Goal: Information Seeking & Learning: Compare options

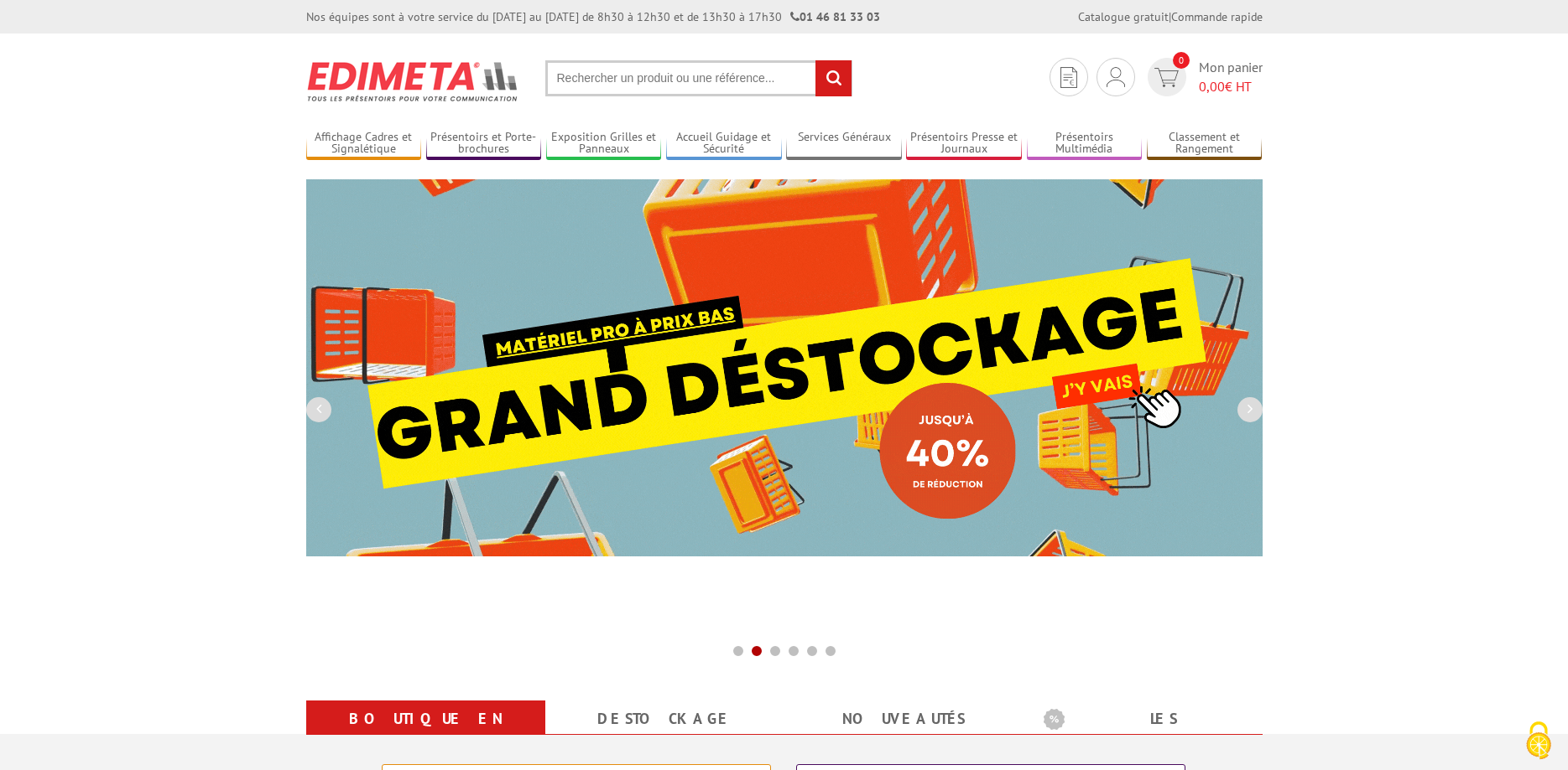
click at [666, 79] on input "text" at bounding box center [698, 78] width 307 height 36
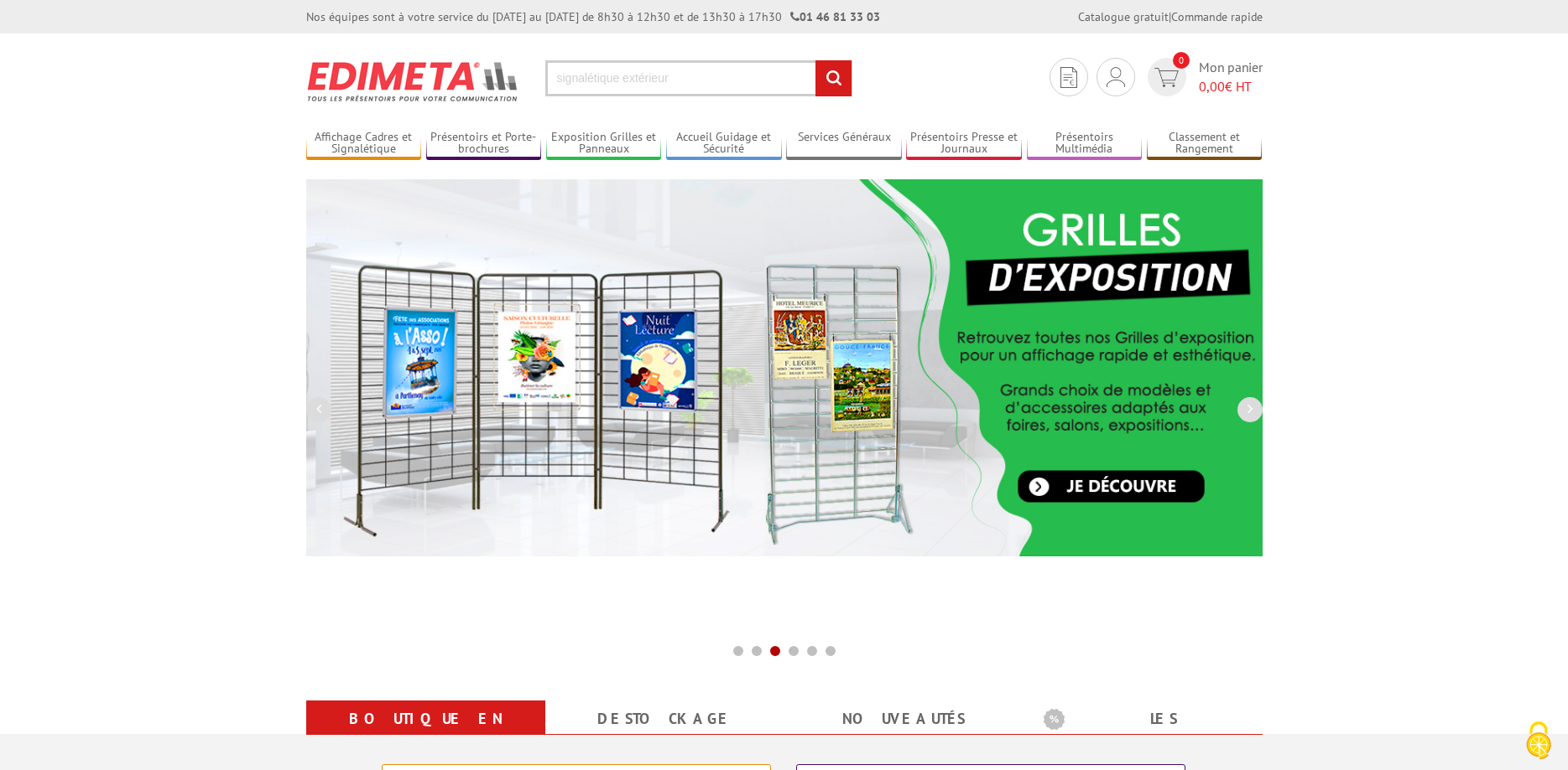
type input "signalétique extérieur"
click at [815, 60] on input "rechercher" at bounding box center [832, 78] width 36 height 36
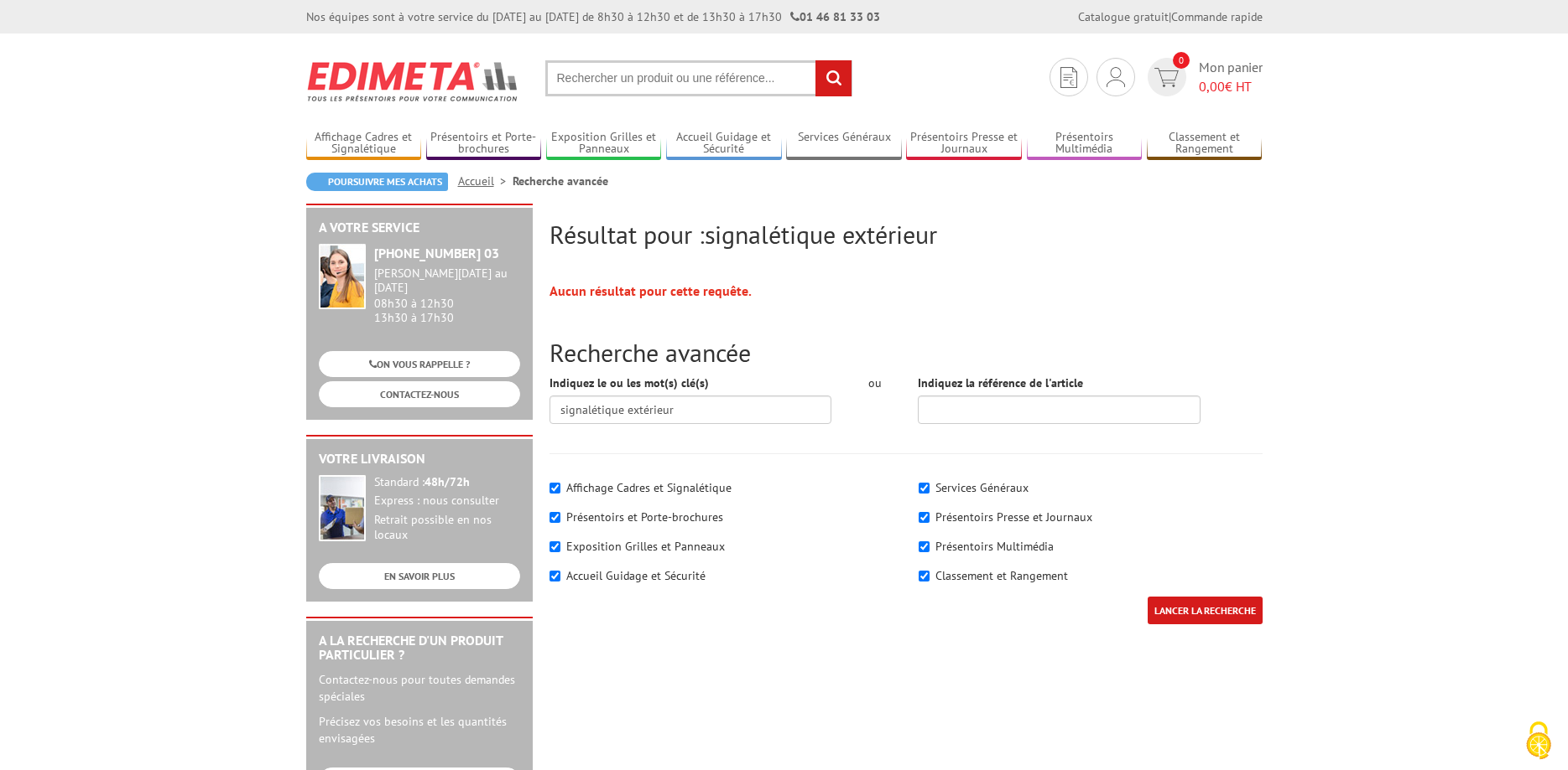
click at [692, 79] on input "text" at bounding box center [698, 78] width 307 height 36
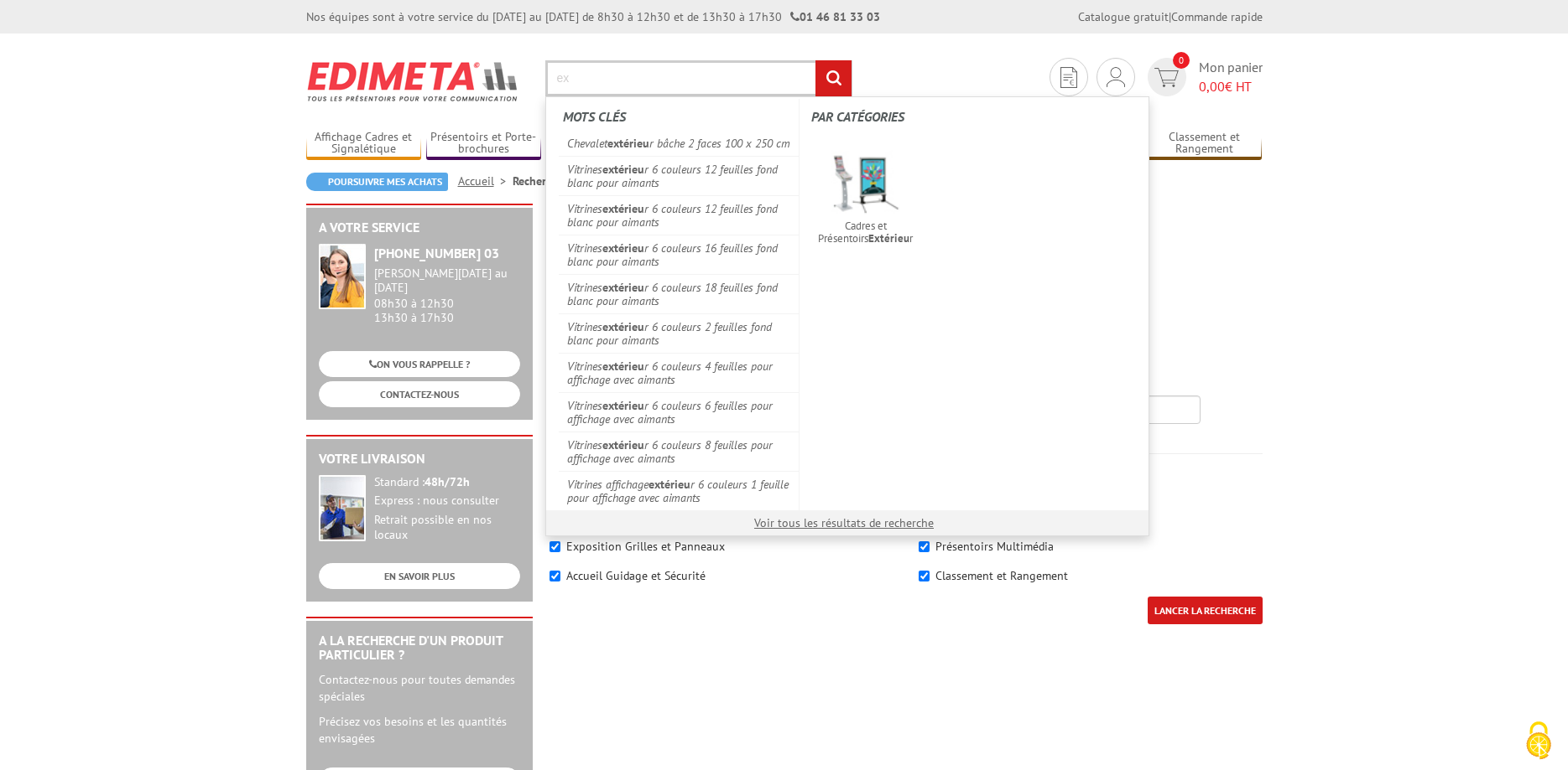
type input "e"
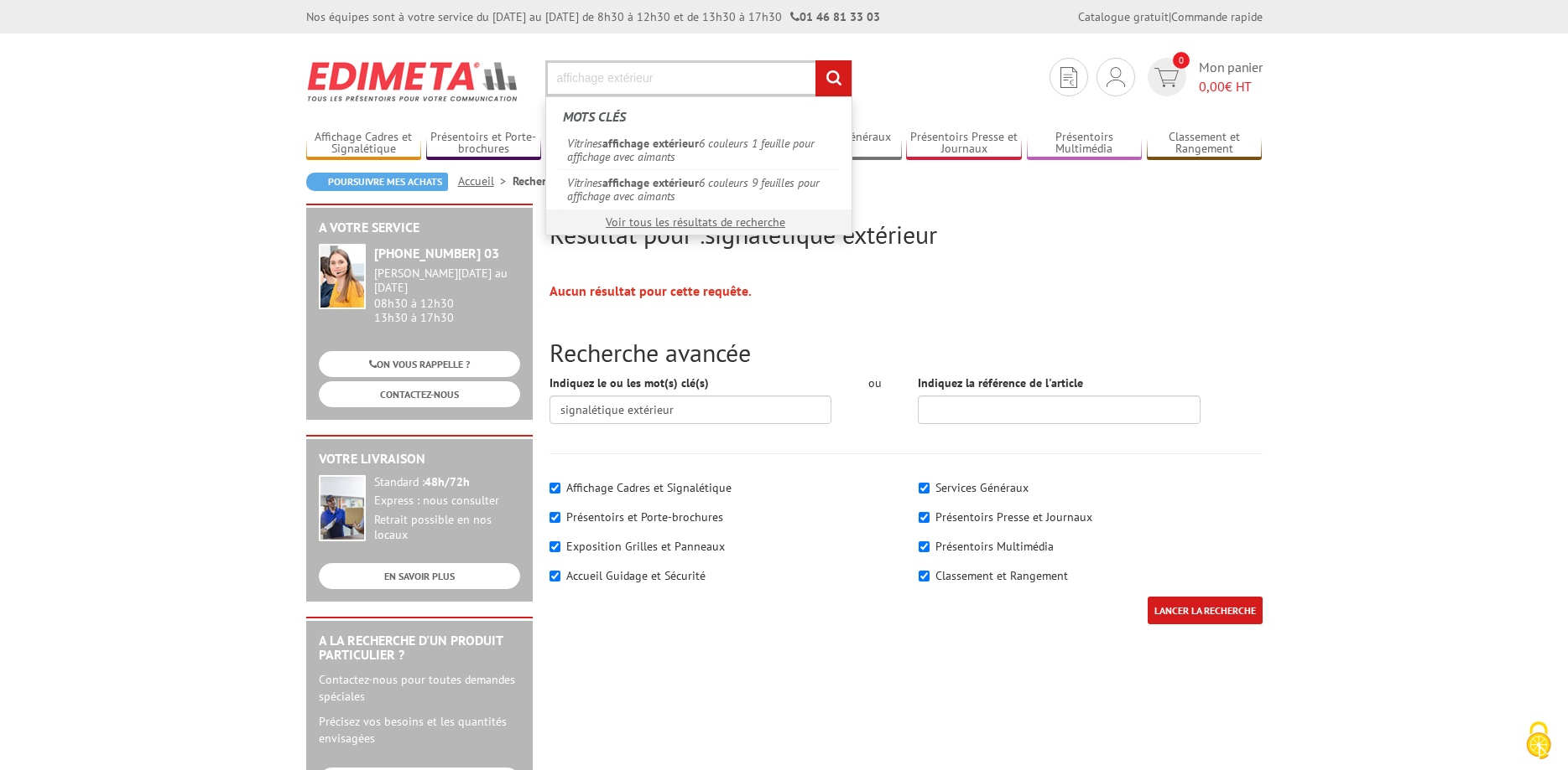
type input "affichage extérieur"
click at [815, 60] on input "rechercher" at bounding box center [832, 78] width 36 height 36
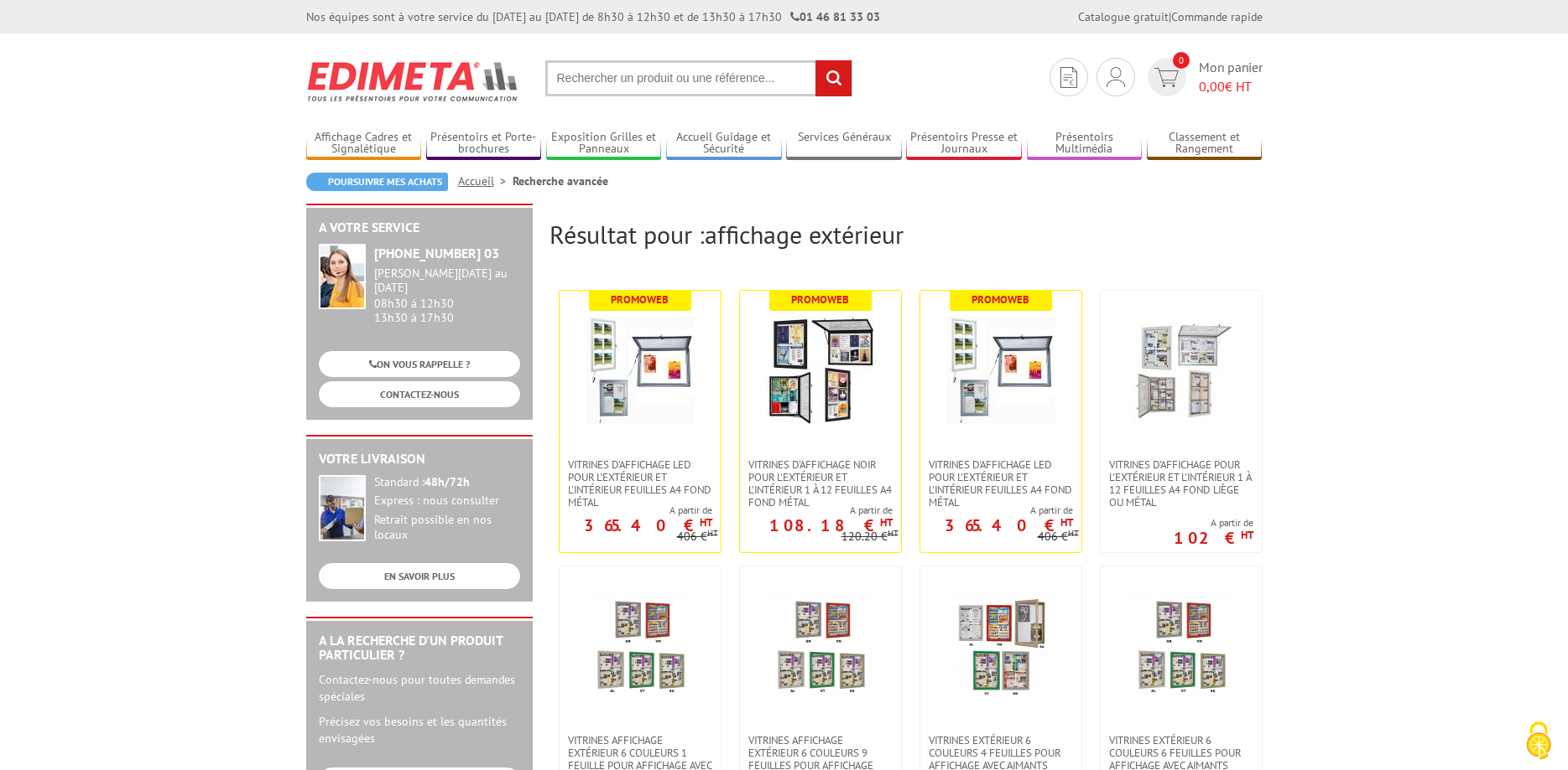
click at [608, 85] on input "text" at bounding box center [698, 78] width 307 height 36
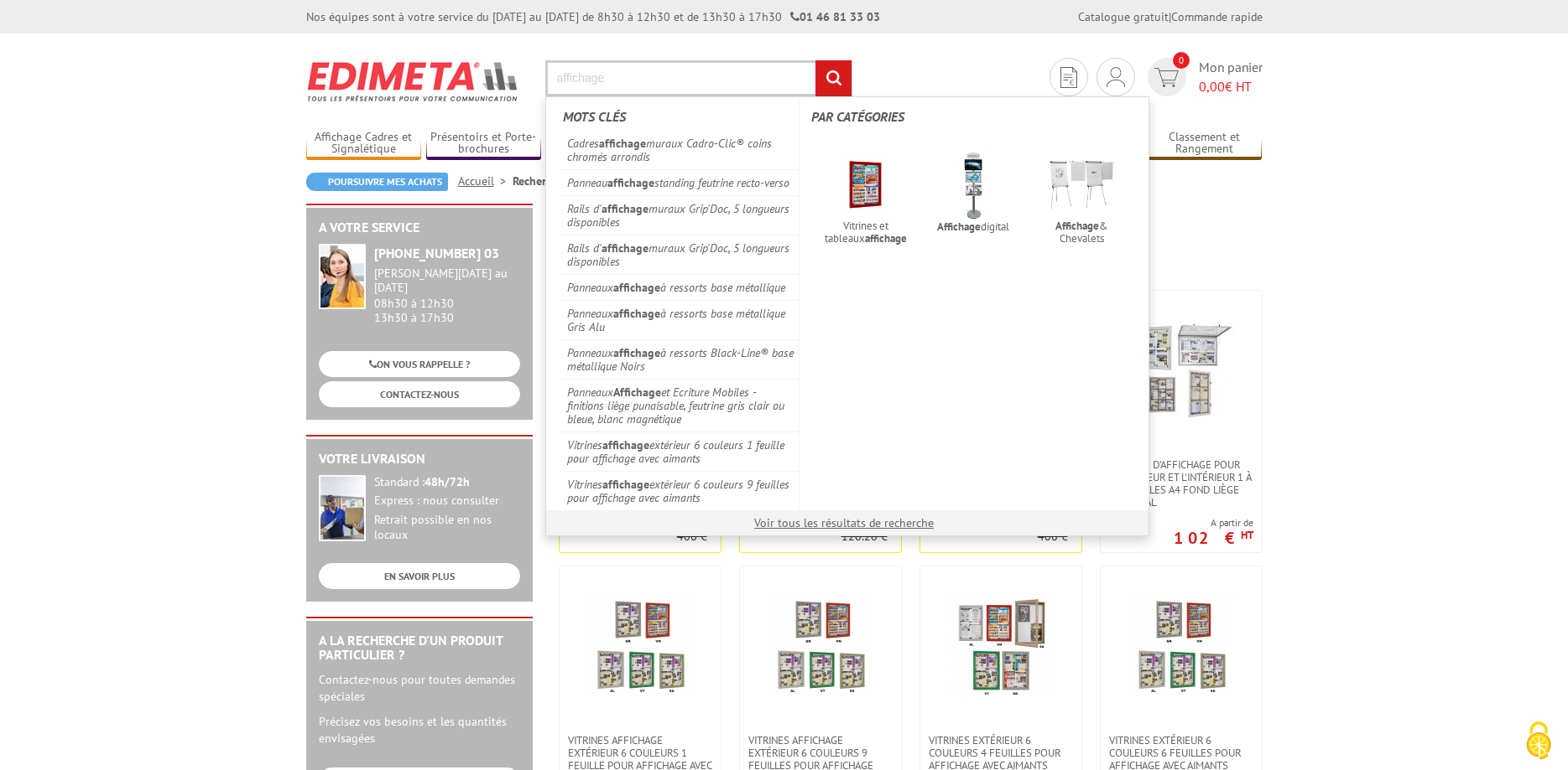
type input "affichage"
click at [815, 60] on input "rechercher" at bounding box center [832, 78] width 36 height 36
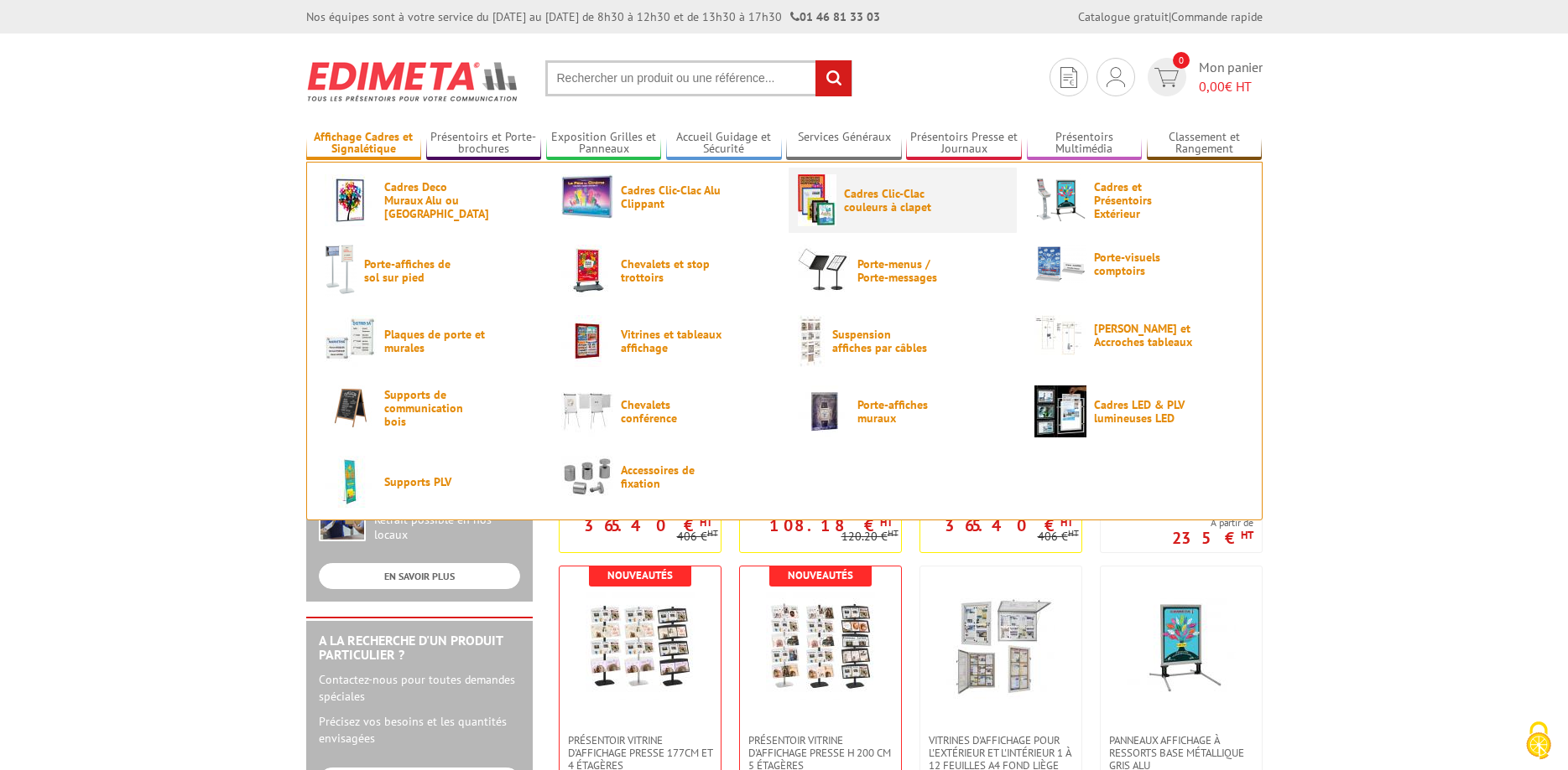
click at [904, 207] on span "Cadres Clic-Clac couleurs à clapet" at bounding box center [894, 200] width 100 height 27
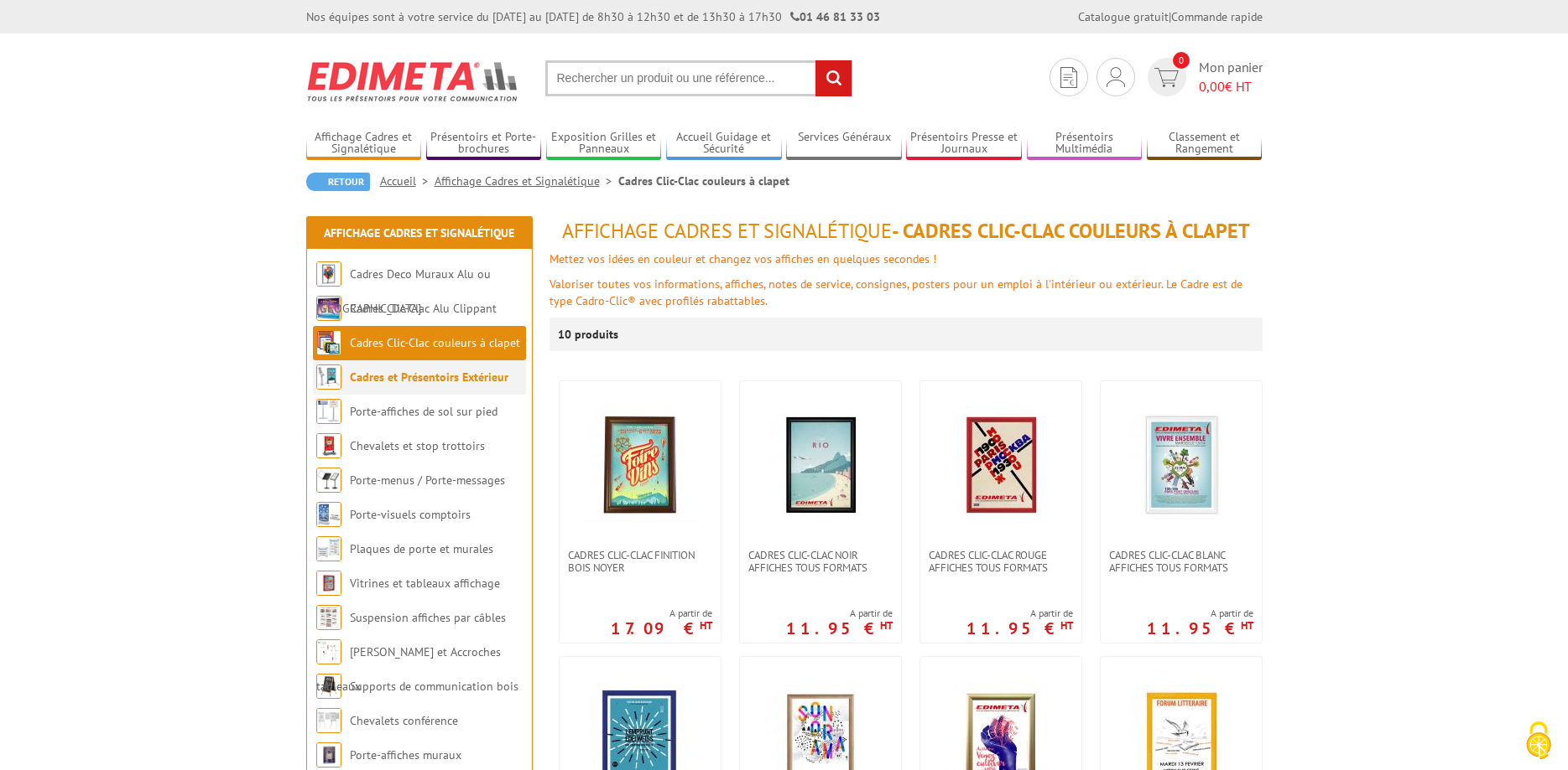
click at [460, 383] on link "Cadres et Présentoirs Extérieur" at bounding box center [428, 376] width 158 height 15
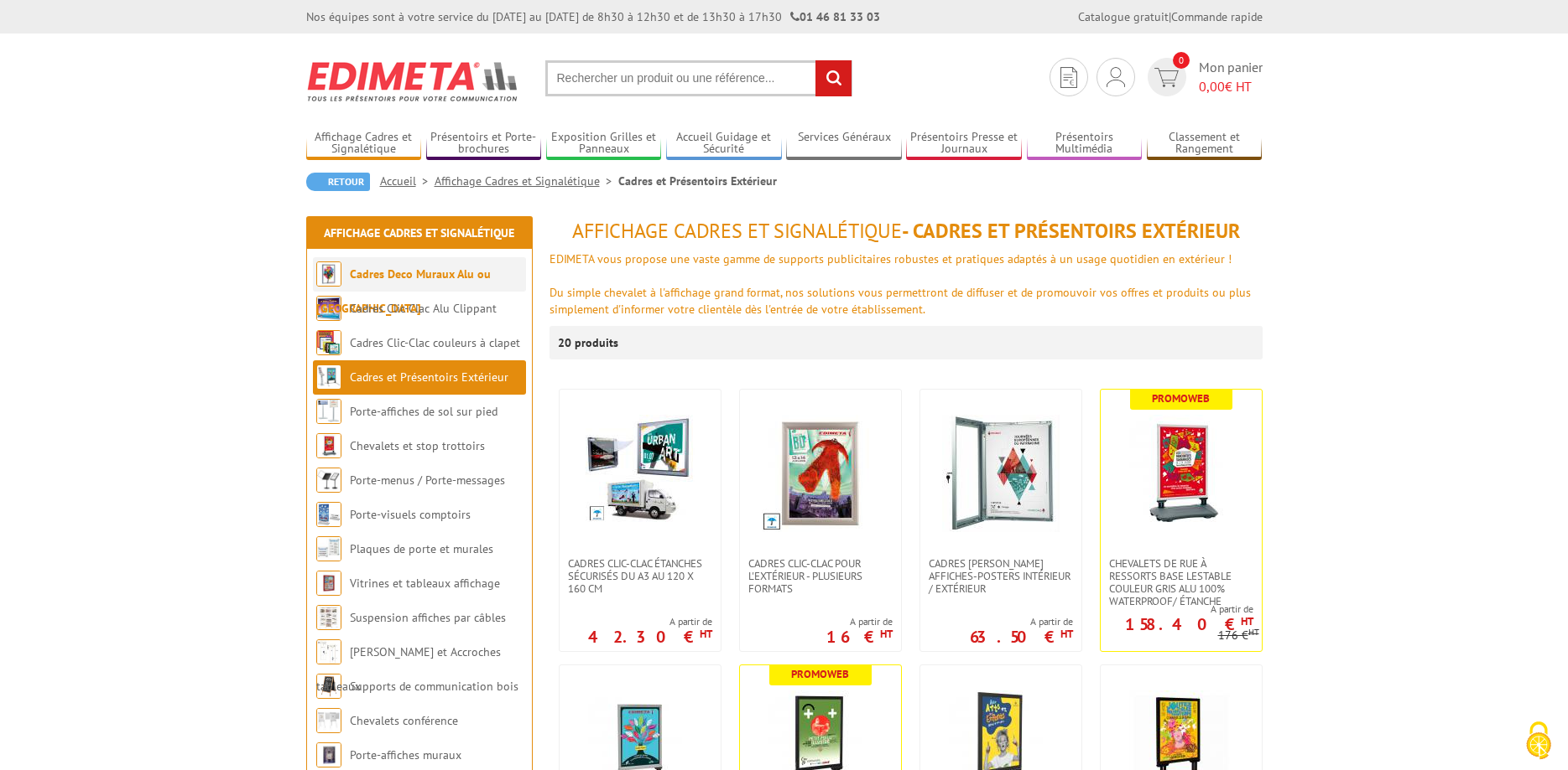
click at [486, 285] on li "Cadres Deco Muraux Alu ou [GEOGRAPHIC_DATA]" at bounding box center [419, 274] width 213 height 34
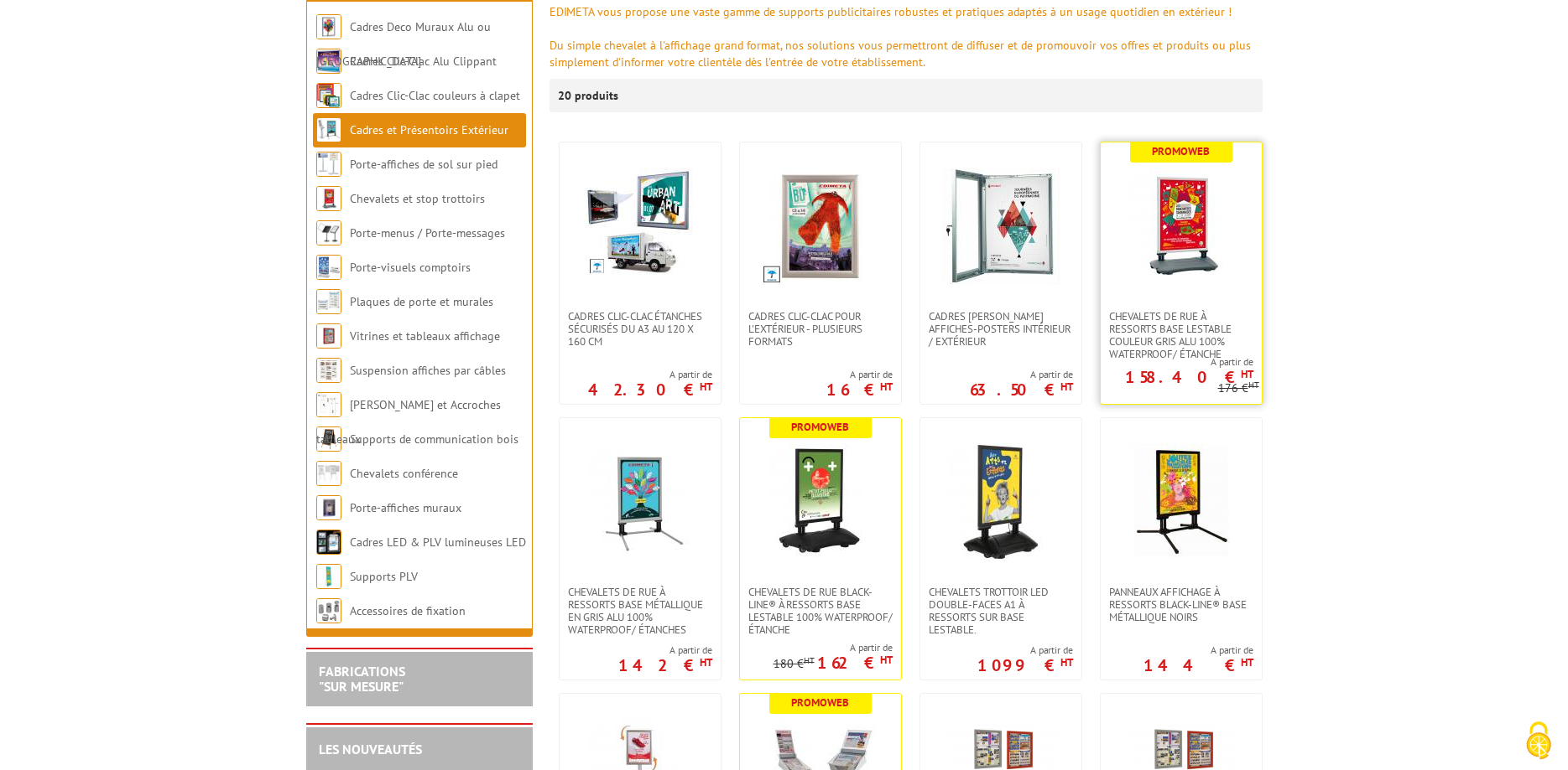
scroll to position [257, 0]
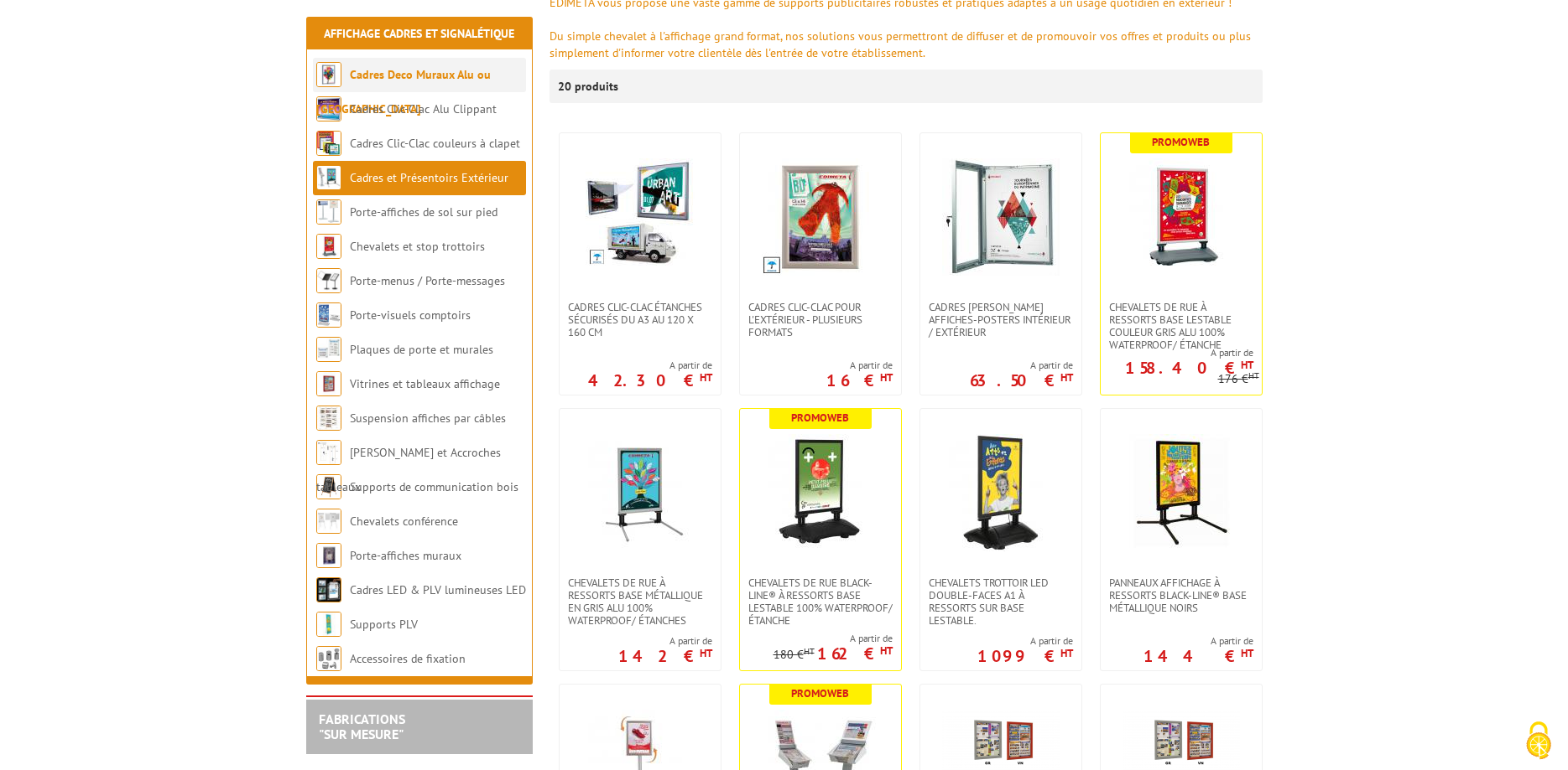
click at [467, 74] on link "Cadres Deco Muraux Alu ou [GEOGRAPHIC_DATA]" at bounding box center [404, 92] width 175 height 50
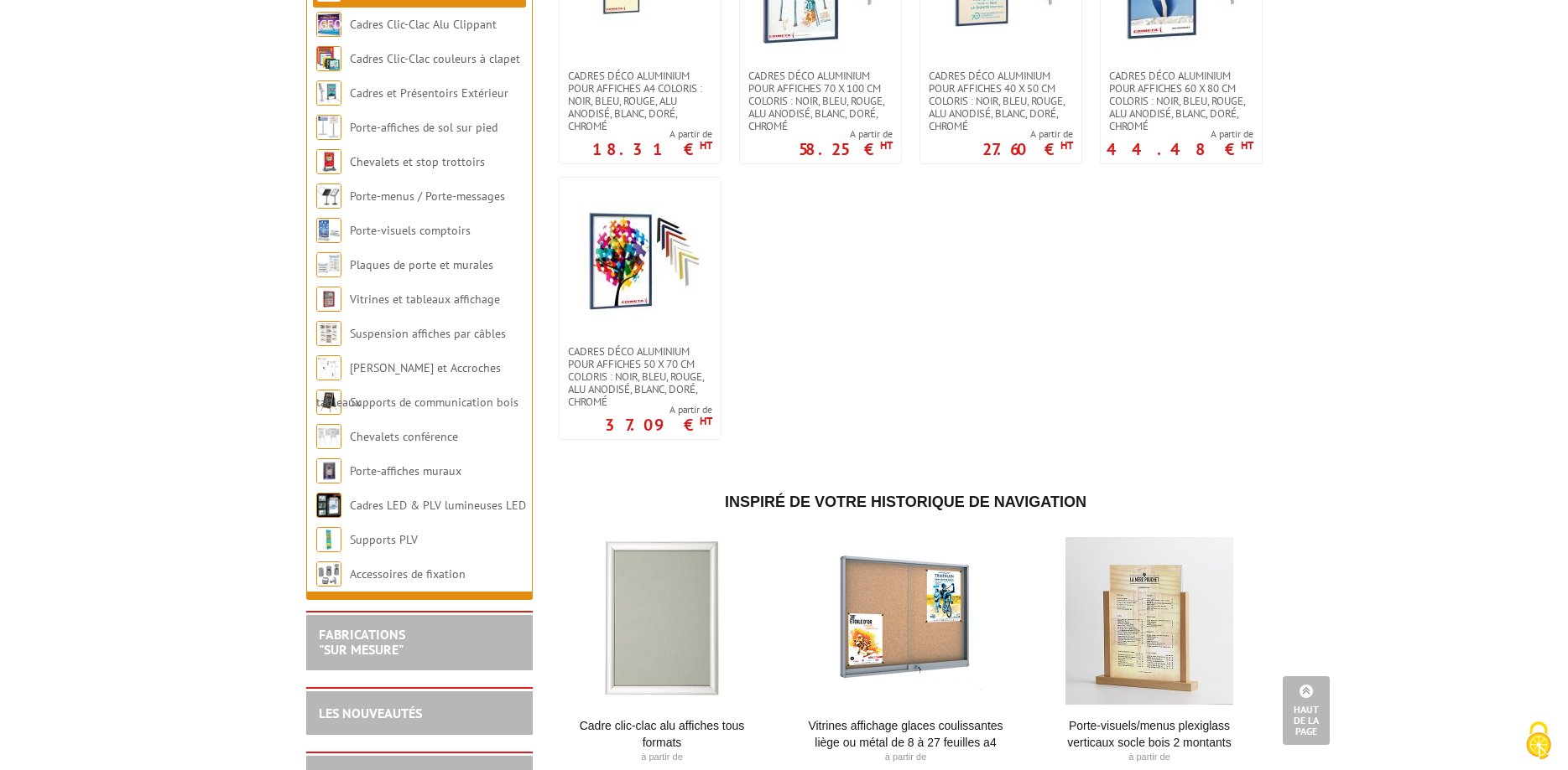
scroll to position [2308, 0]
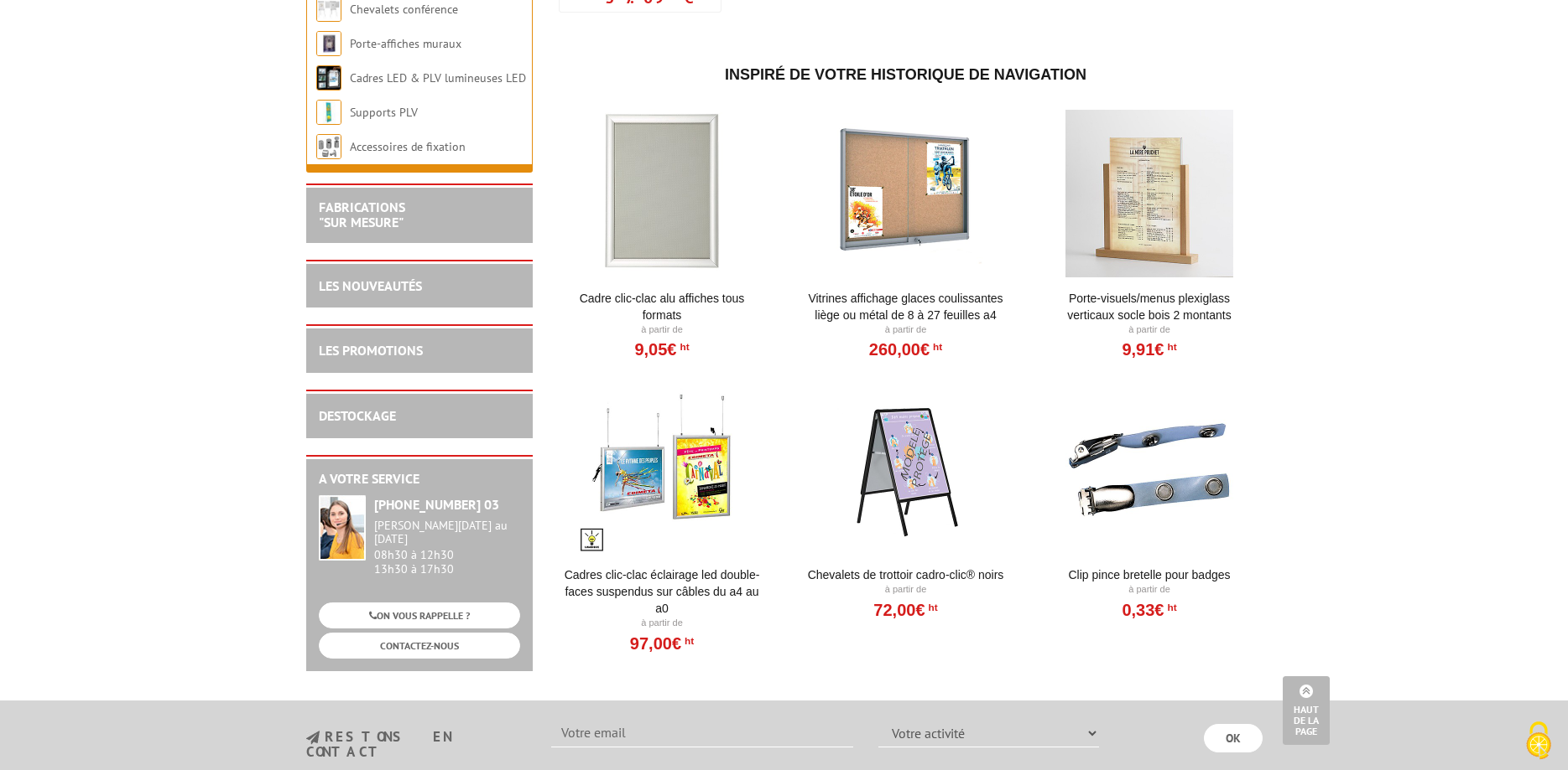
click at [702, 142] on div at bounding box center [661, 194] width 207 height 168
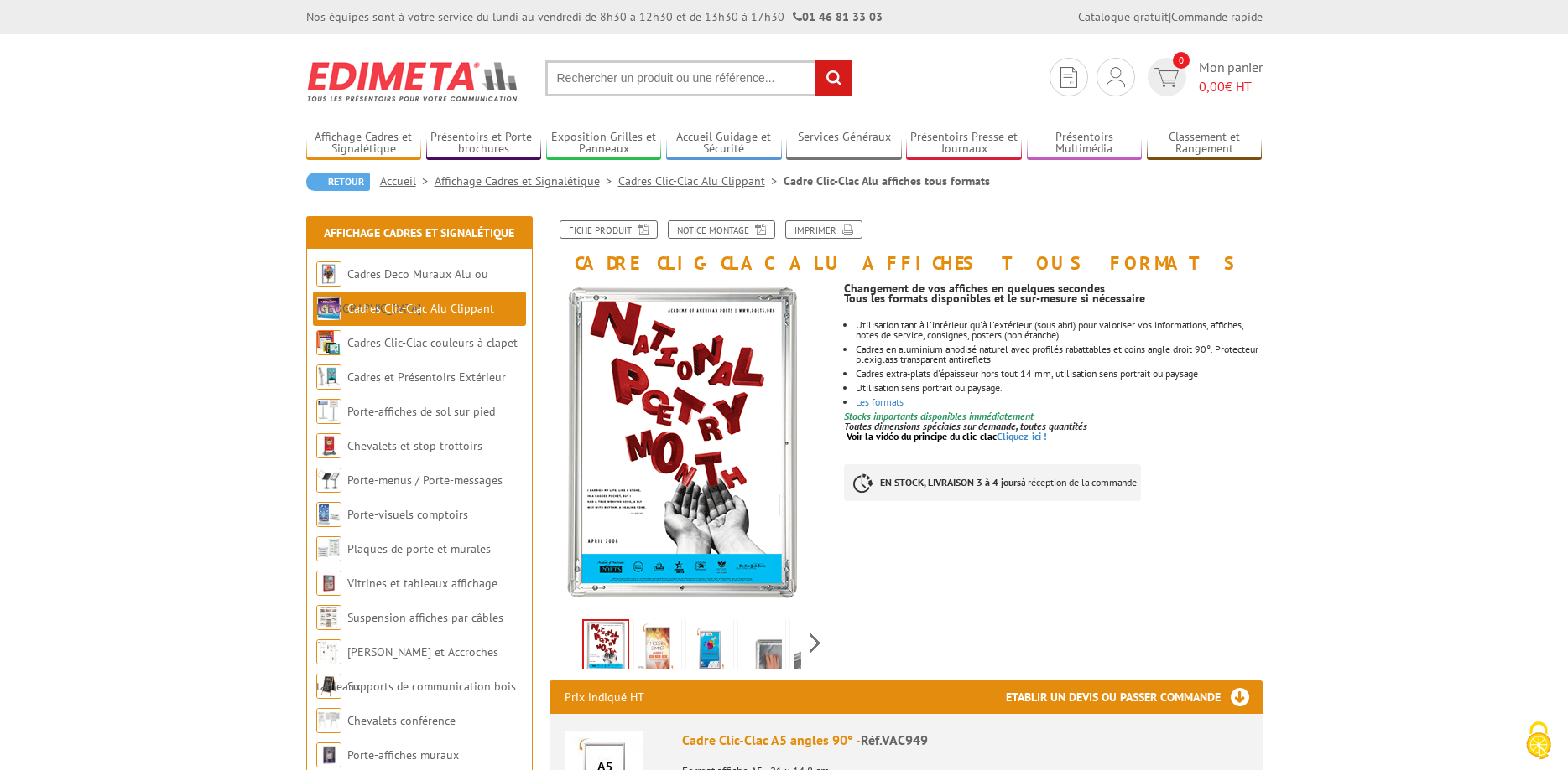
click at [650, 643] on img at bounding box center [658, 649] width 40 height 52
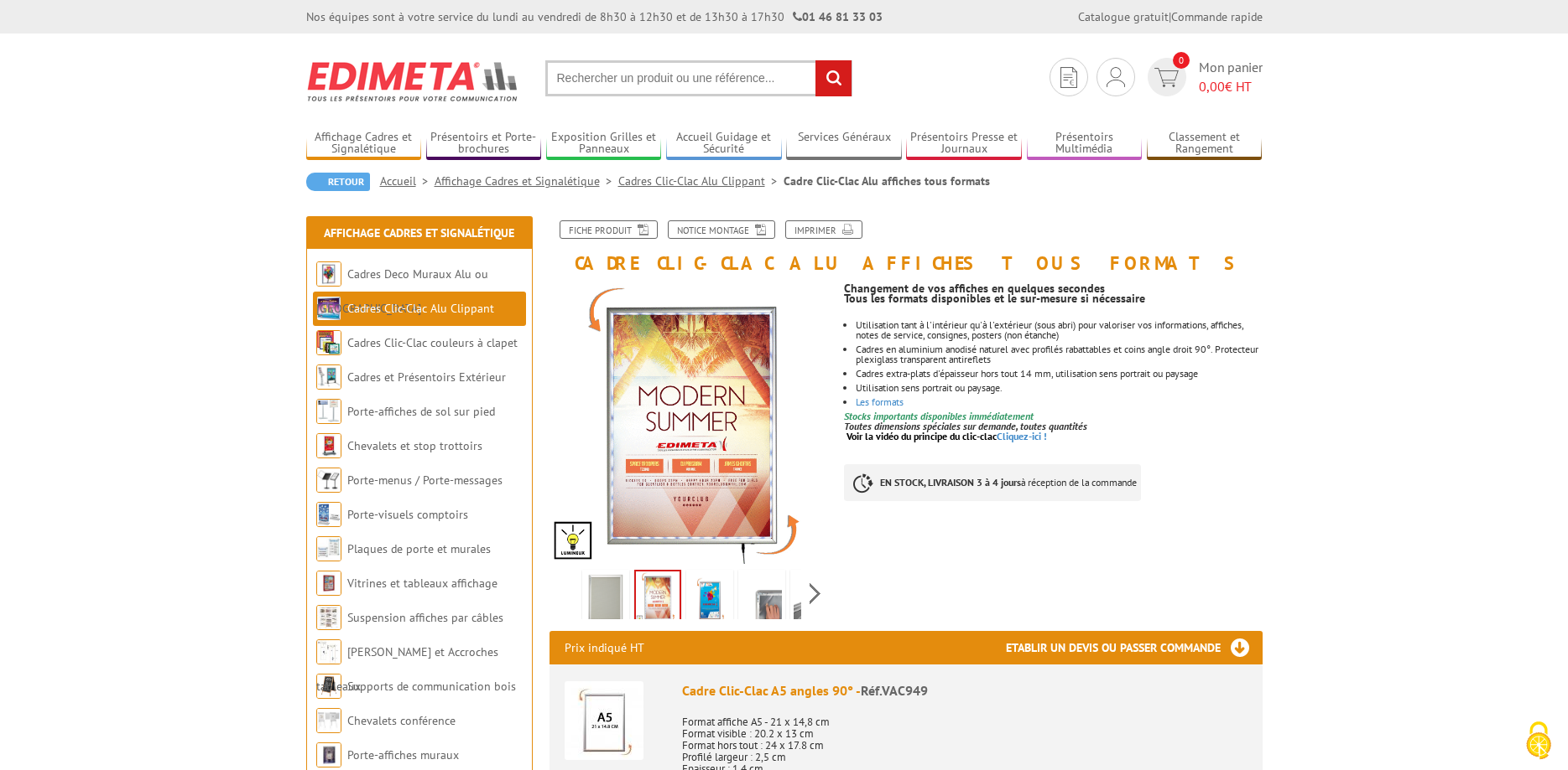
click at [722, 606] on img at bounding box center [709, 600] width 40 height 52
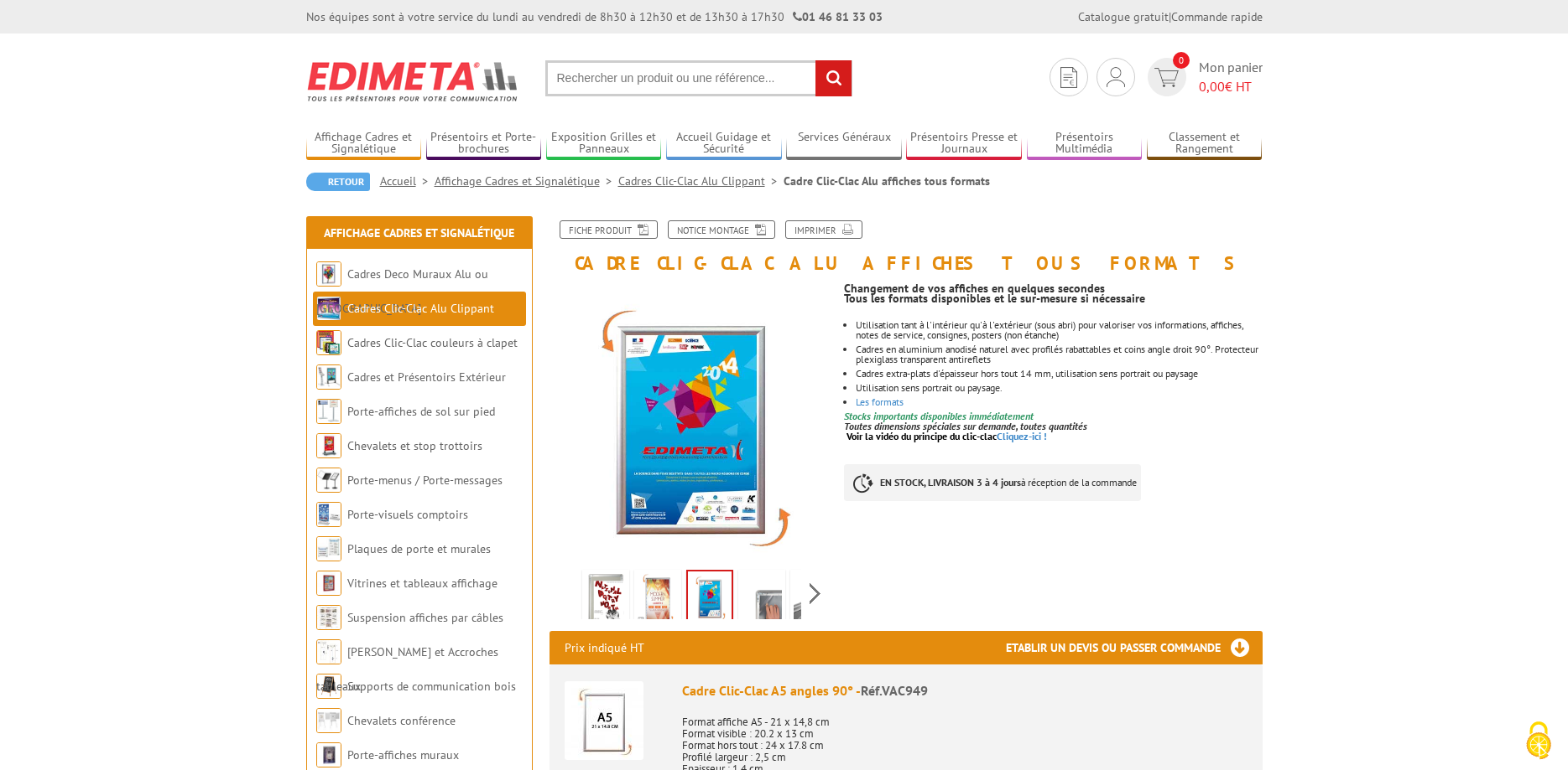
click at [730, 71] on input "text" at bounding box center [698, 78] width 307 height 36
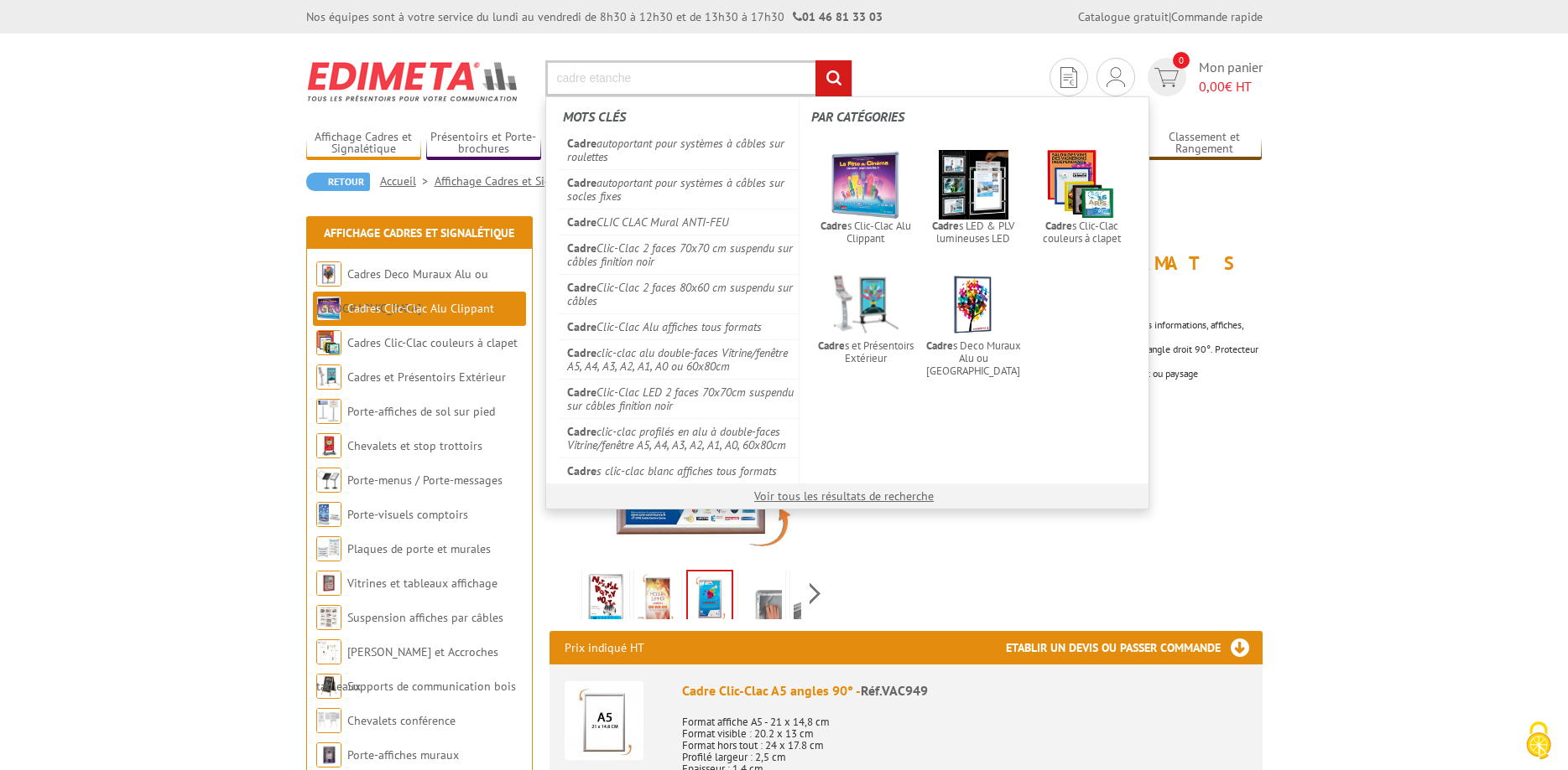
type input "cadre etanche"
click at [815, 60] on input "rechercher" at bounding box center [832, 78] width 36 height 36
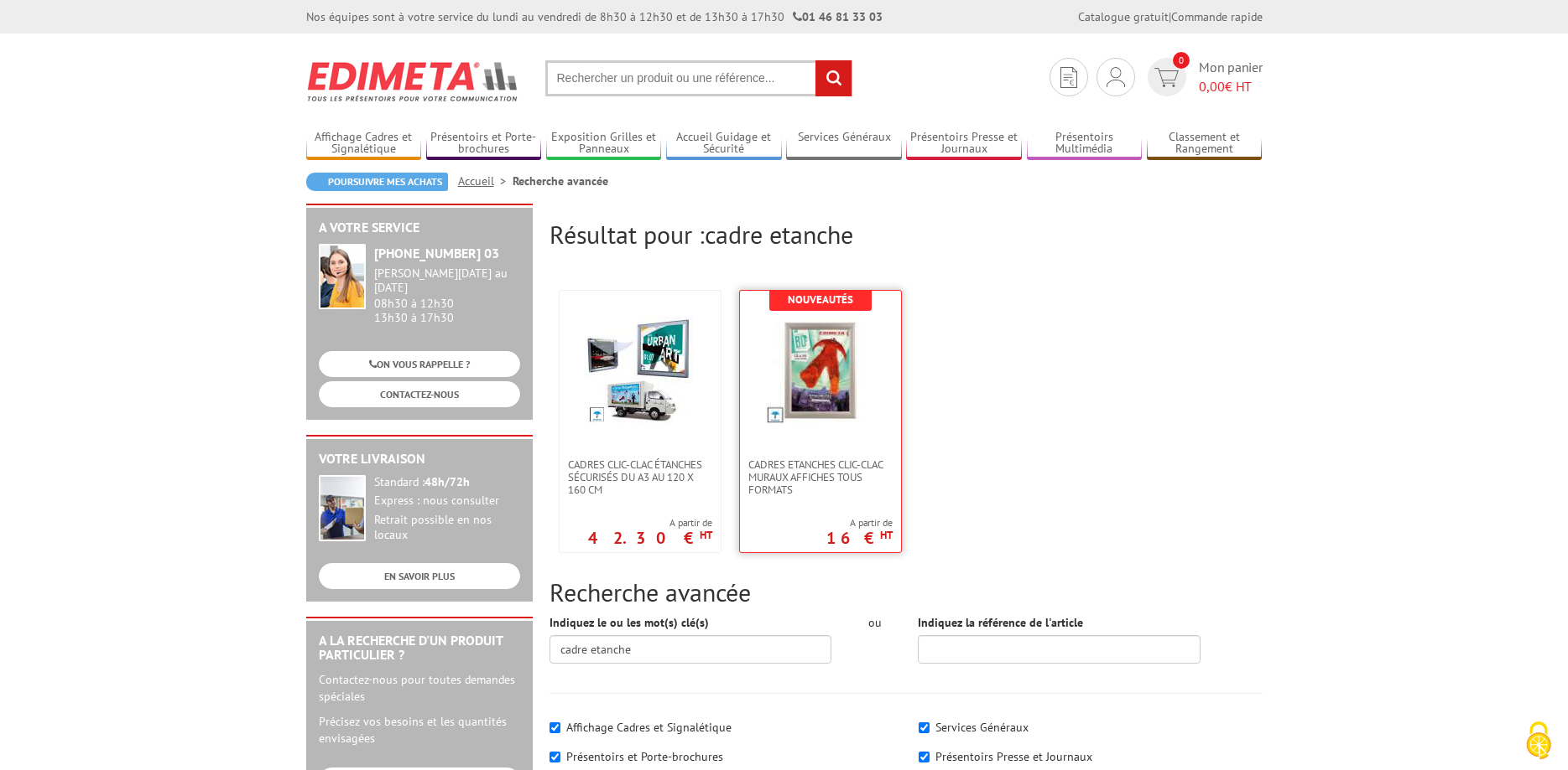
click at [839, 387] on img at bounding box center [820, 370] width 109 height 109
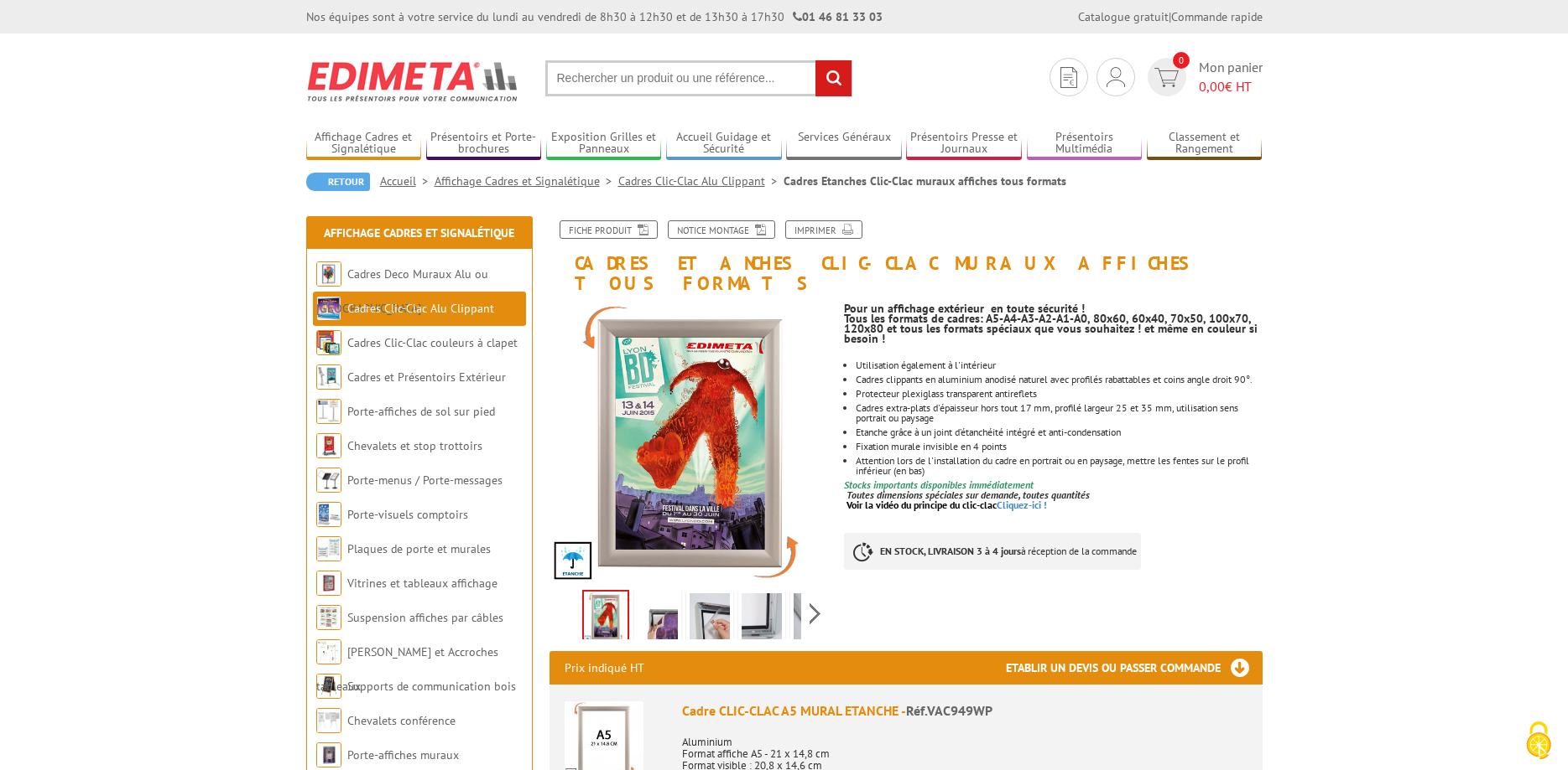
click at [664, 594] on img at bounding box center [658, 620] width 40 height 52
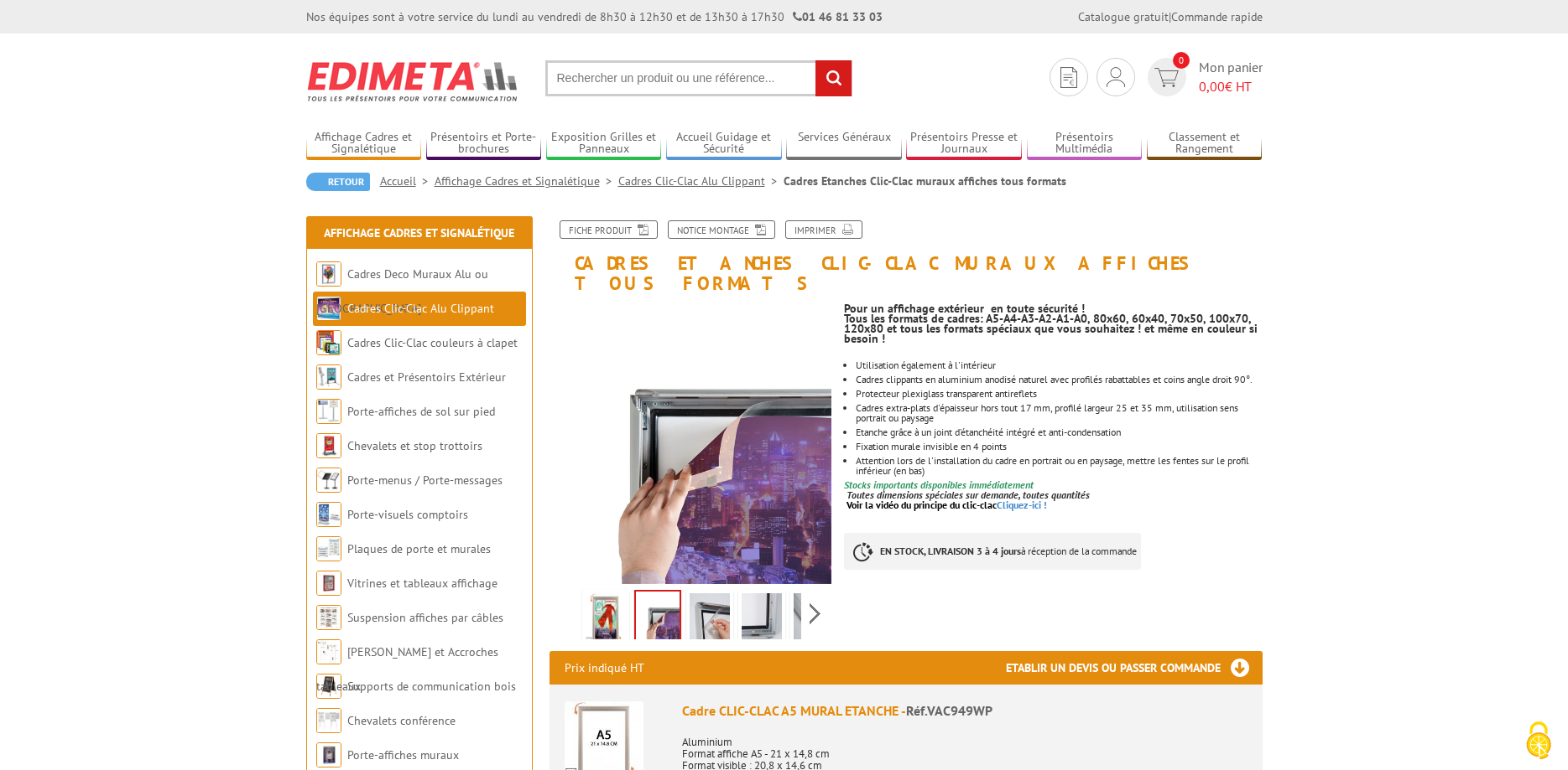
click at [732, 600] on link at bounding box center [709, 619] width 47 height 58
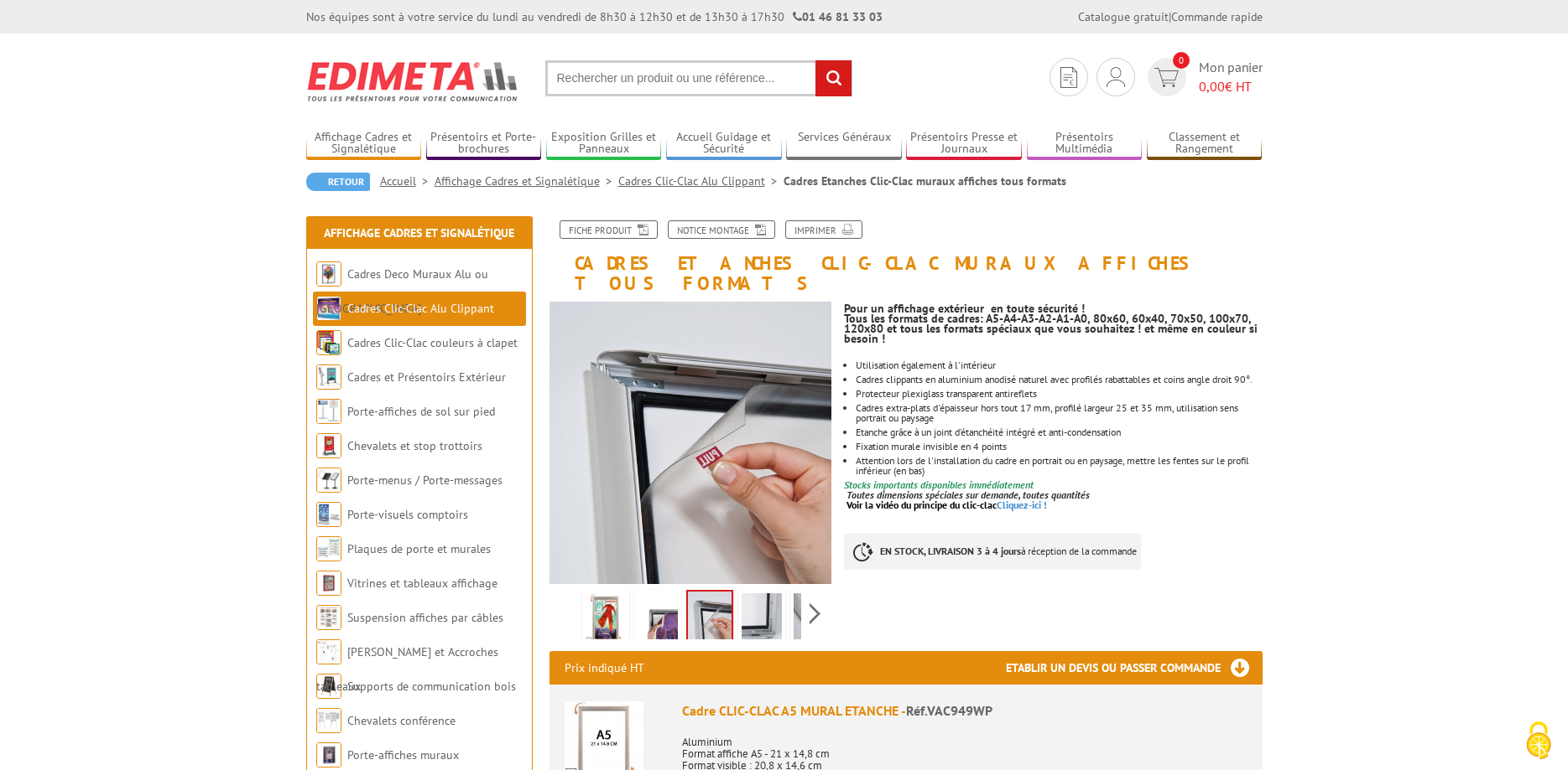
click at [762, 594] on img at bounding box center [762, 620] width 40 height 52
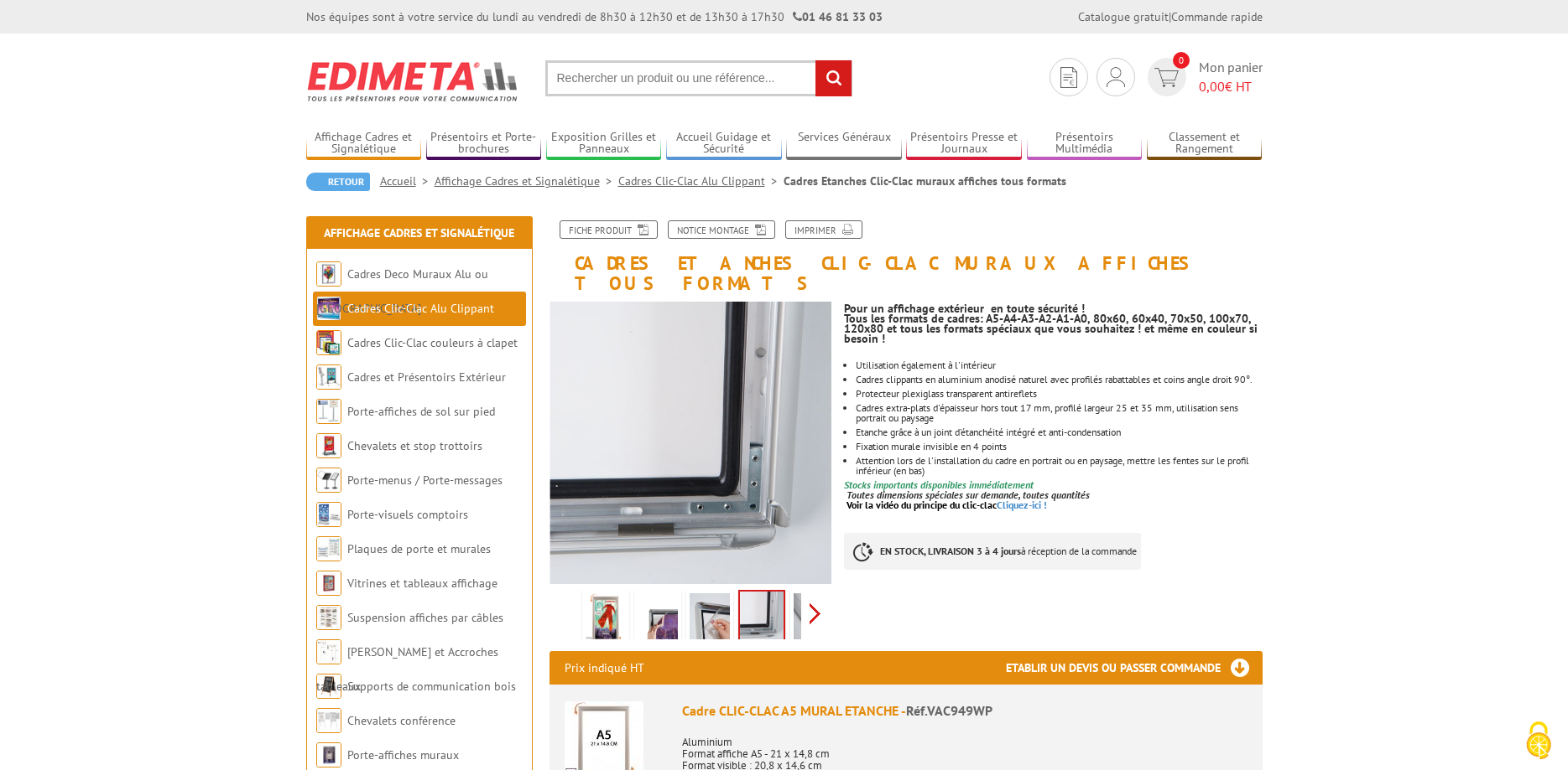
click at [822, 594] on div "Previous Next" at bounding box center [691, 613] width 283 height 58
click at [716, 600] on img at bounding box center [724, 620] width 40 height 52
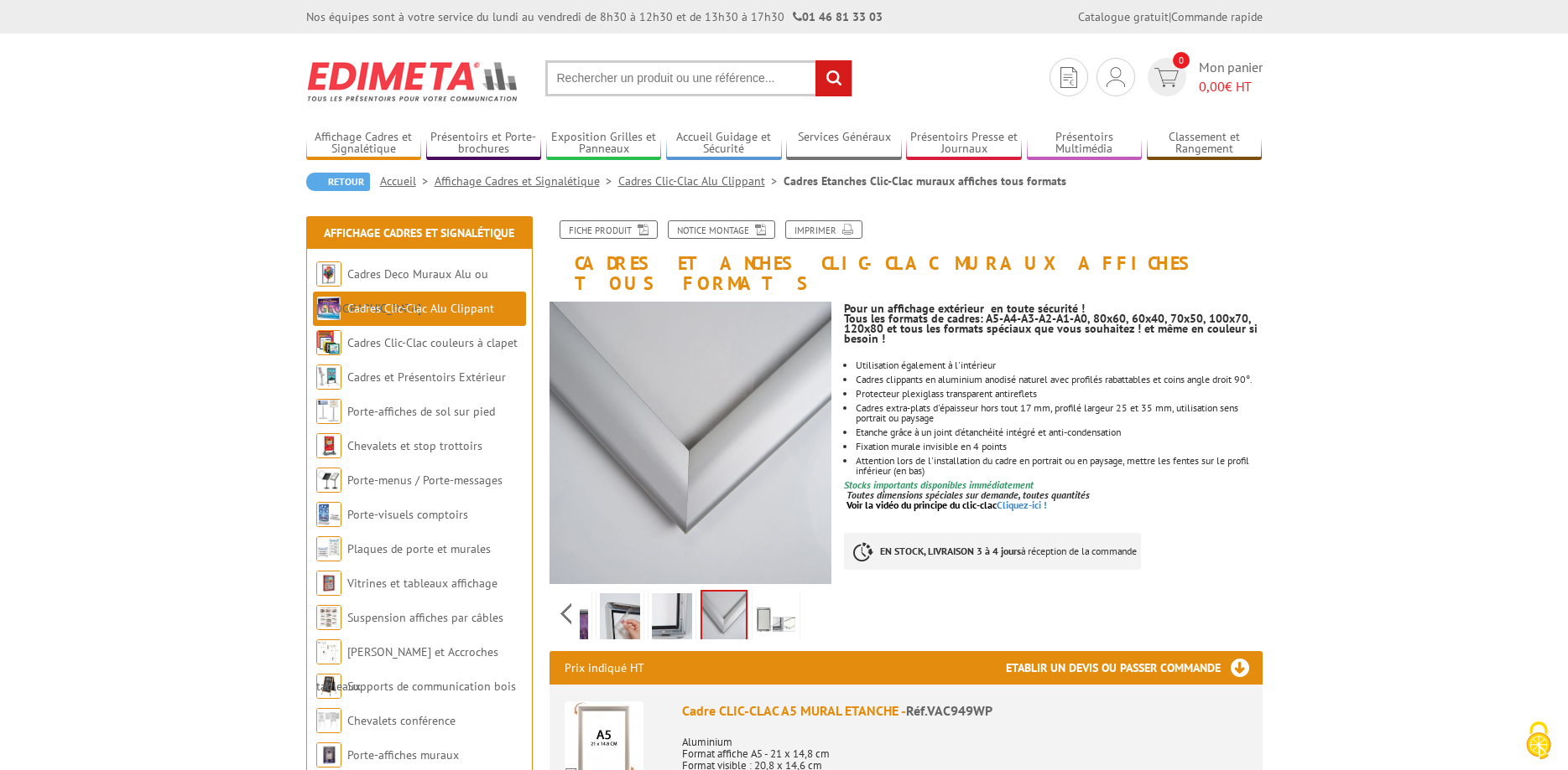
click at [764, 600] on img at bounding box center [776, 620] width 40 height 52
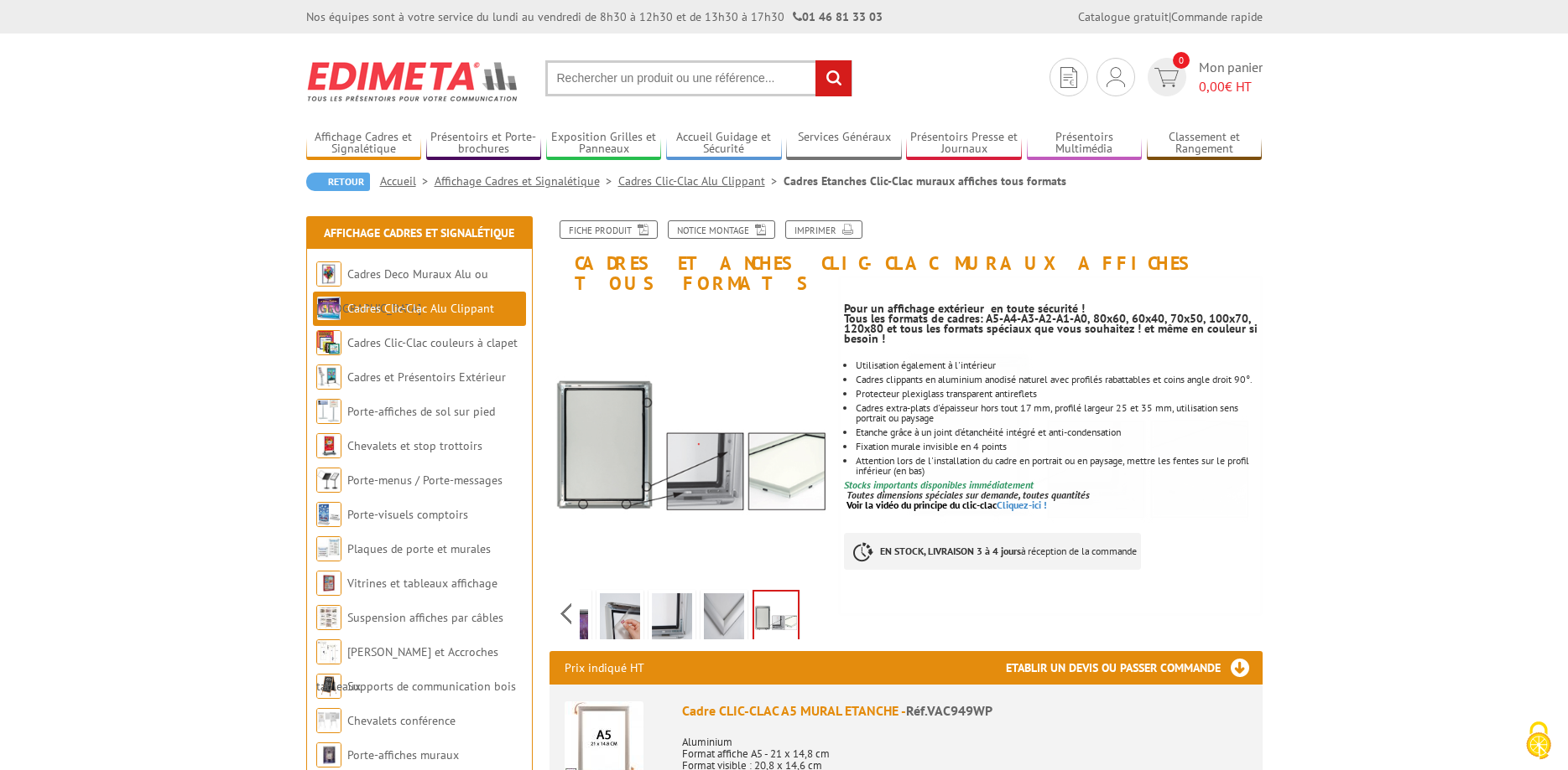
click at [692, 76] on input "text" at bounding box center [698, 78] width 307 height 36
paste input "214122"
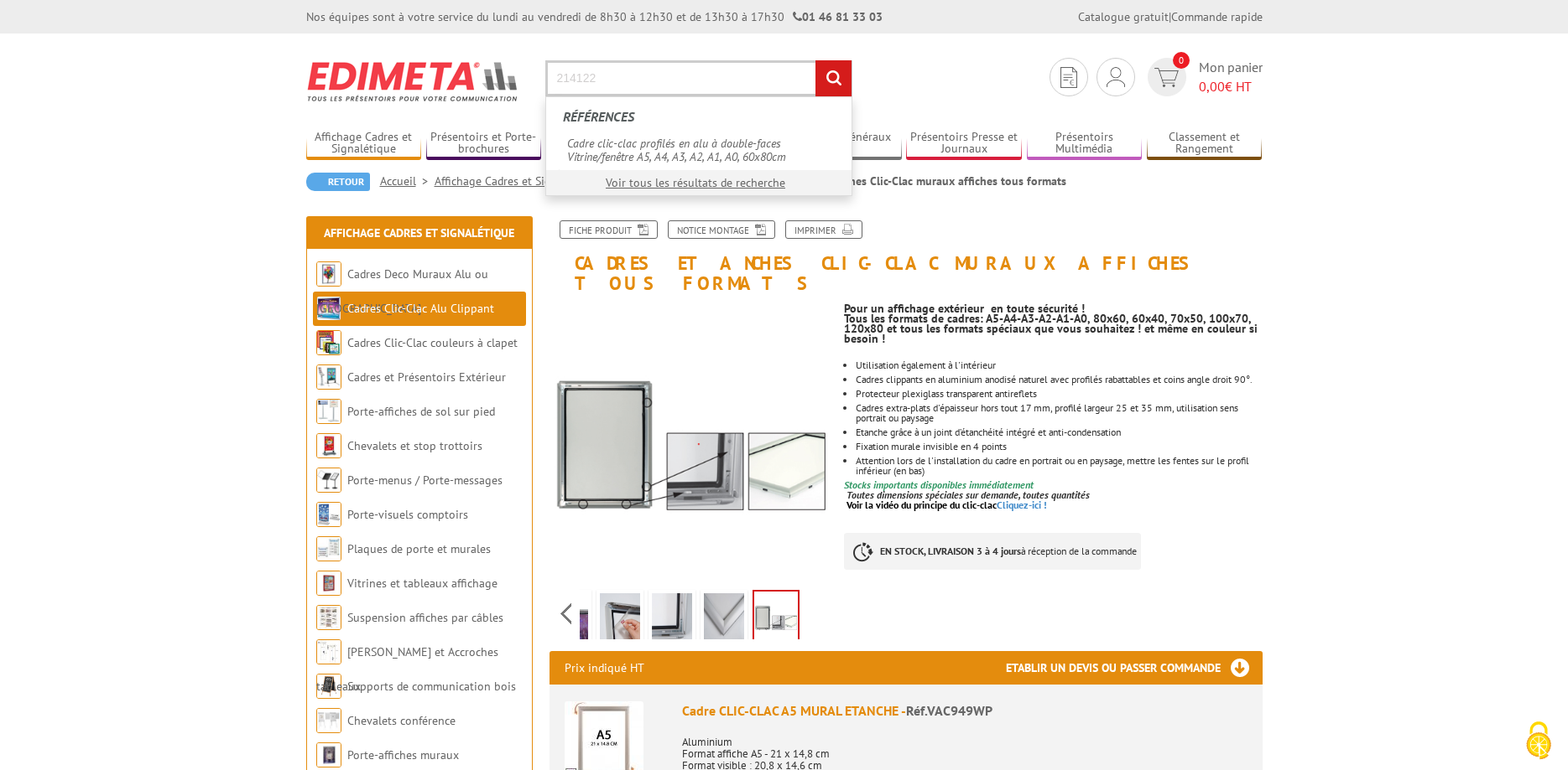
type input "214122"
click at [843, 78] on input "rechercher" at bounding box center [832, 78] width 36 height 36
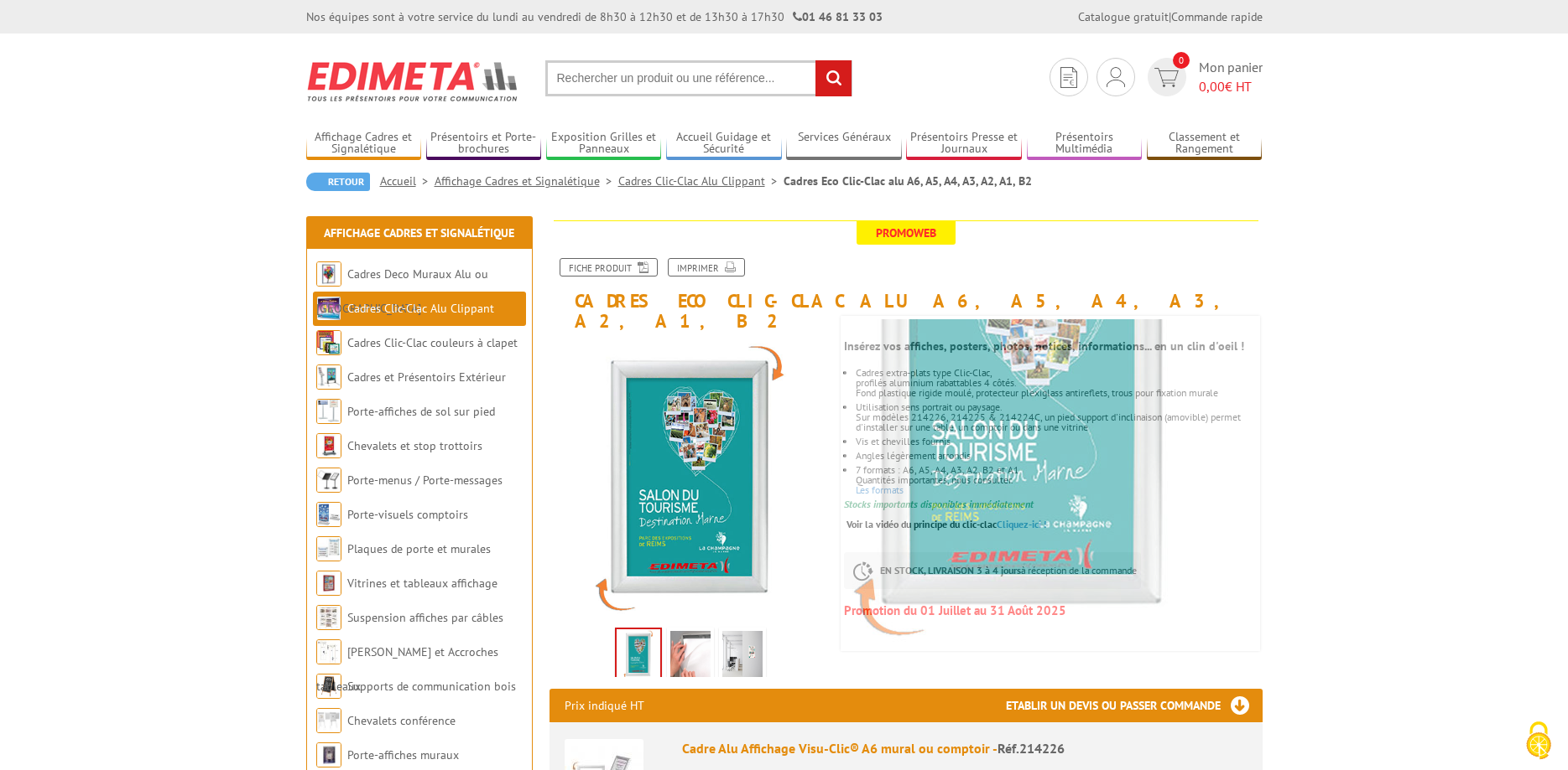
click at [692, 644] on img at bounding box center [690, 657] width 40 height 52
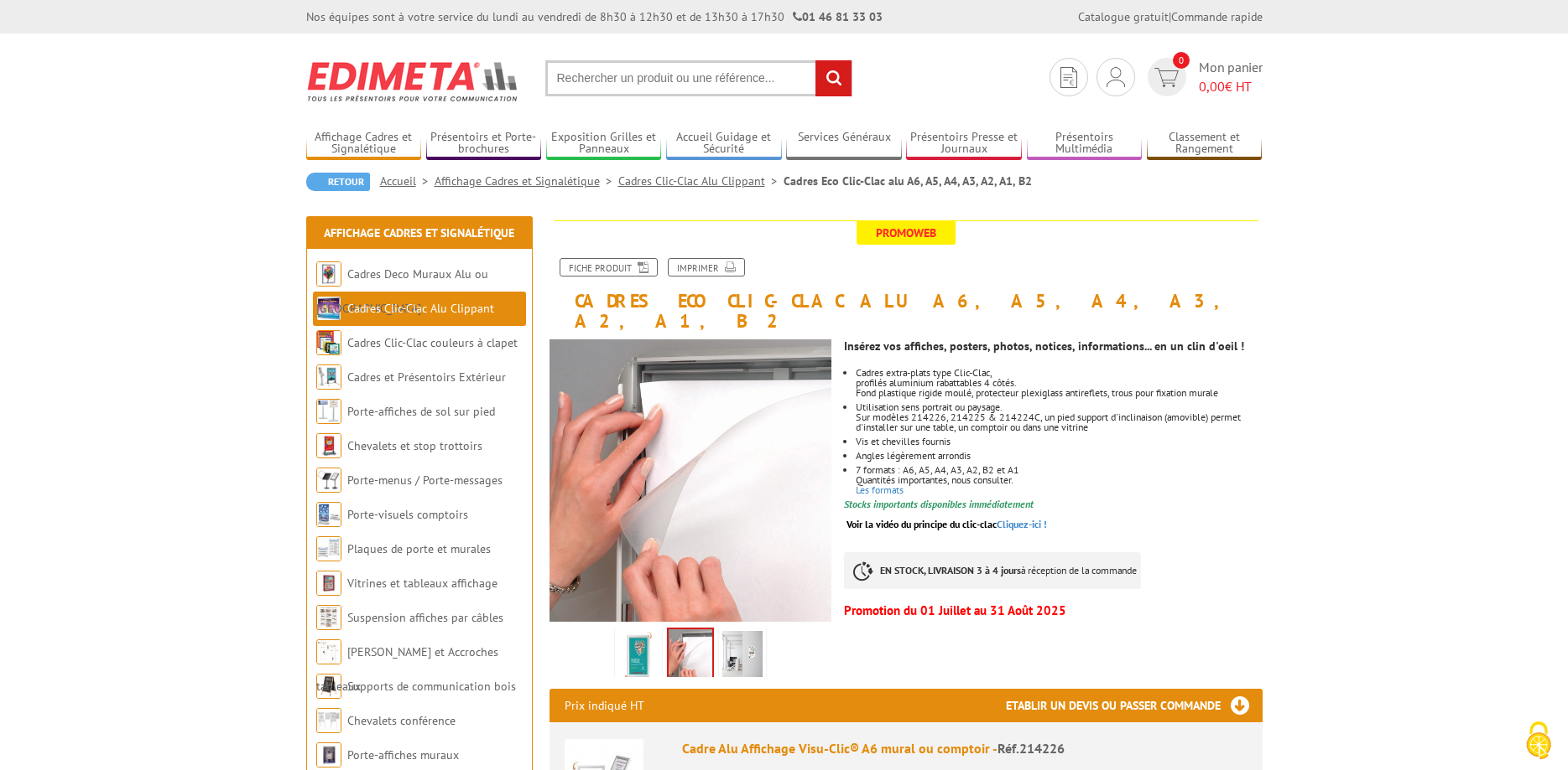
click at [754, 643] on img at bounding box center [743, 657] width 40 height 52
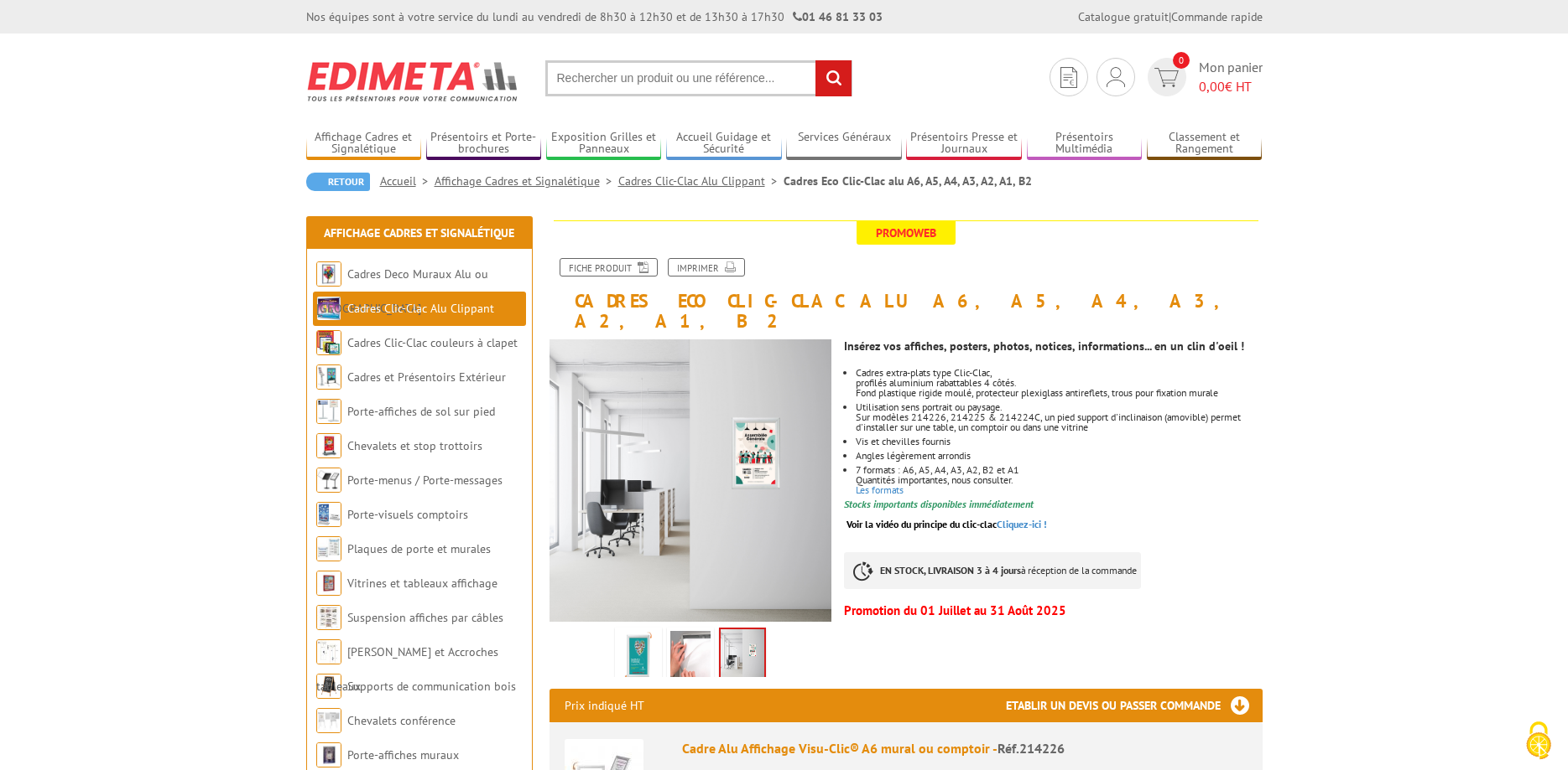
click at [702, 642] on img at bounding box center [690, 657] width 40 height 52
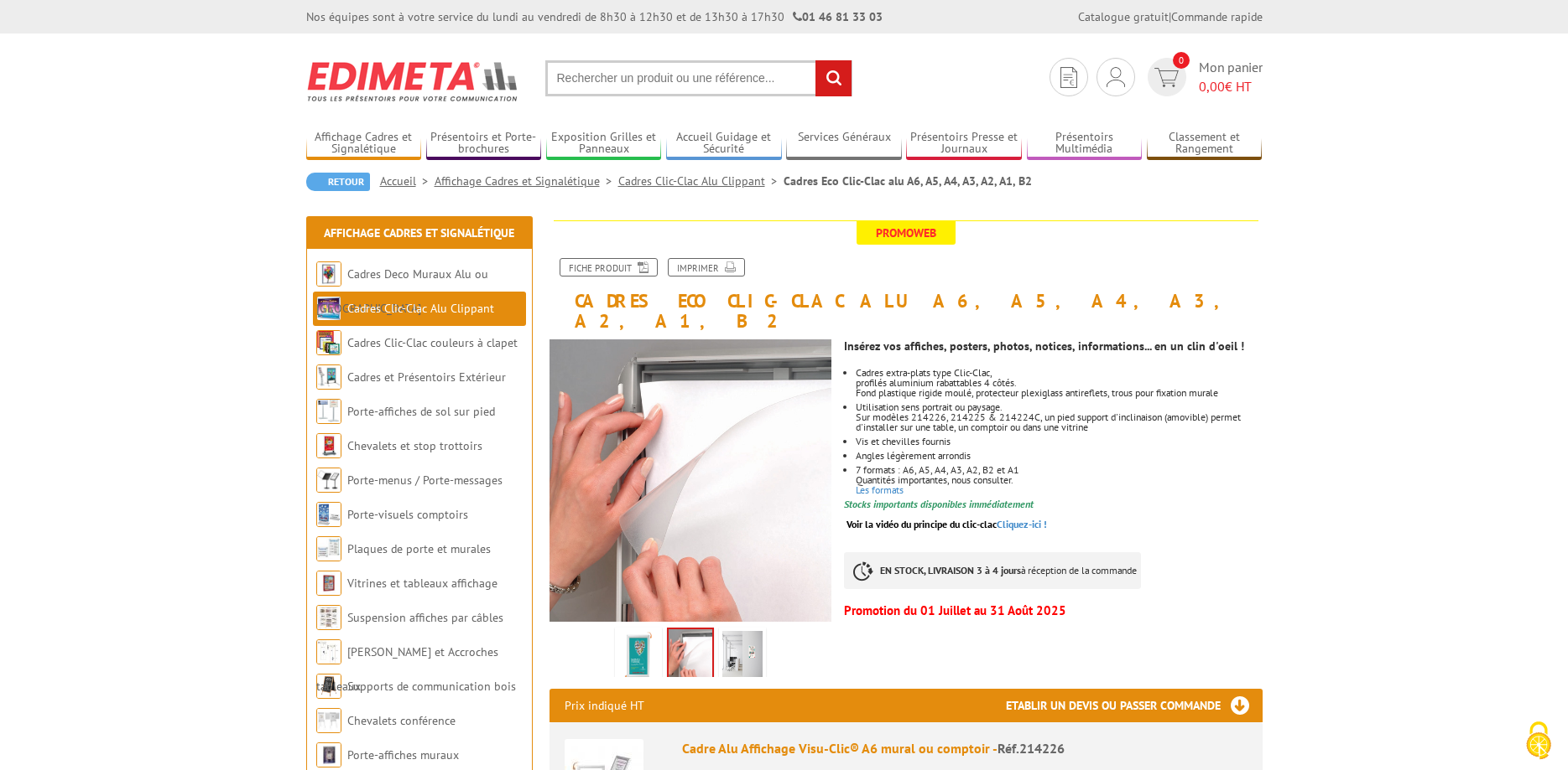
click at [558, 182] on link "Affichage Cadres et Signalétique" at bounding box center [526, 181] width 183 height 15
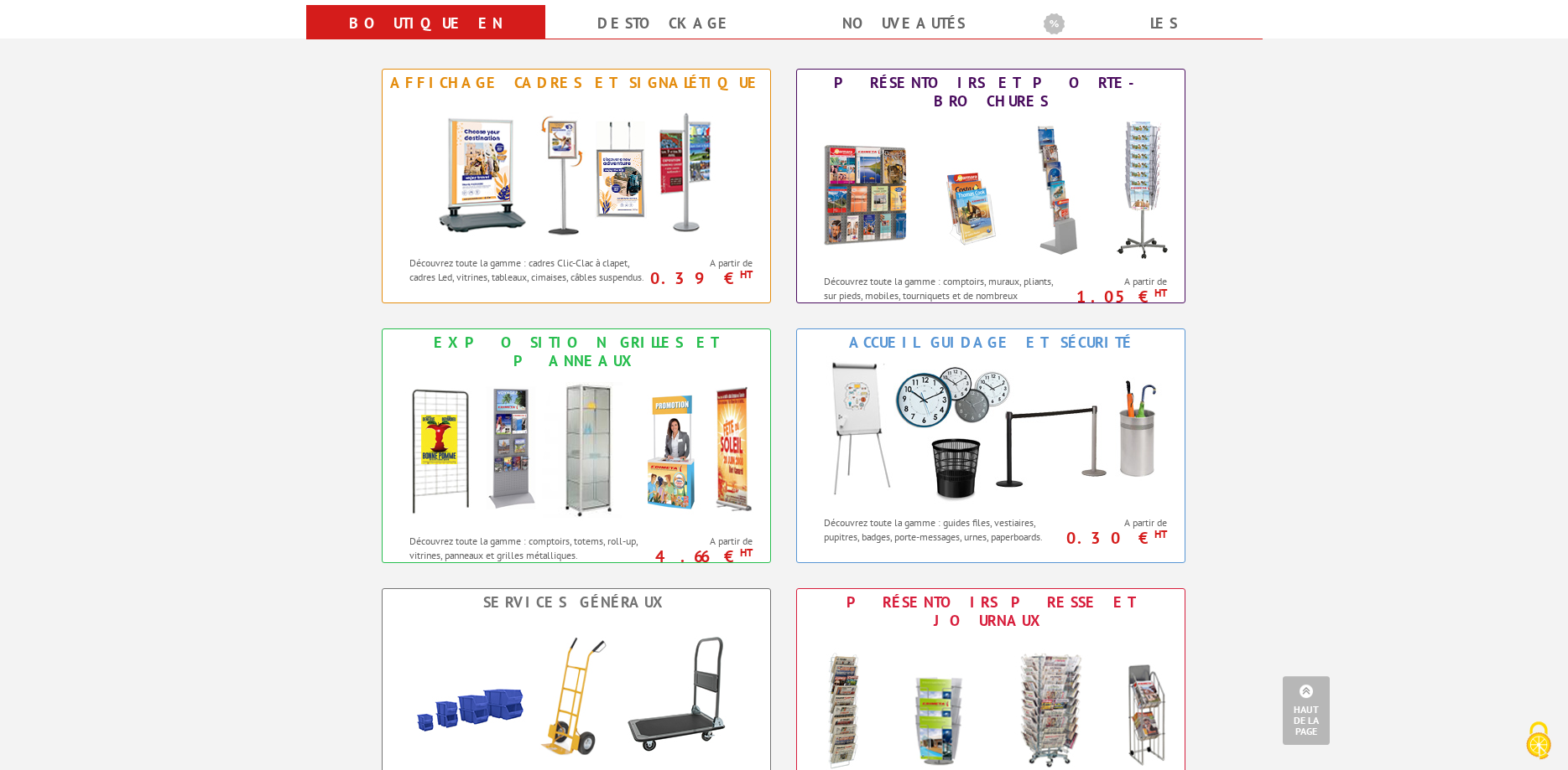
scroll to position [599, 0]
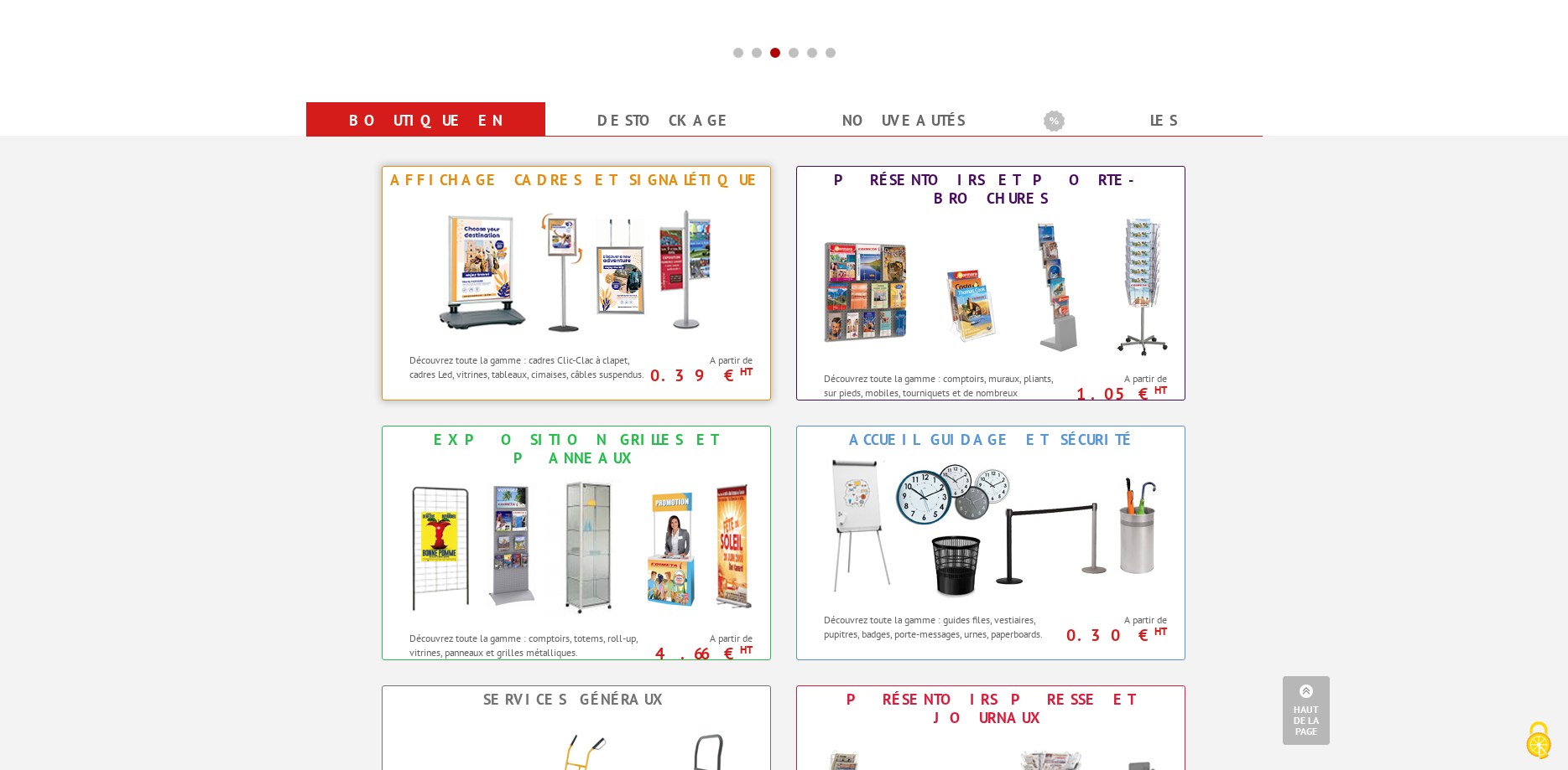
click at [663, 241] on img at bounding box center [576, 269] width 310 height 151
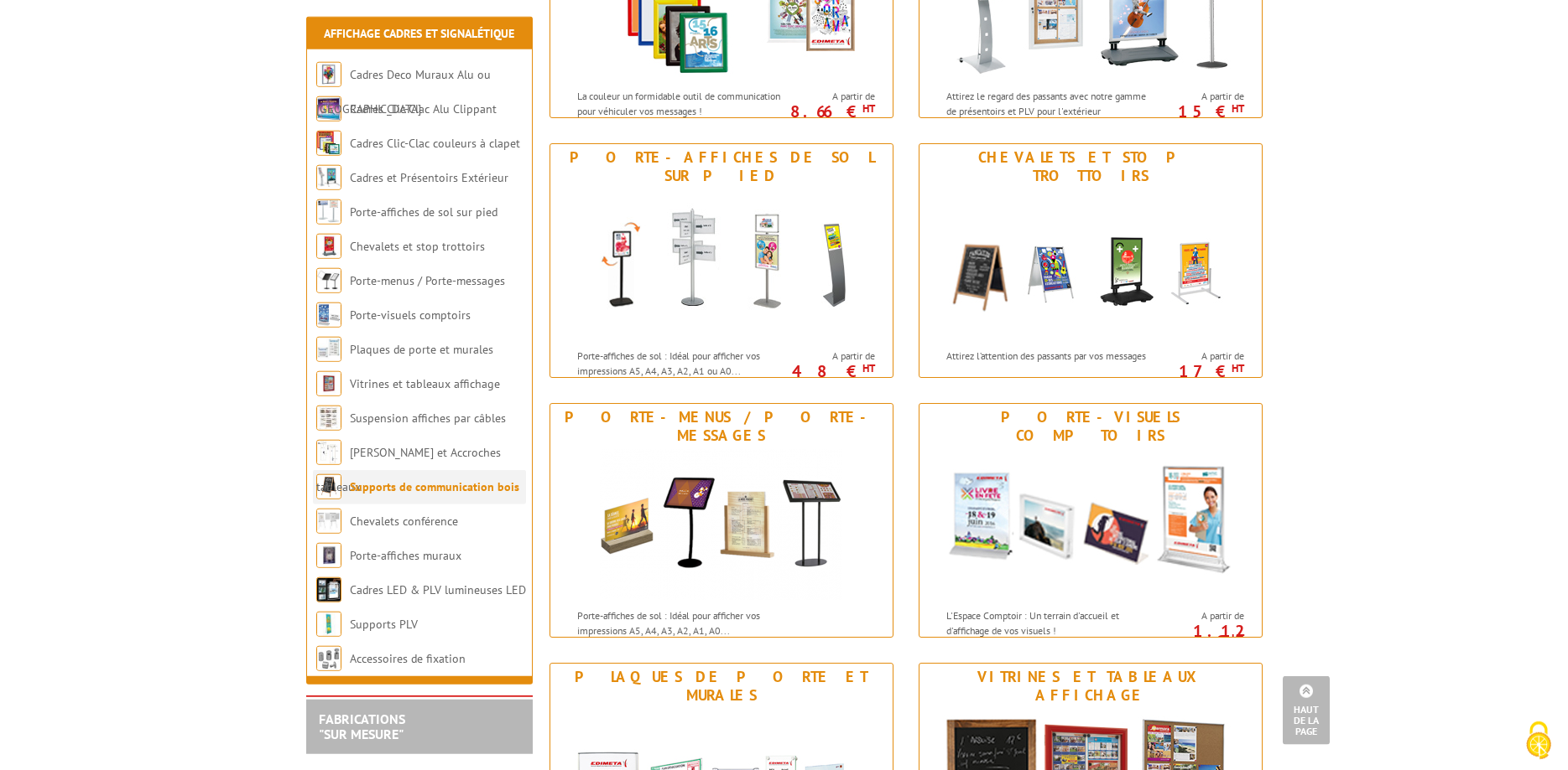
scroll to position [684, 0]
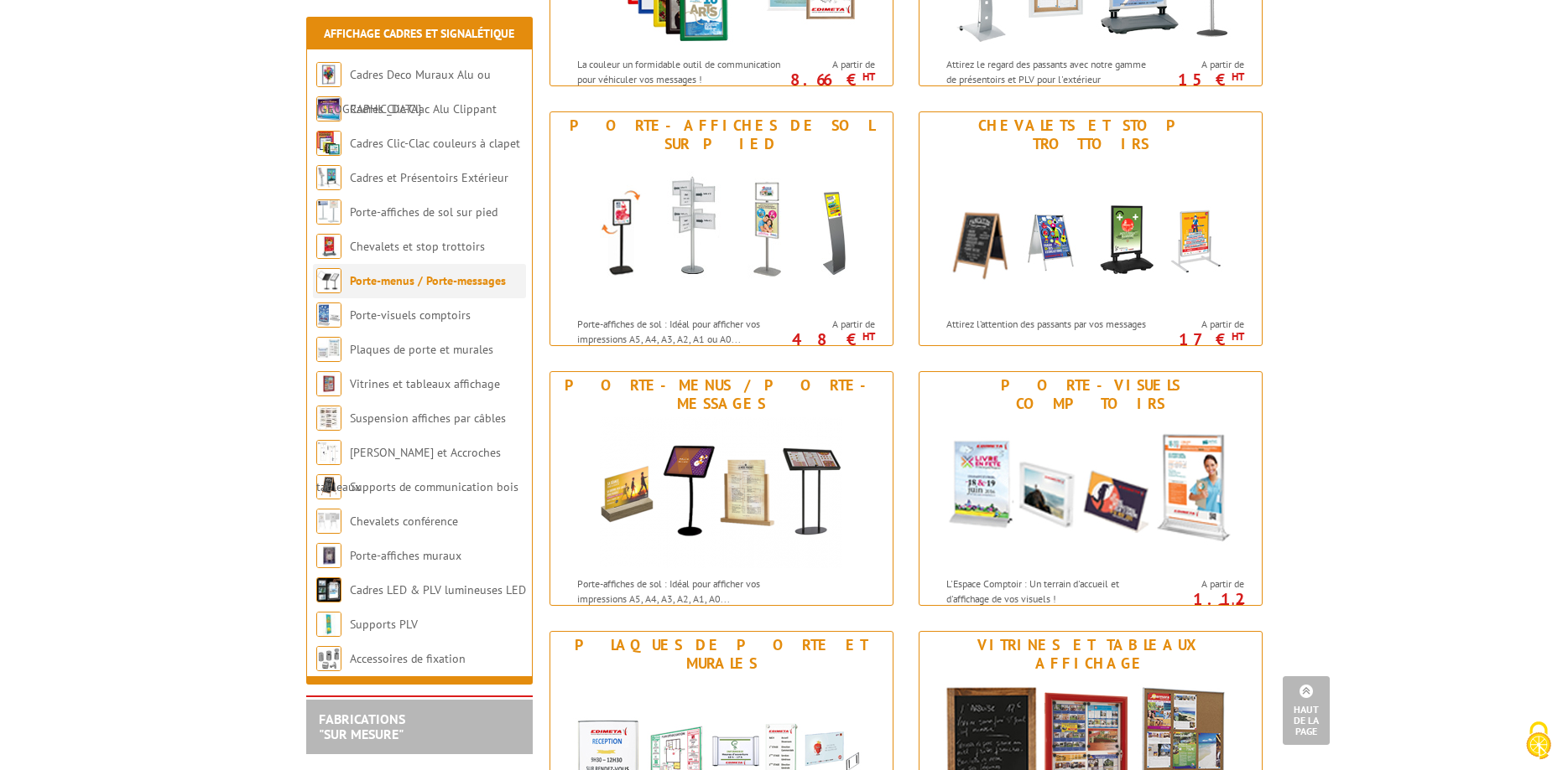
click at [459, 292] on li "Porte-menus / Porte-messages" at bounding box center [419, 280] width 213 height 34
click at [462, 288] on link "Porte-menus / Porte-messages" at bounding box center [427, 280] width 156 height 15
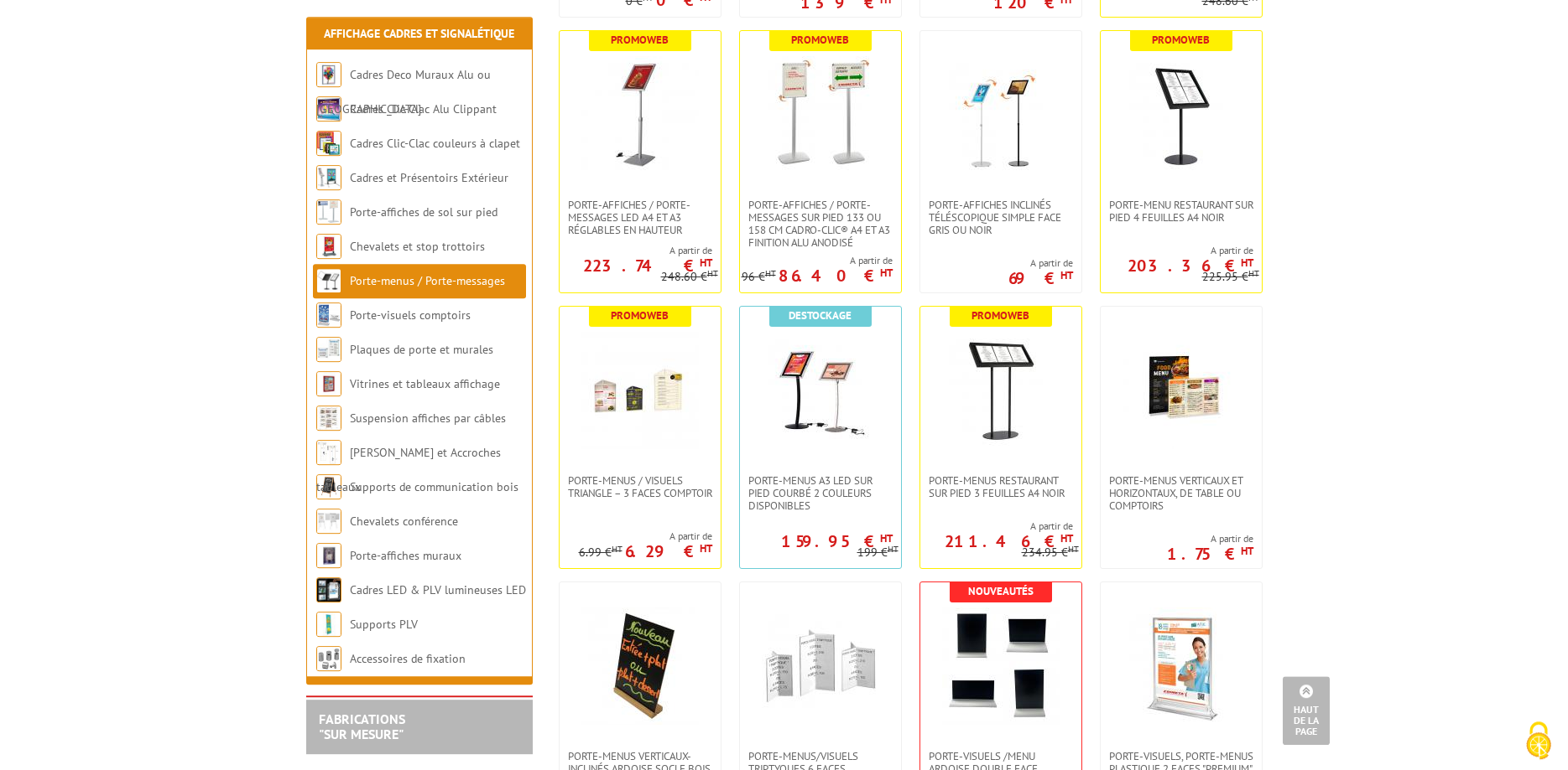
scroll to position [1625, 0]
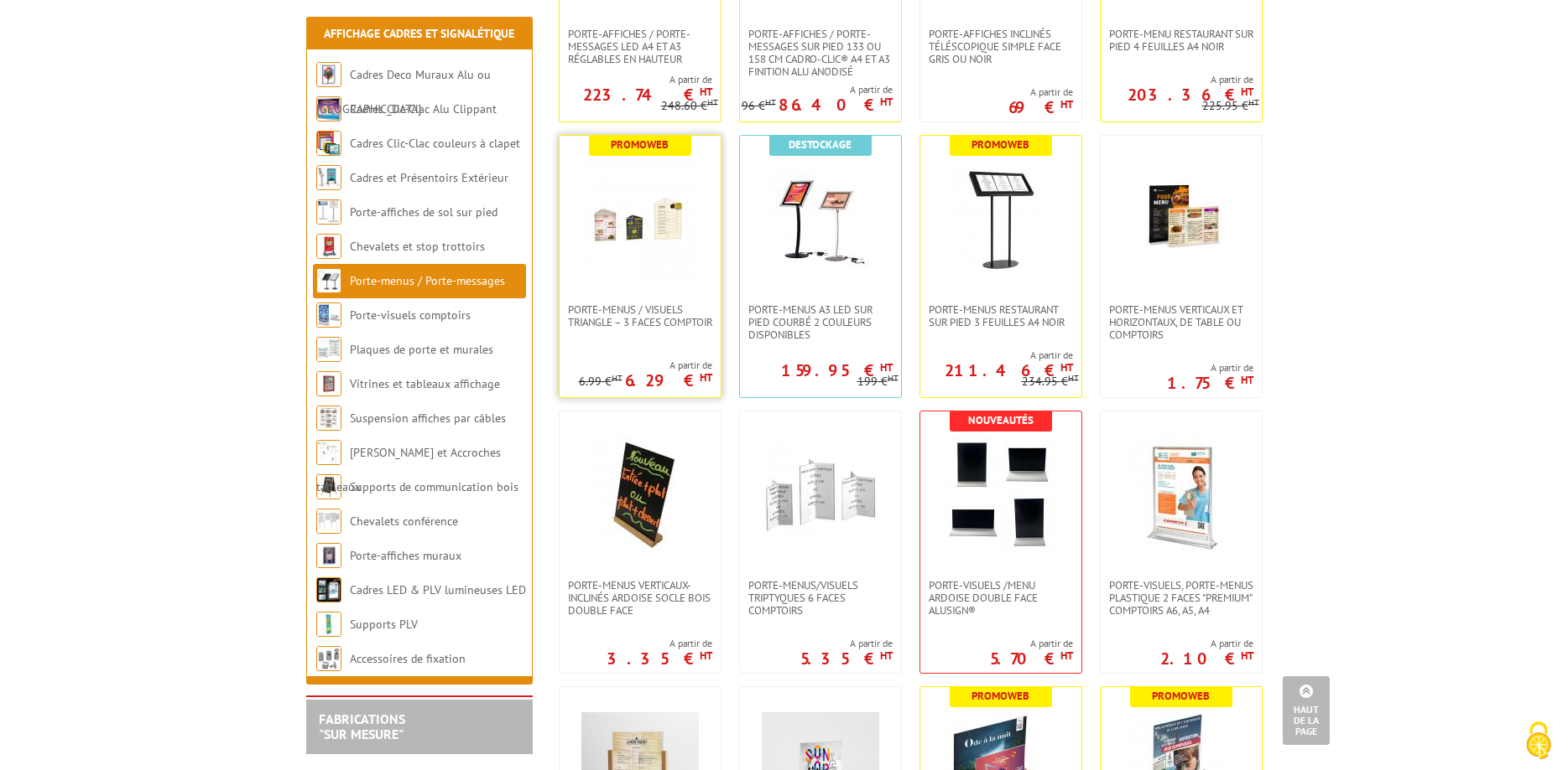
click at [684, 271] on img at bounding box center [639, 219] width 117 height 117
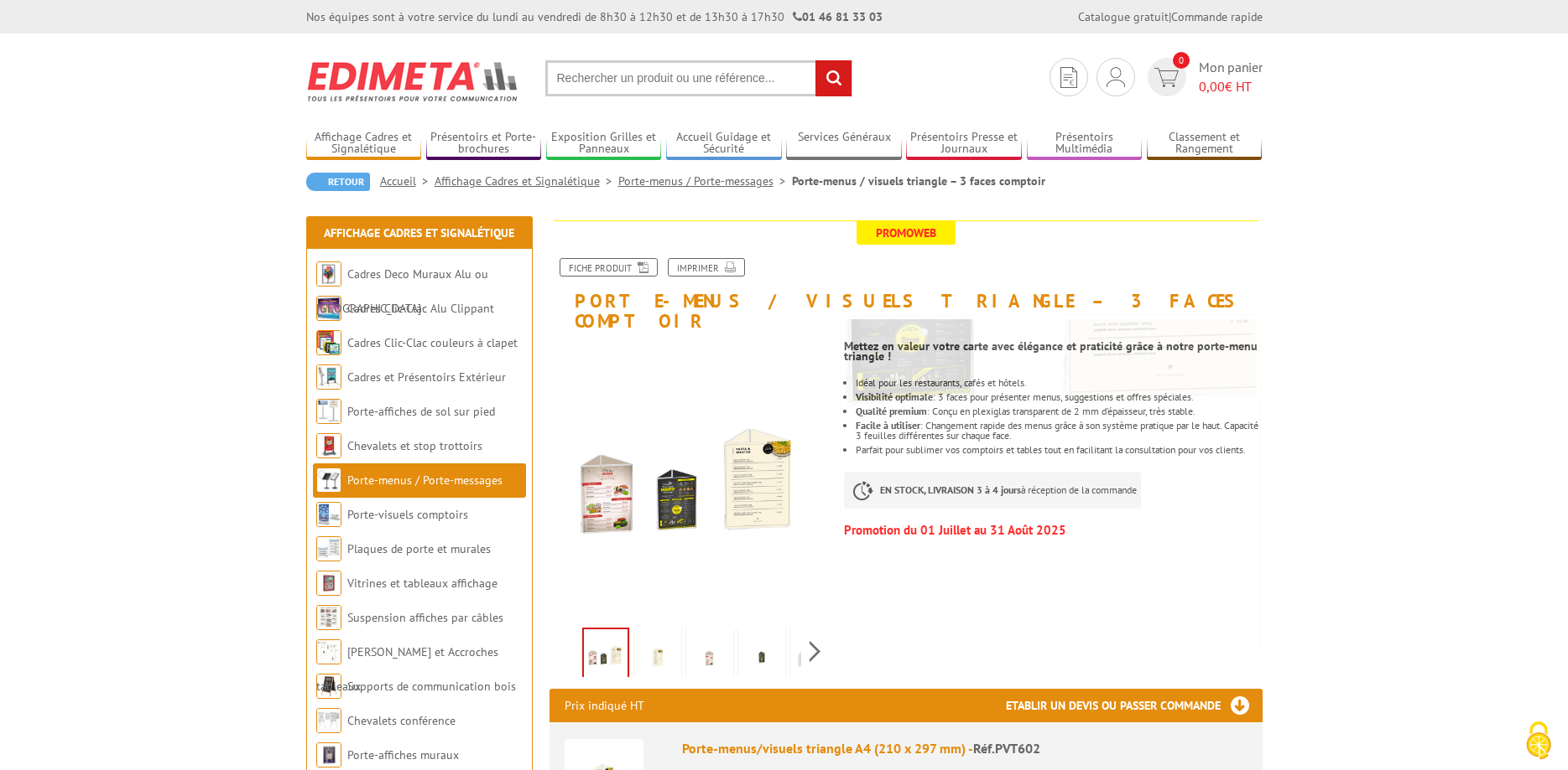
click at [663, 641] on img at bounding box center [658, 657] width 40 height 52
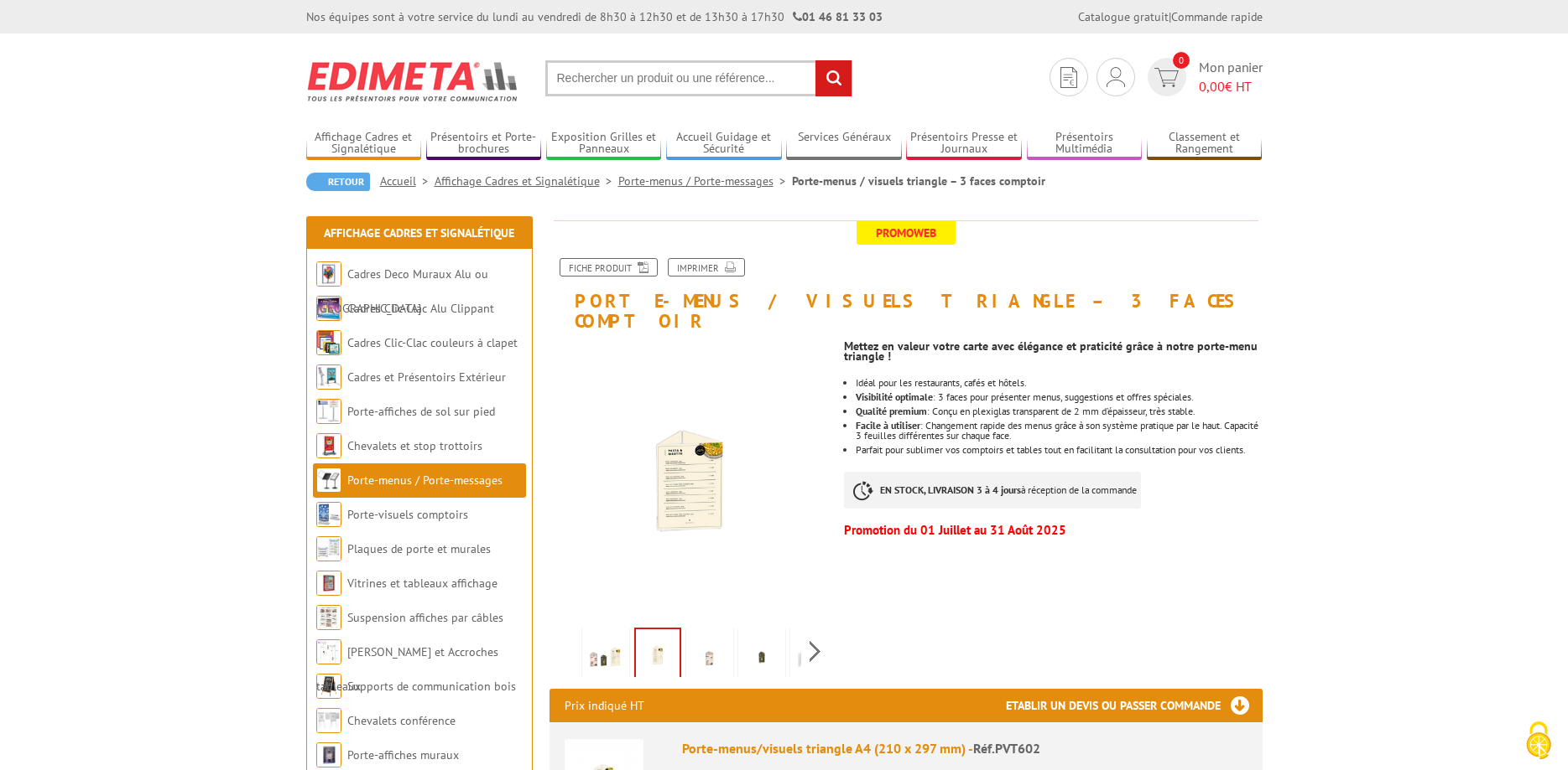
click at [716, 637] on img at bounding box center [709, 657] width 40 height 52
click at [785, 634] on li at bounding box center [762, 651] width 52 height 52
click at [805, 635] on div "Previous Next" at bounding box center [691, 650] width 283 height 58
click at [809, 635] on div "Previous Next" at bounding box center [691, 650] width 283 height 58
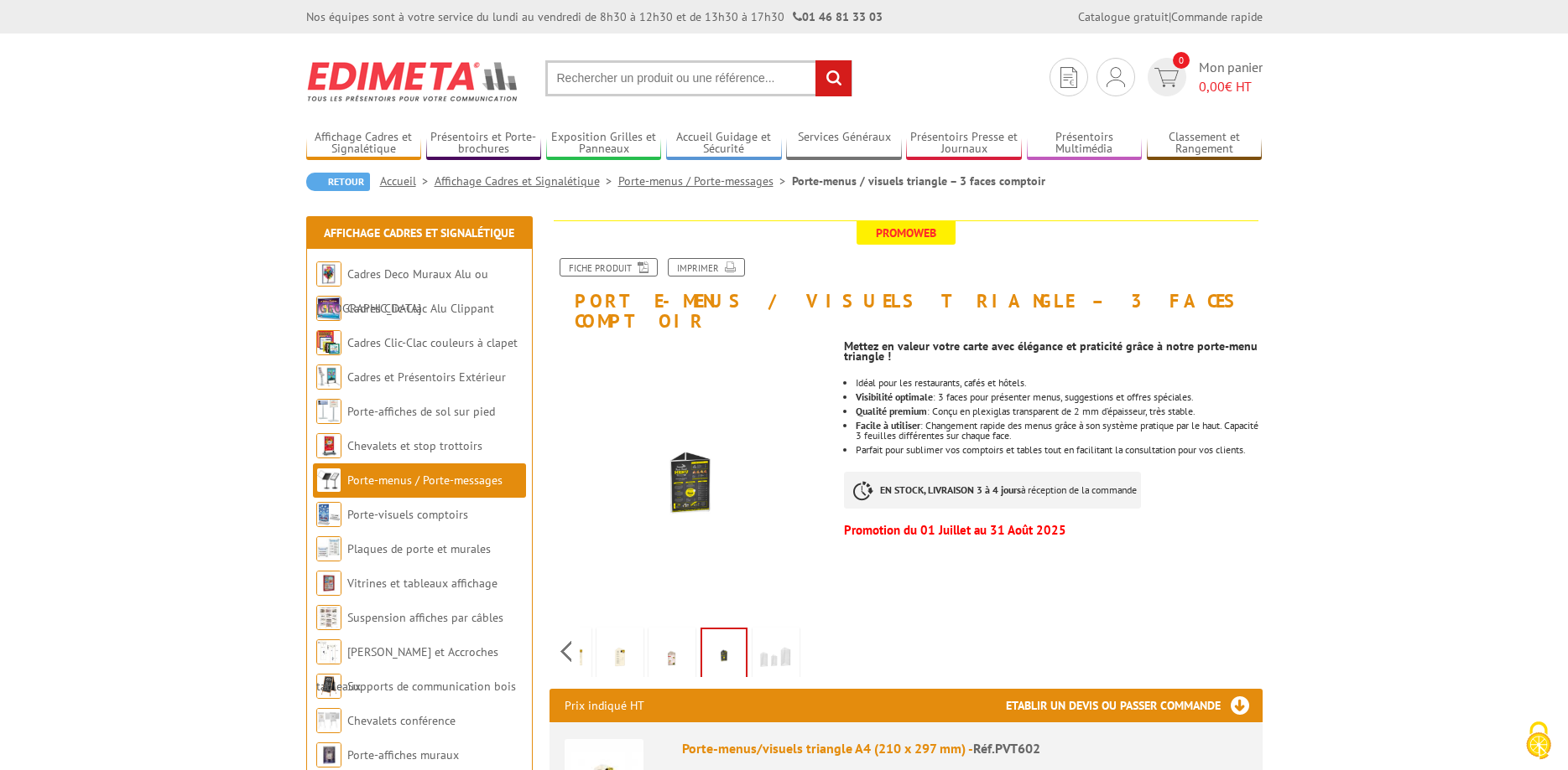
click at [784, 634] on img at bounding box center [776, 657] width 40 height 52
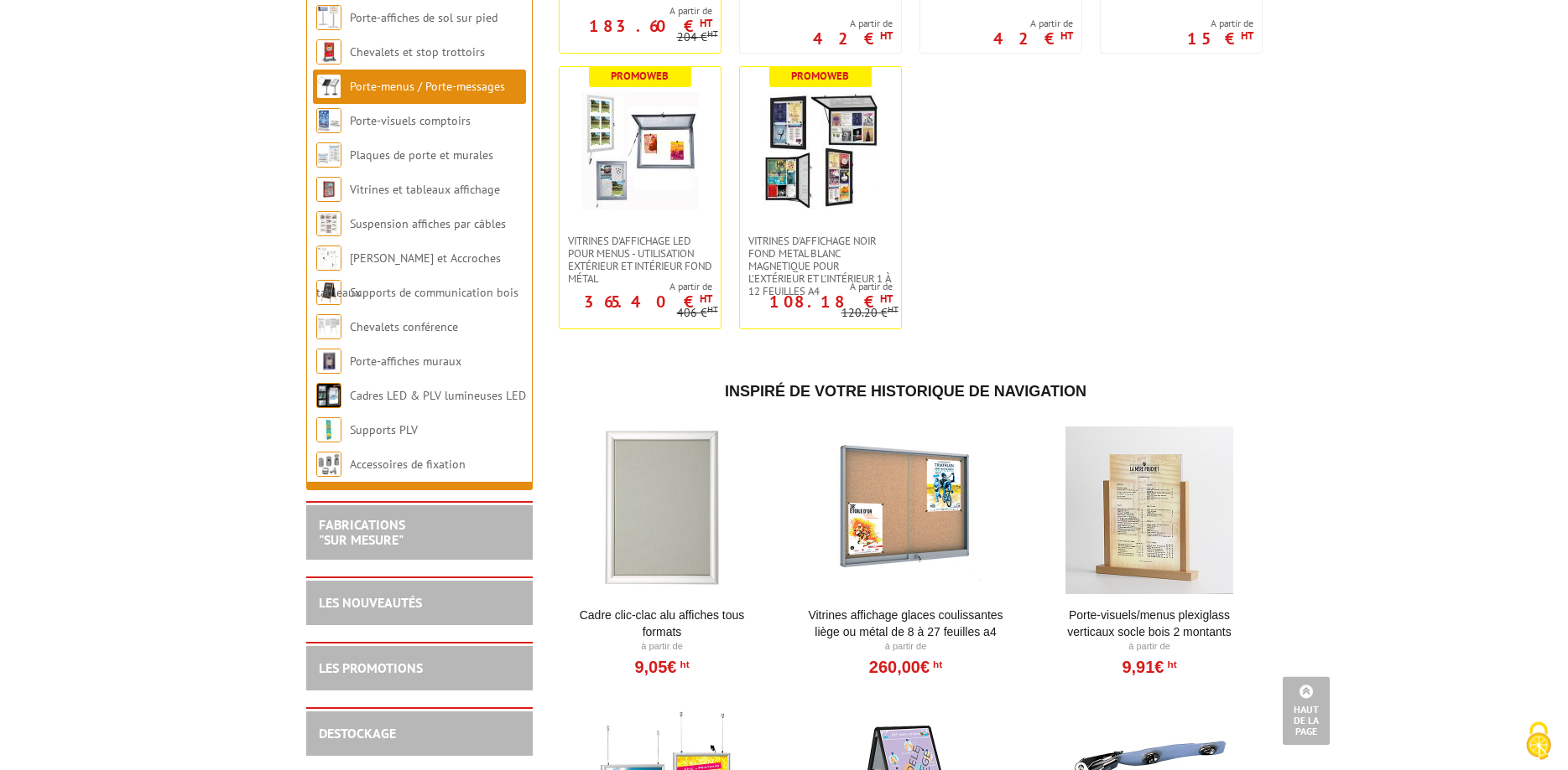
scroll to position [2393, 0]
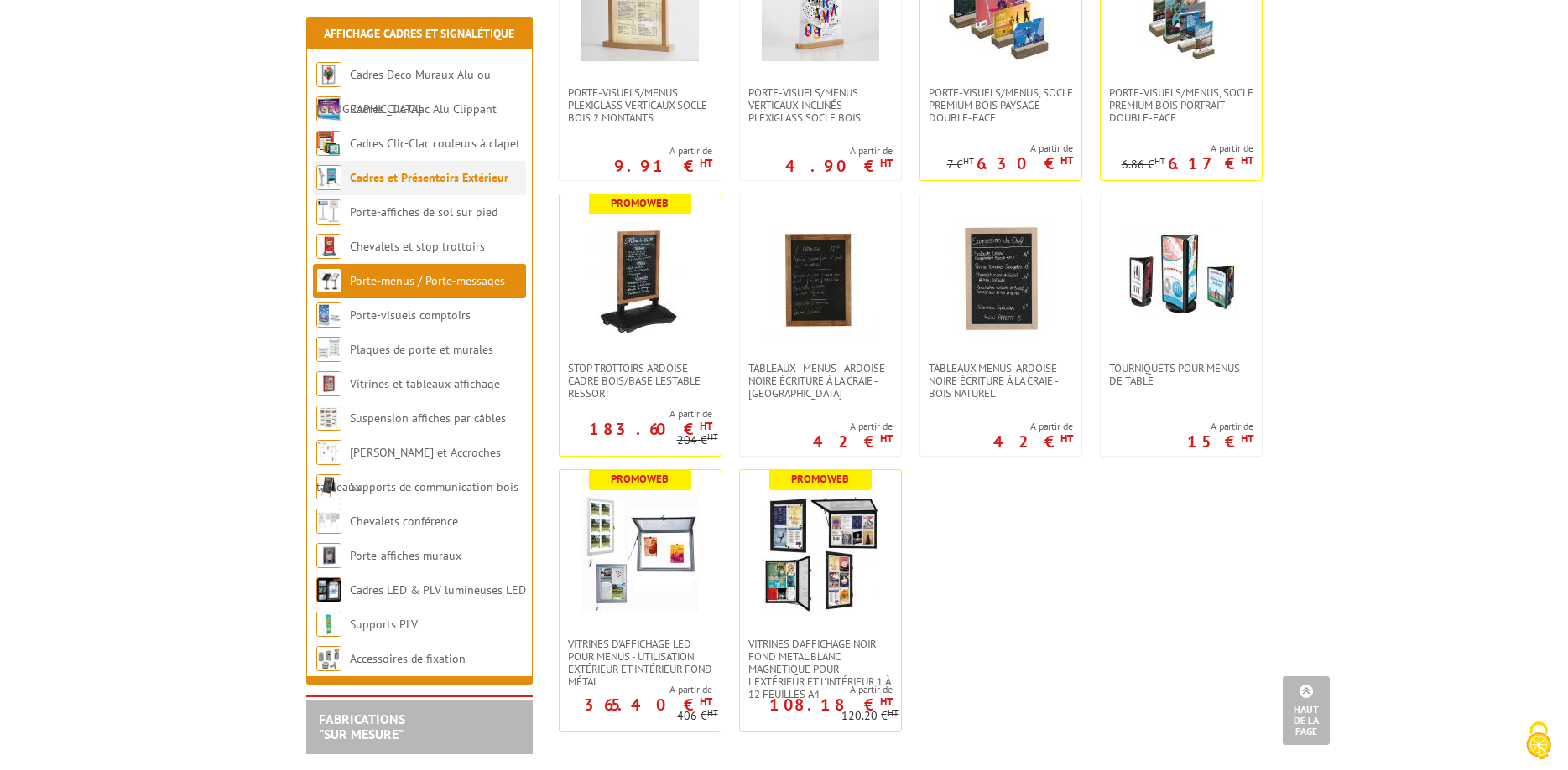
click at [497, 184] on link "Cadres et Présentoirs Extérieur" at bounding box center [428, 177] width 158 height 15
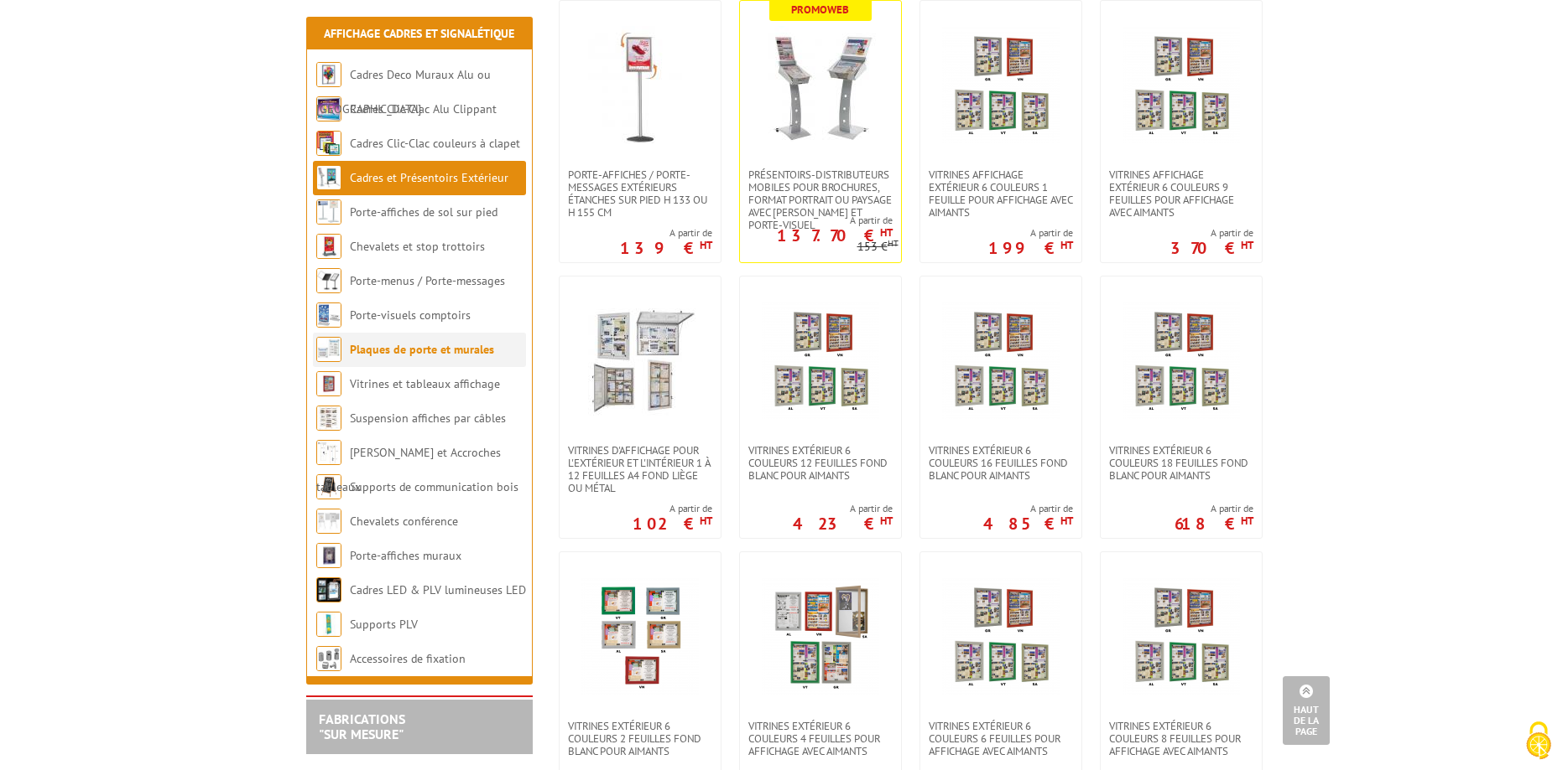
scroll to position [513, 0]
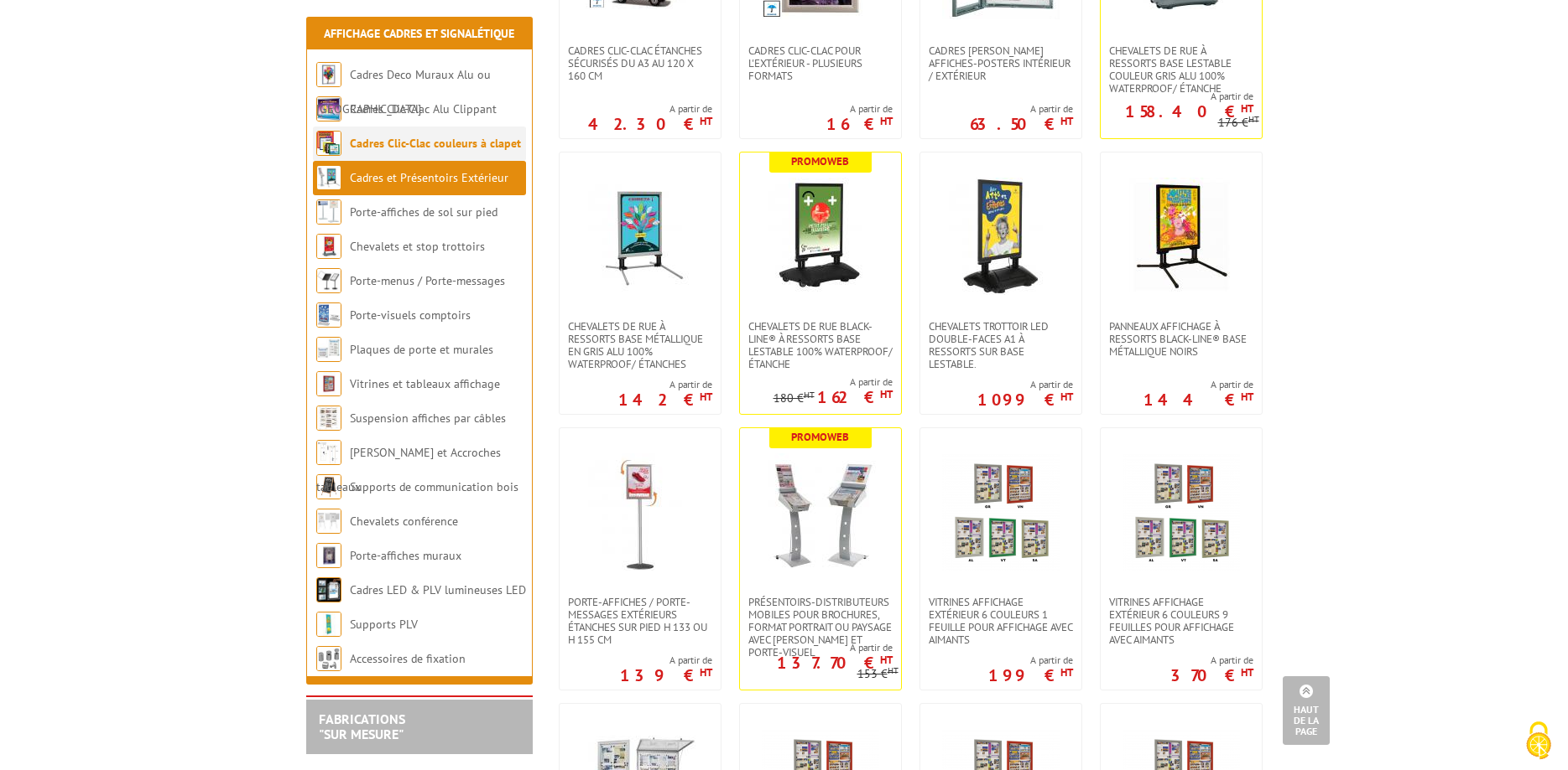
click at [469, 141] on link "Cadres Clic-Clac couleurs à clapet" at bounding box center [435, 143] width 171 height 15
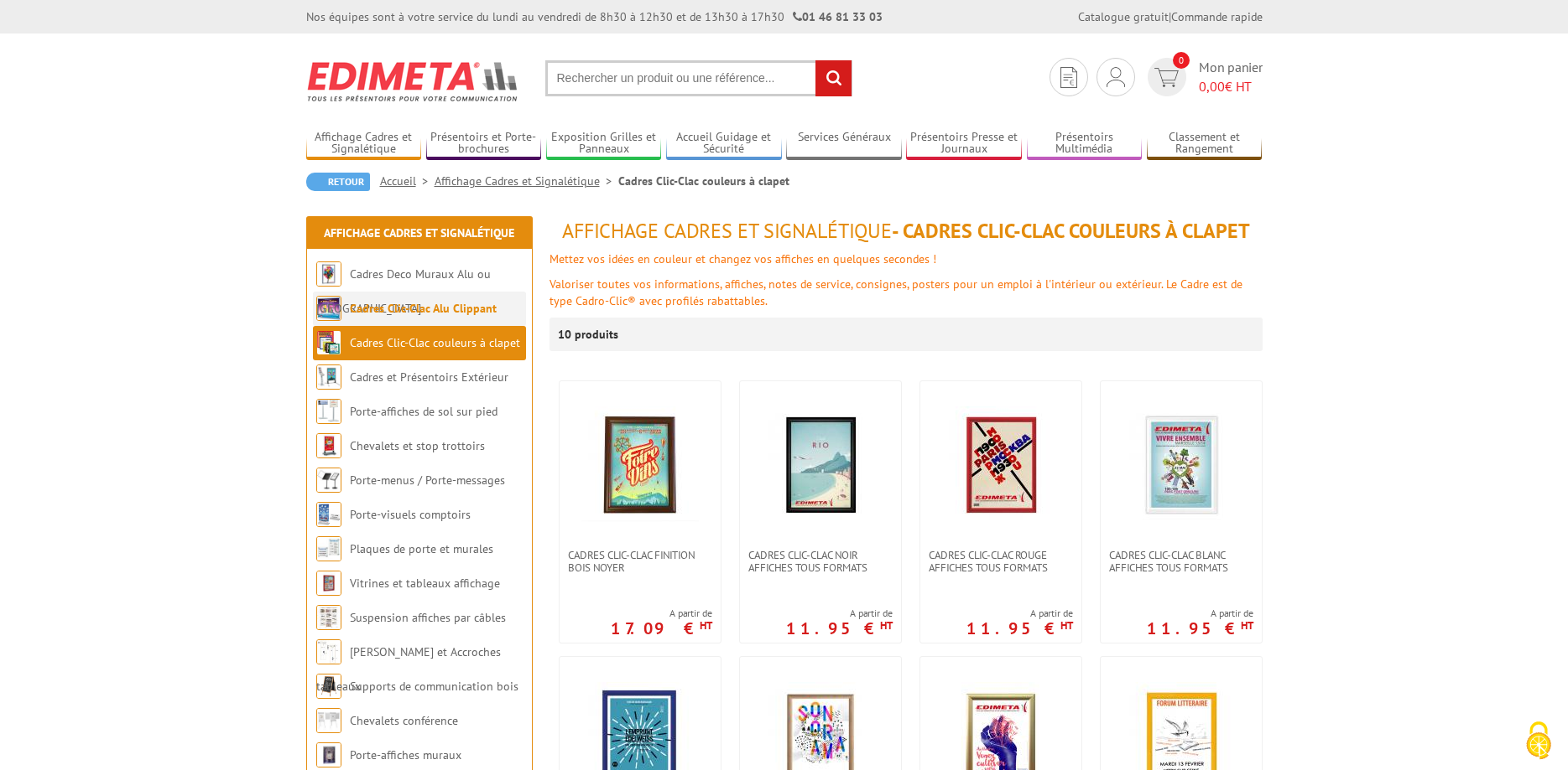
click at [470, 300] on li "Cadres Clic-Clac Alu Clippant" at bounding box center [419, 308] width 213 height 34
click at [446, 305] on link "Cadres Clic-Clac Alu Clippant" at bounding box center [423, 308] width 147 height 15
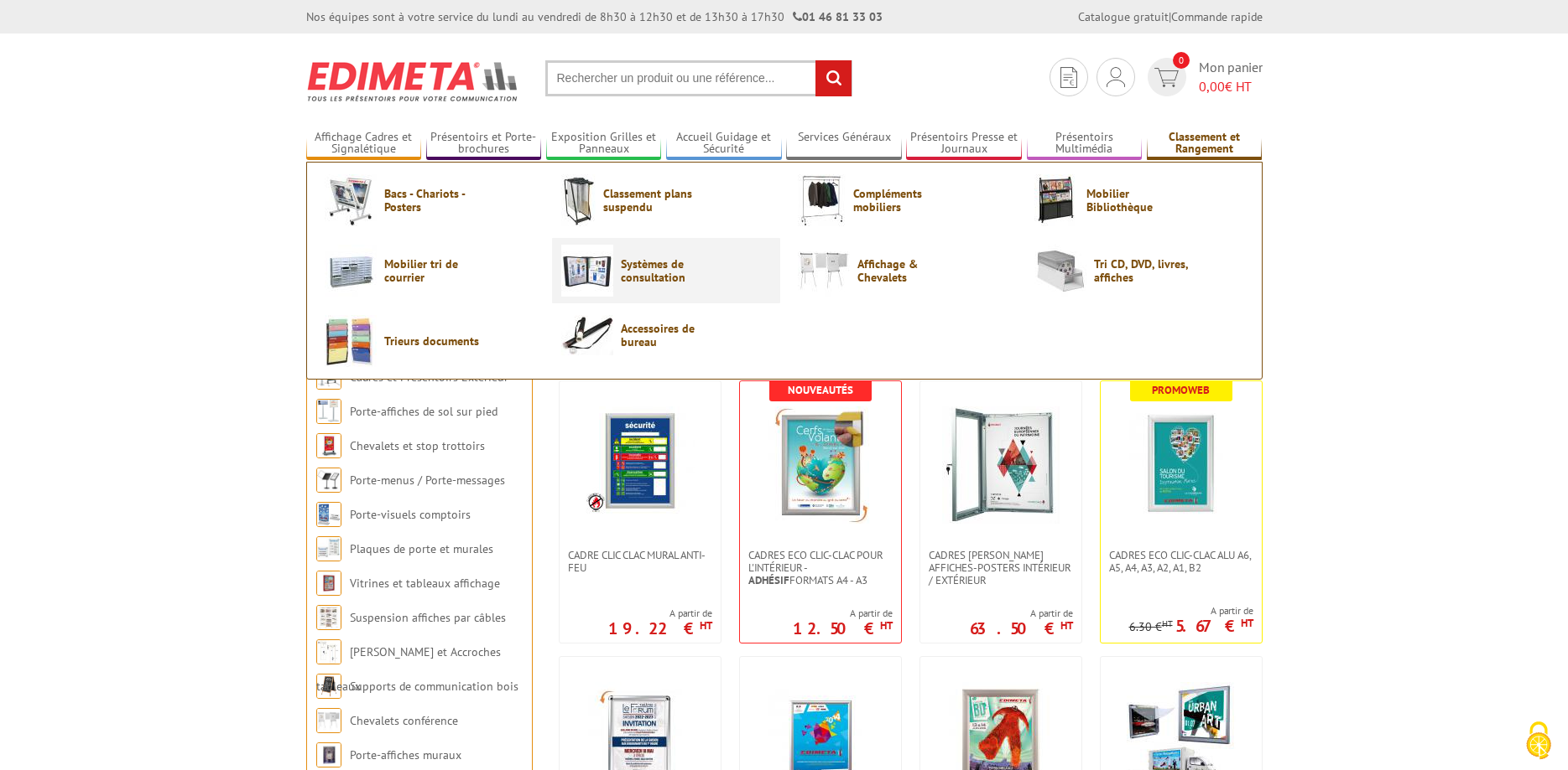
click at [676, 273] on span "Systèmes de consultation" at bounding box center [671, 271] width 100 height 27
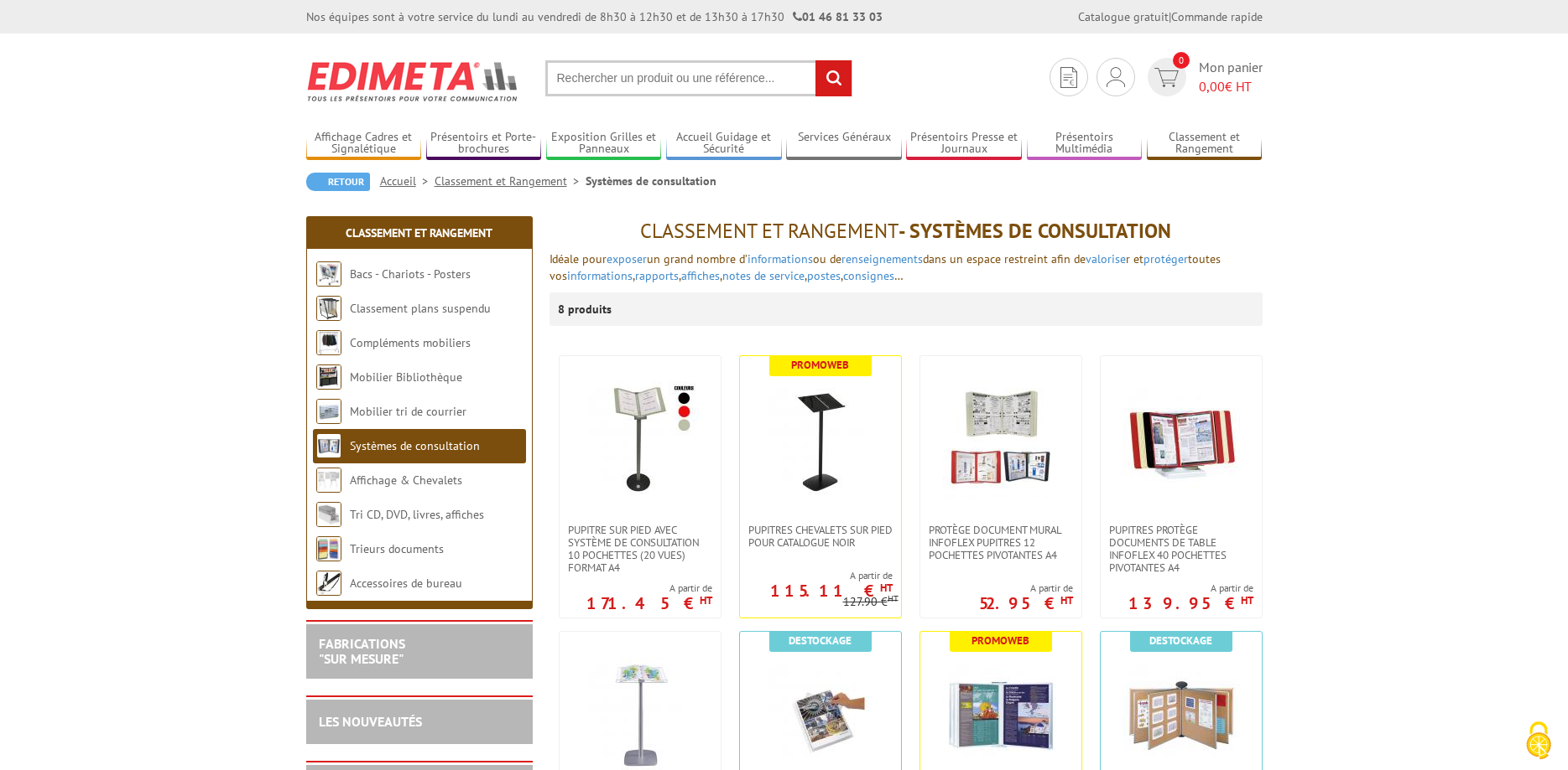
click at [613, 84] on input "text" at bounding box center [698, 78] width 307 height 36
click at [1112, 77] on img at bounding box center [1115, 77] width 18 height 20
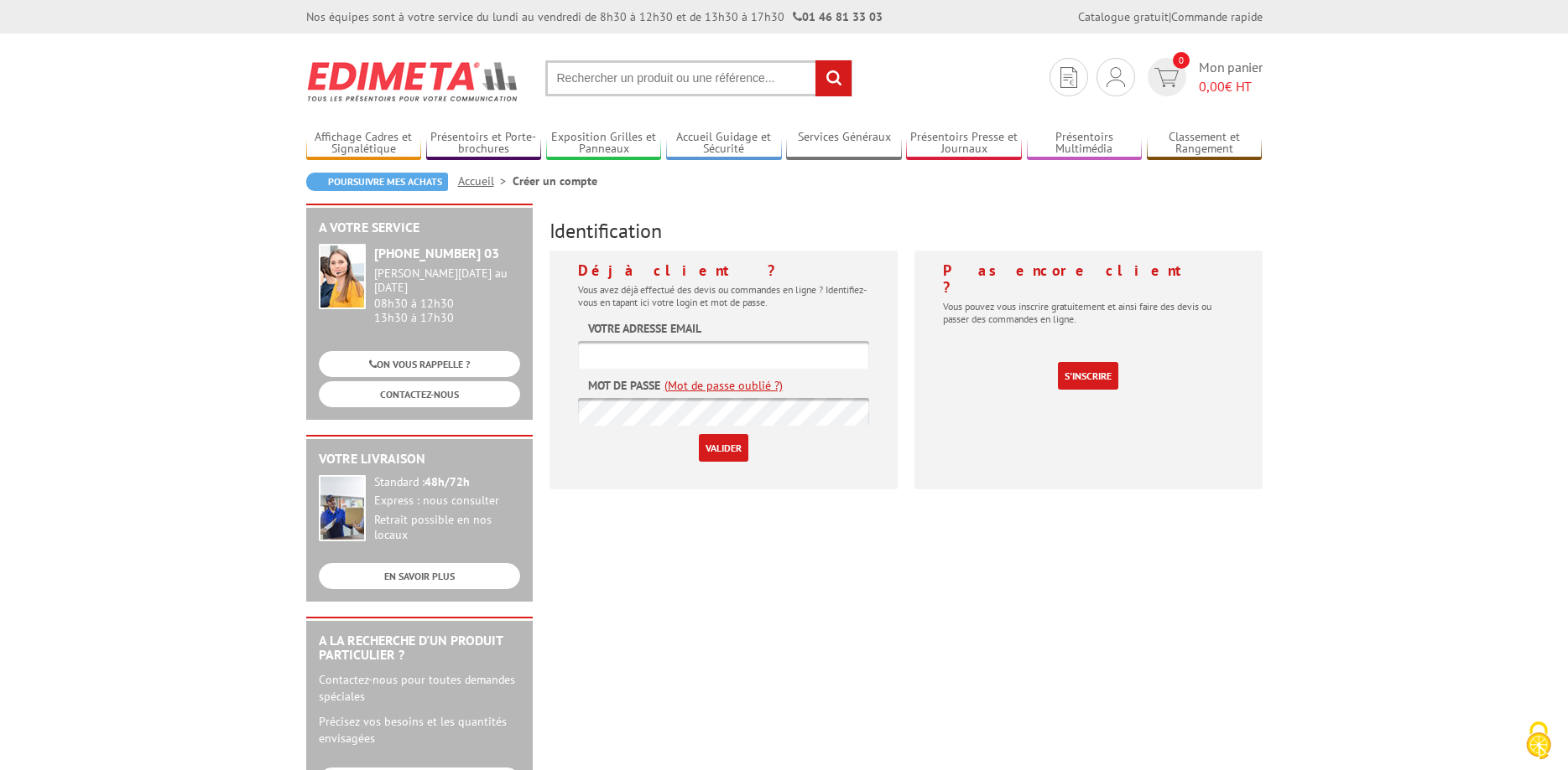
click at [780, 347] on input "text" at bounding box center [723, 355] width 291 height 28
type input "[EMAIL_ADDRESS][DOMAIN_NAME]"
click at [733, 444] on input "Valider" at bounding box center [723, 448] width 50 height 28
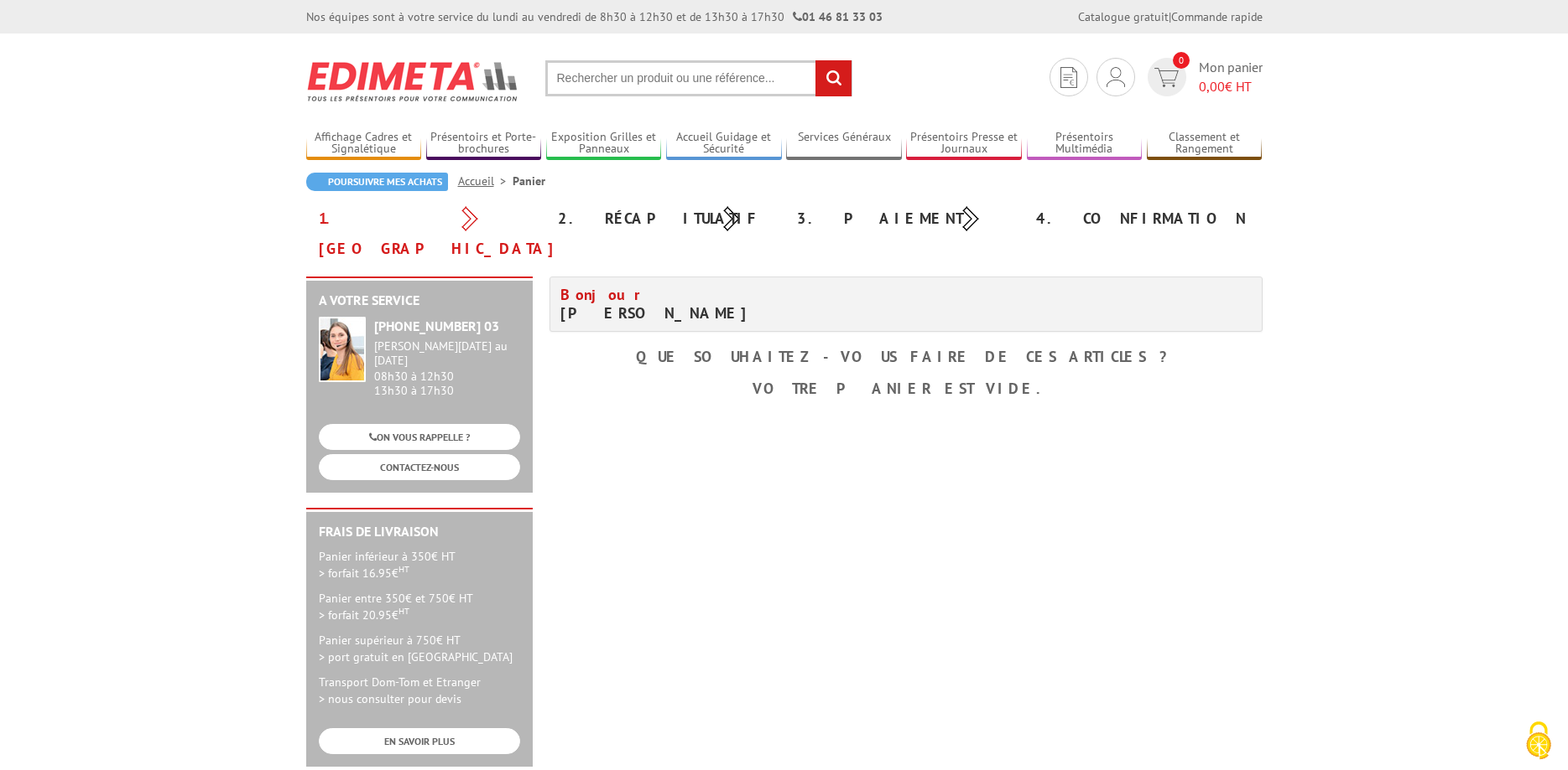
click at [358, 220] on div "1. [GEOGRAPHIC_DATA]" at bounding box center [425, 233] width 239 height 60
click at [1224, 72] on span "Mon panier 0,00 € HT" at bounding box center [1230, 77] width 64 height 38
click at [1089, 134] on link "Mes devis & commandes" at bounding box center [1116, 134] width 178 height 20
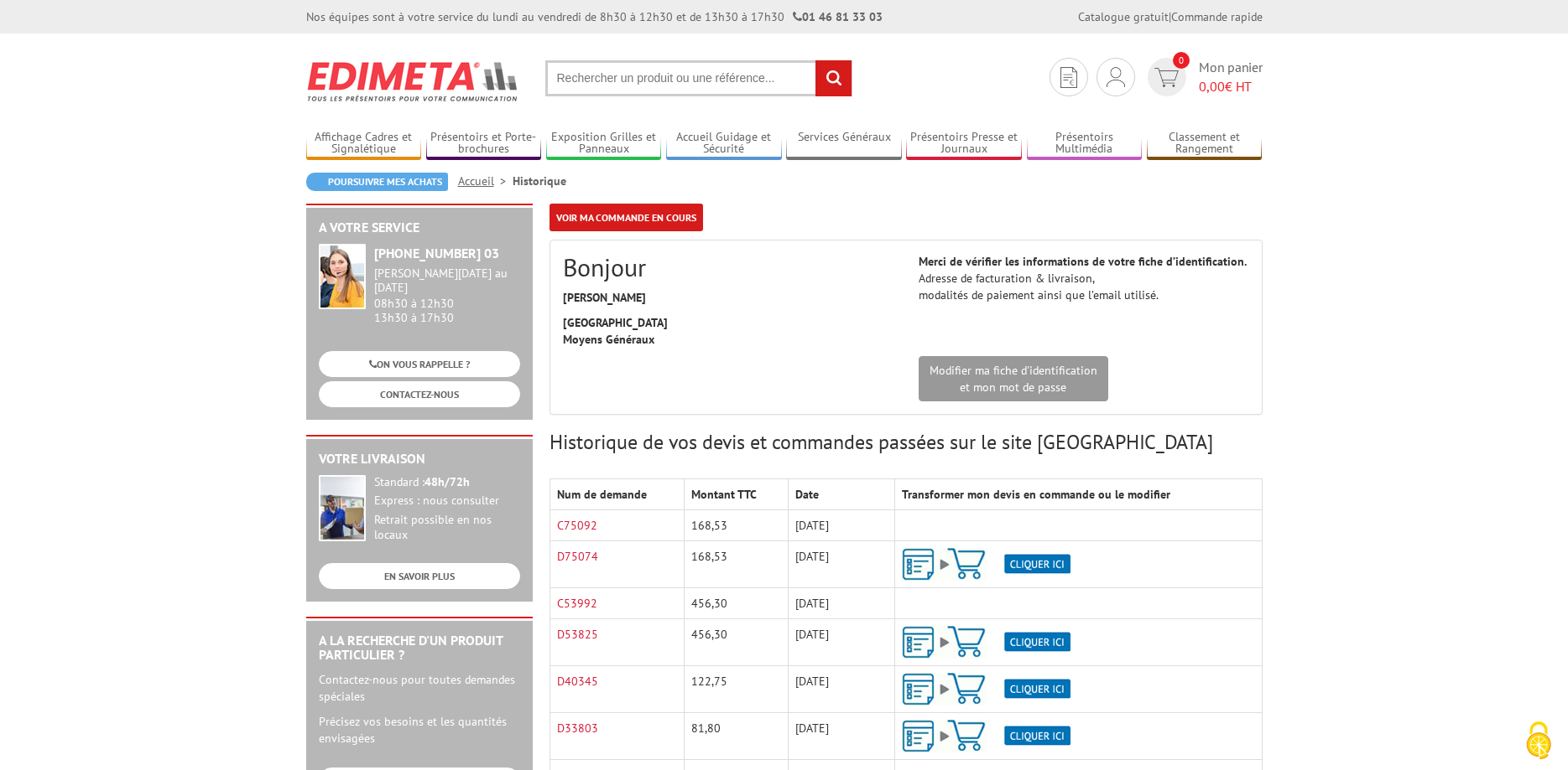
click at [915, 565] on img at bounding box center [985, 564] width 169 height 32
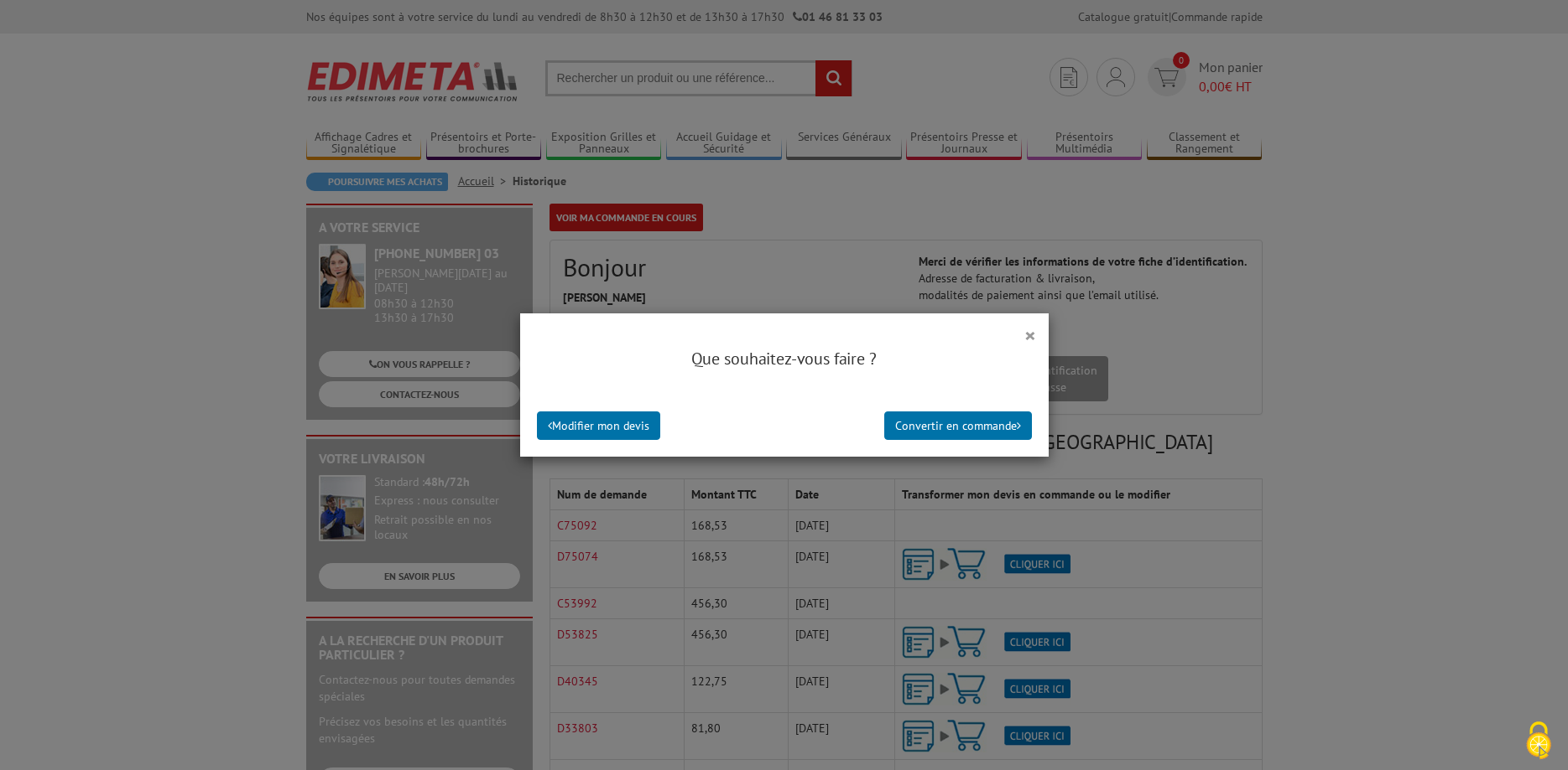
click at [1030, 344] on div "Que souhaitez-vous faire ?" at bounding box center [784, 368] width 528 height 58
click at [1029, 339] on div "Que souhaitez-vous faire ?" at bounding box center [784, 368] width 528 height 58
click at [1032, 337] on button "×" at bounding box center [1029, 335] width 11 height 22
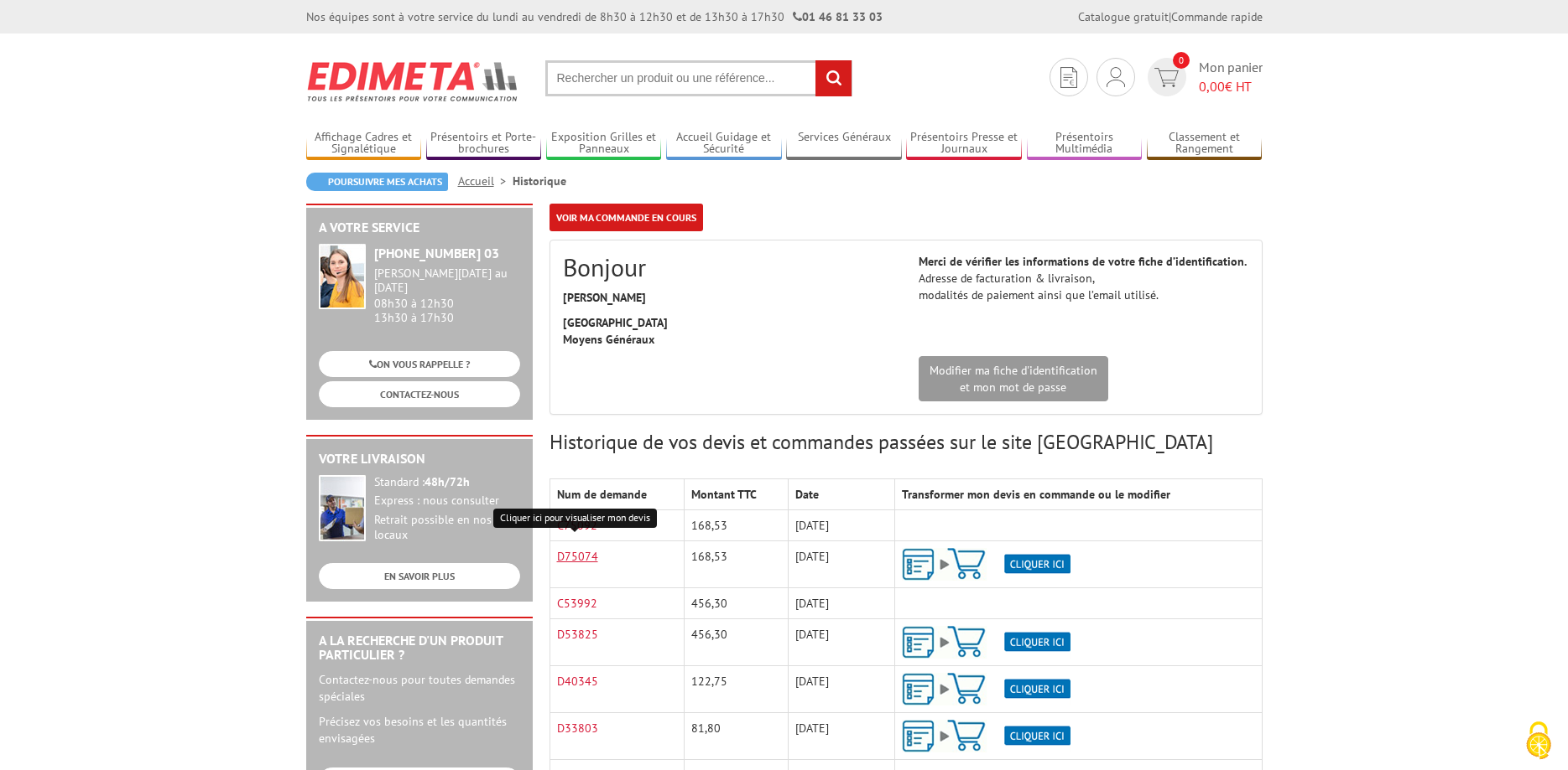
click at [581, 556] on link "D75074" at bounding box center [577, 556] width 41 height 15
click at [729, 72] on input "text" at bounding box center [698, 78] width 307 height 36
paste input "VAC952NR"
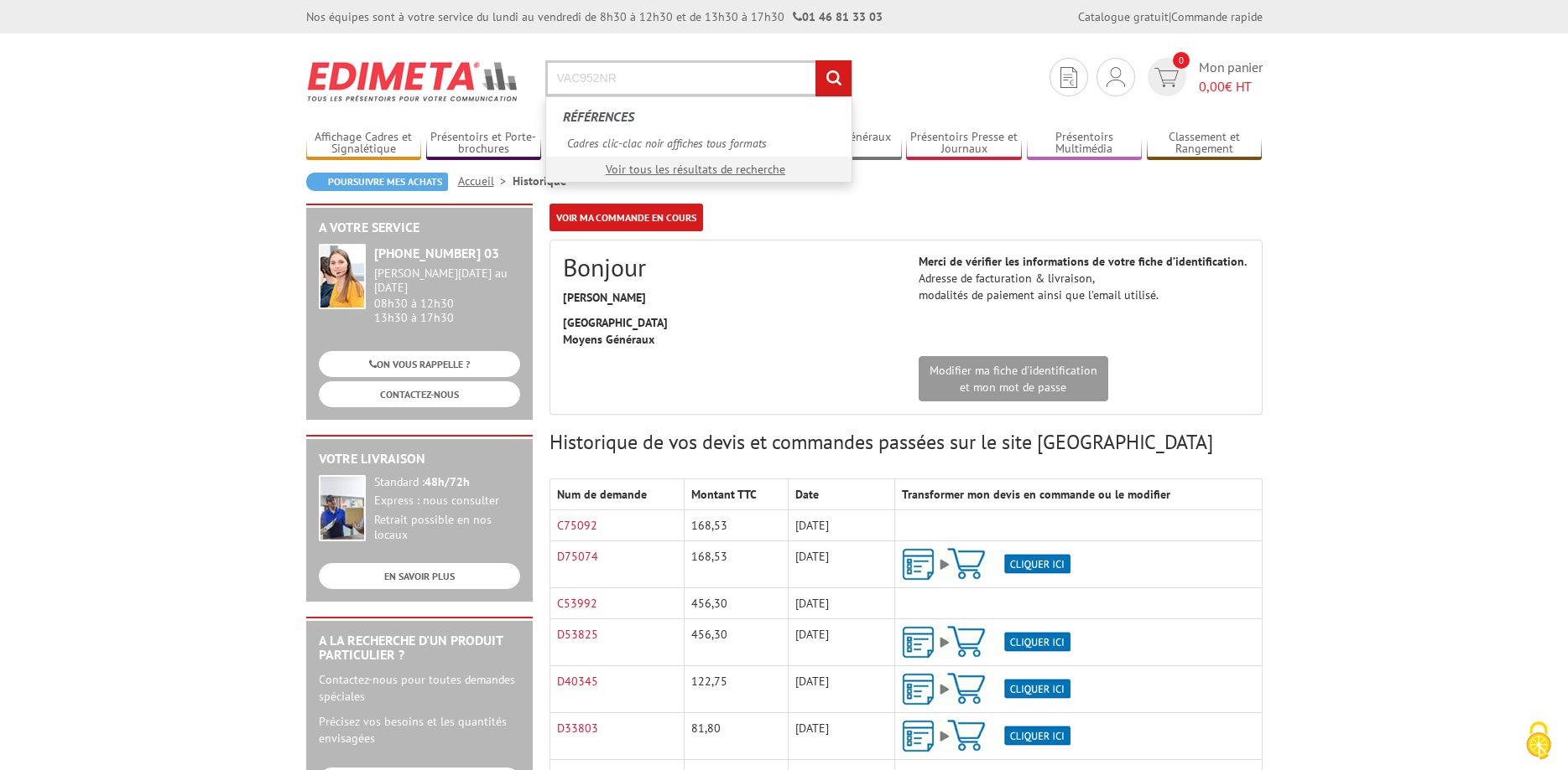
type input "VAC952NR"
click at [842, 82] on input "rechercher" at bounding box center [832, 78] width 36 height 36
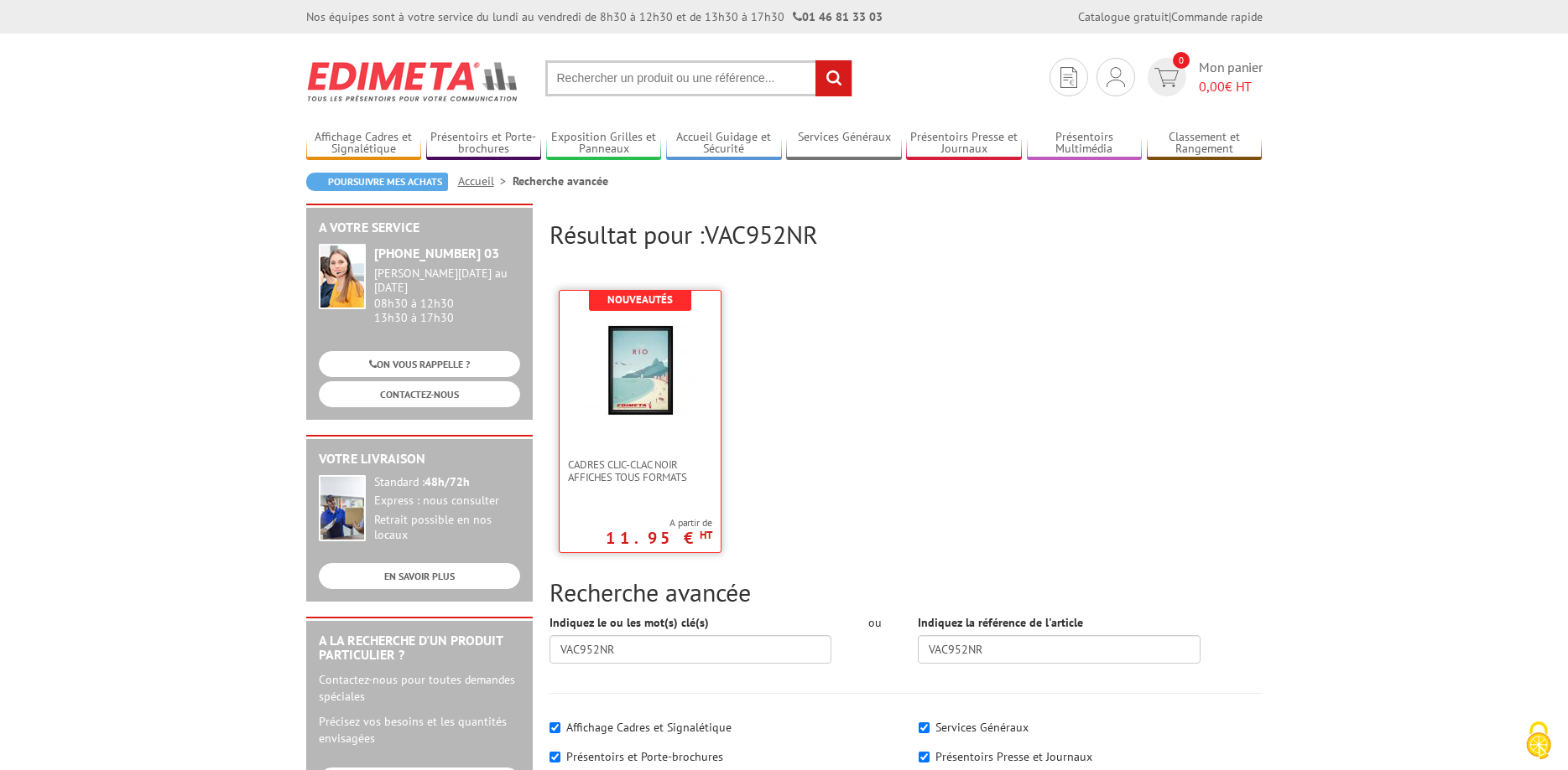
click at [693, 374] on img at bounding box center [639, 370] width 109 height 109
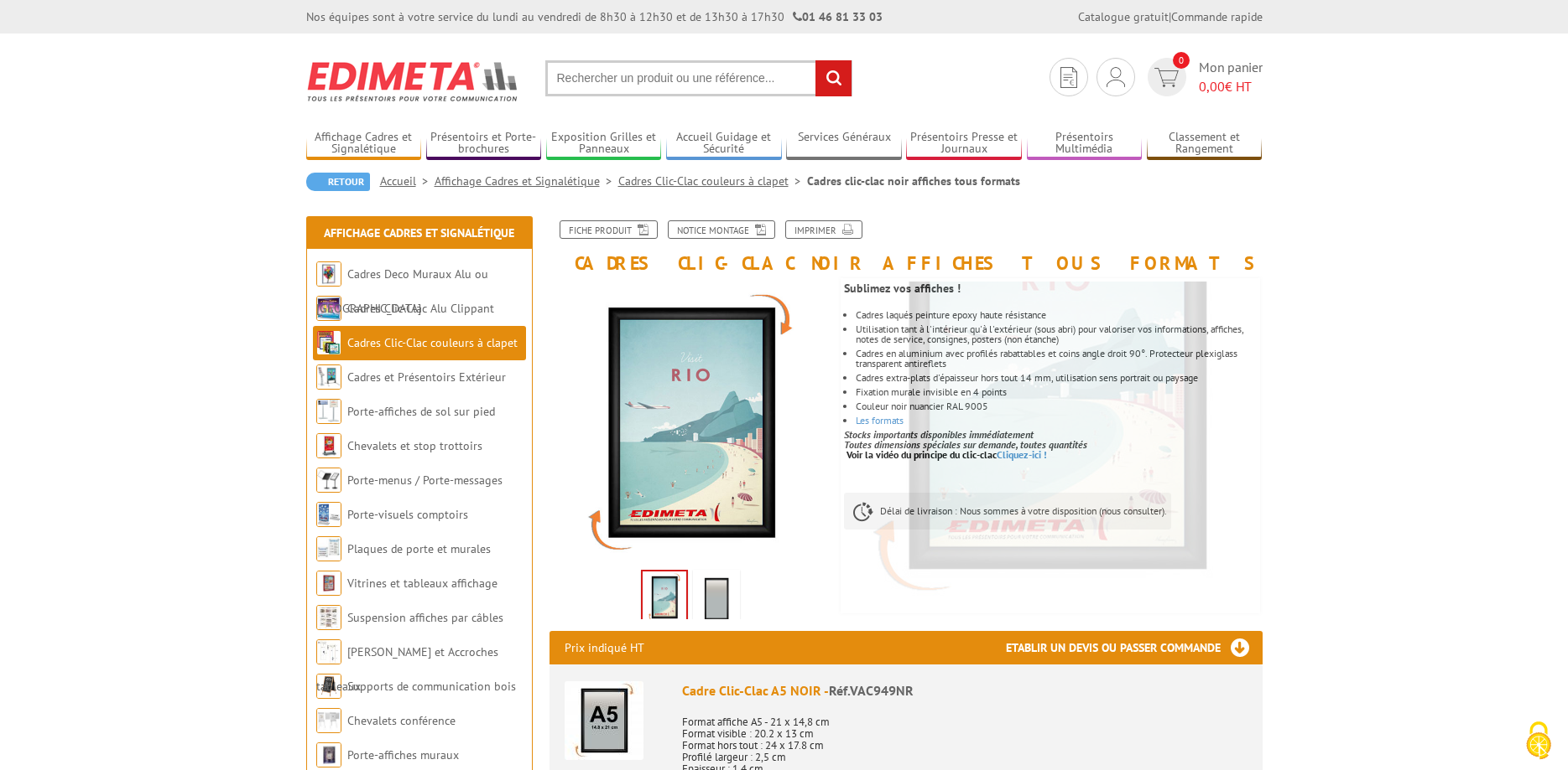
click at [713, 602] on img at bounding box center [716, 600] width 40 height 52
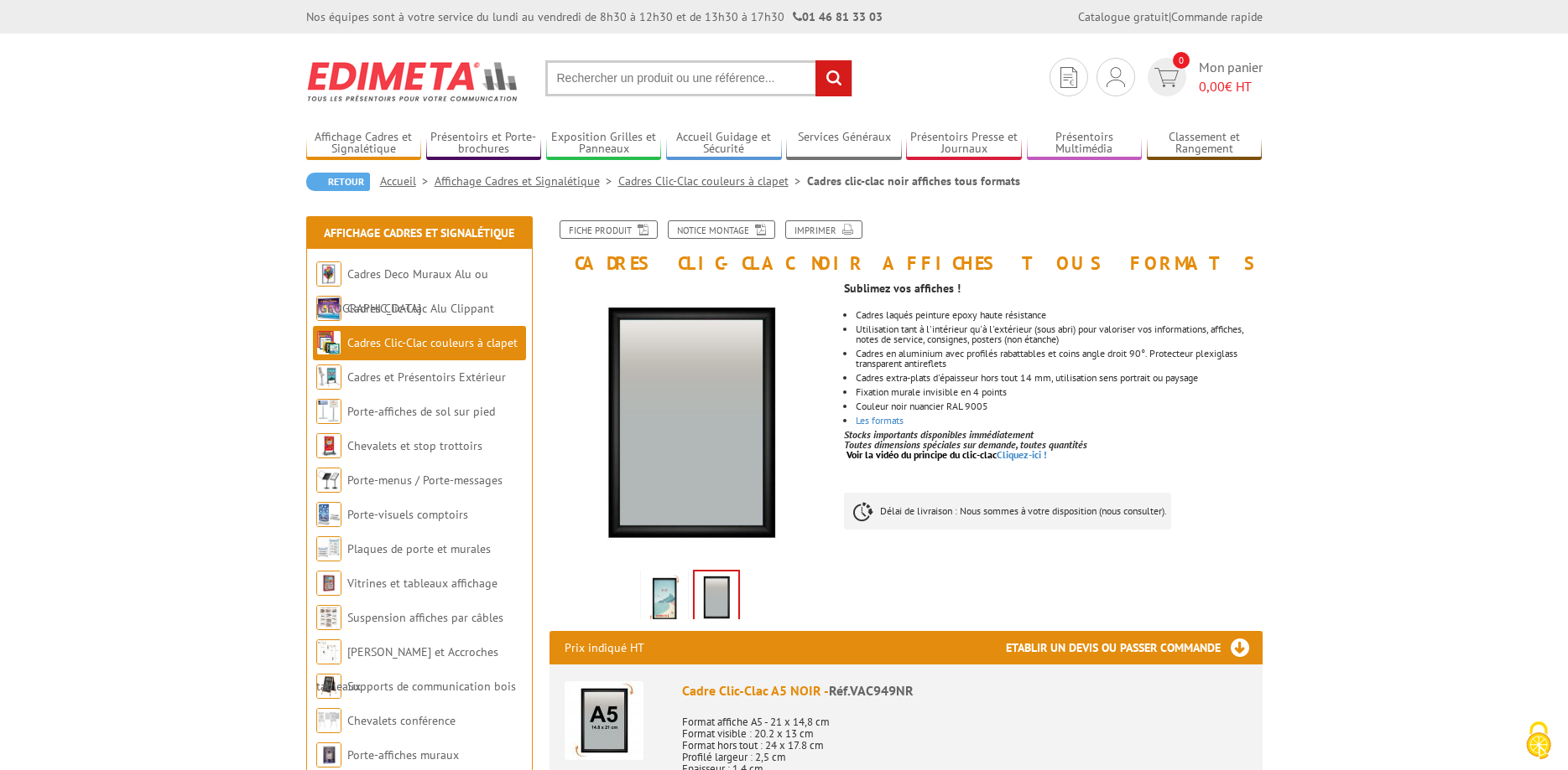
click at [680, 600] on img at bounding box center [664, 600] width 40 height 52
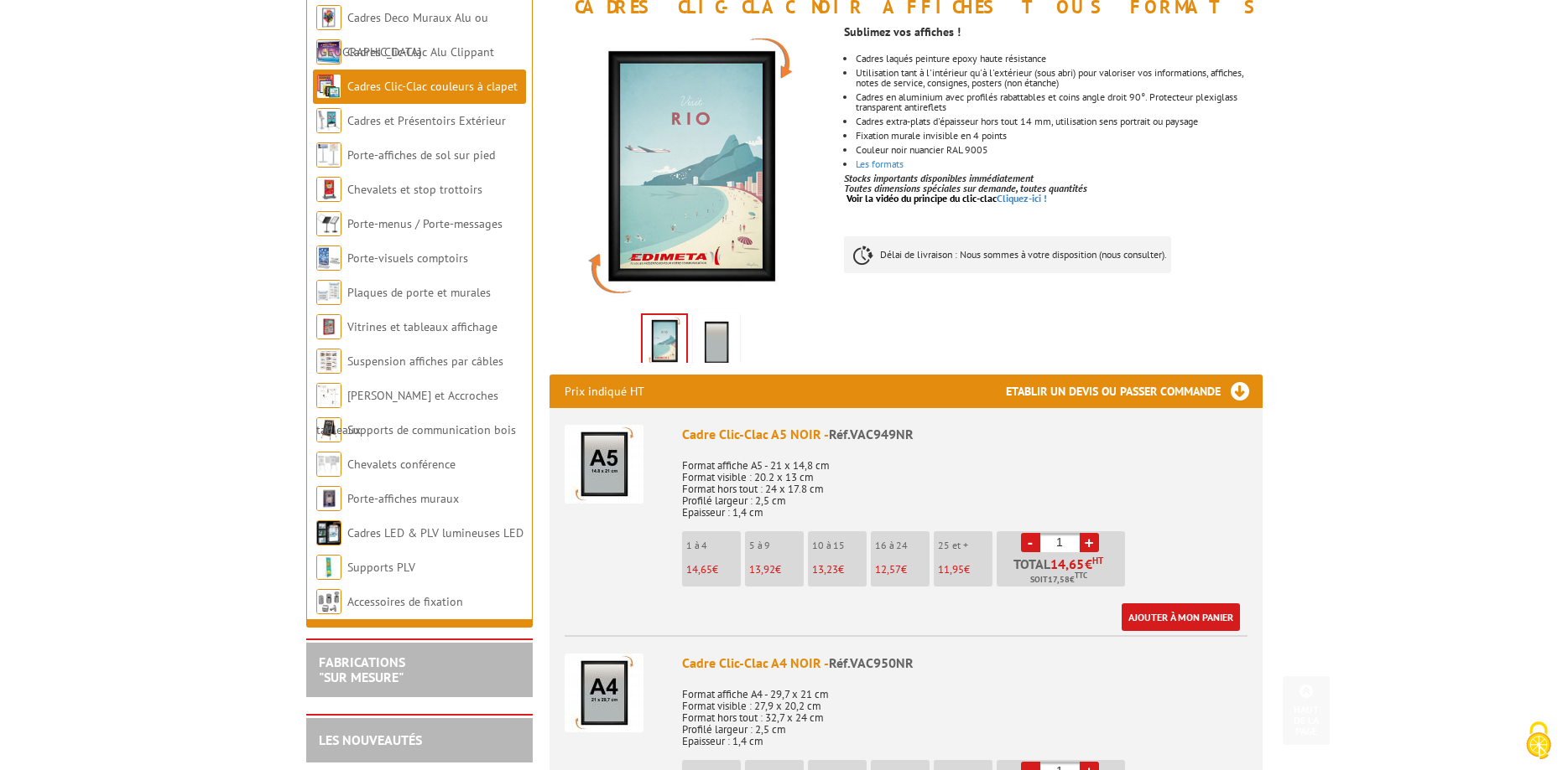
scroll to position [86, 0]
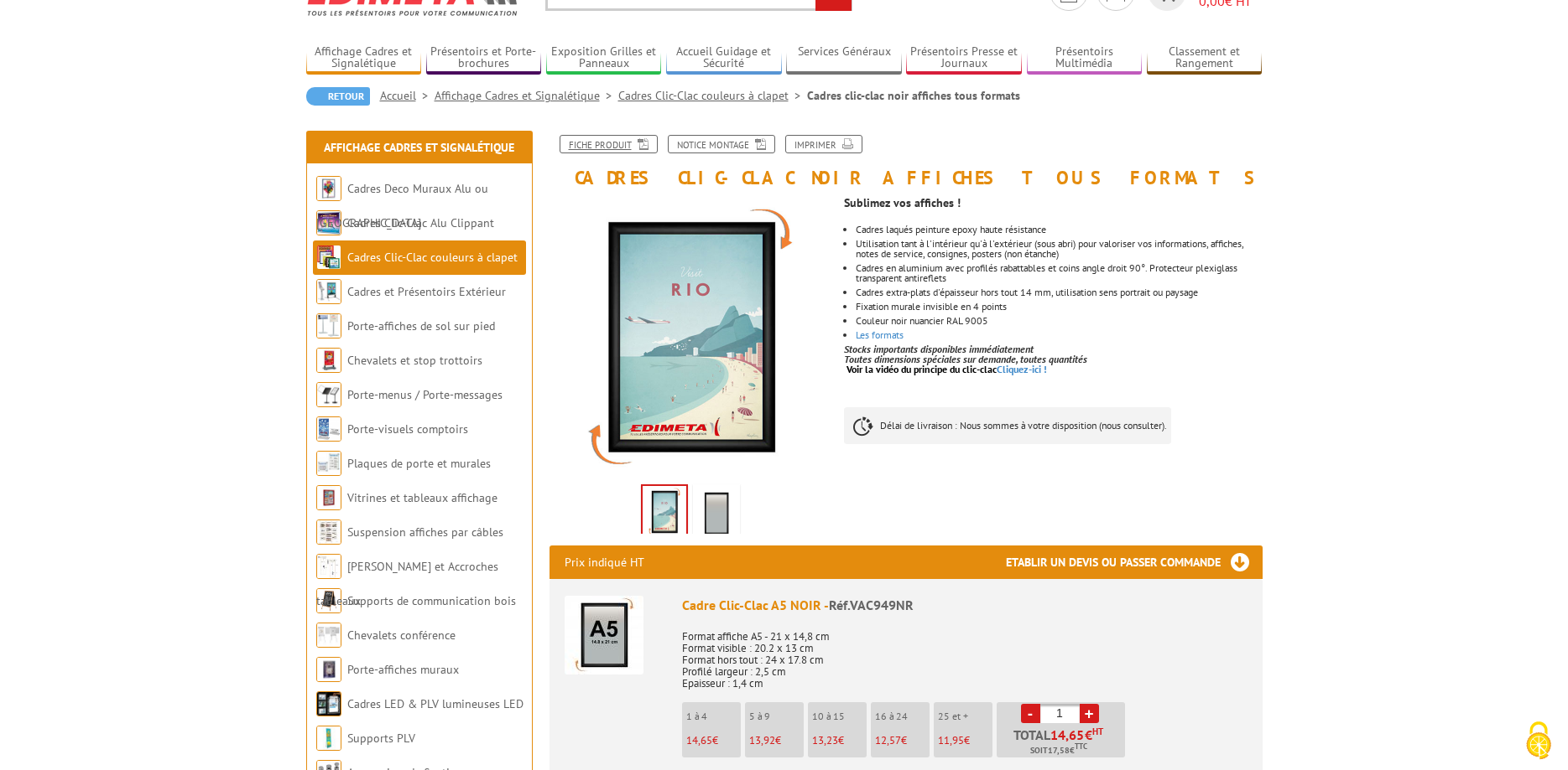
click at [618, 140] on link "Fiche produit" at bounding box center [608, 144] width 98 height 18
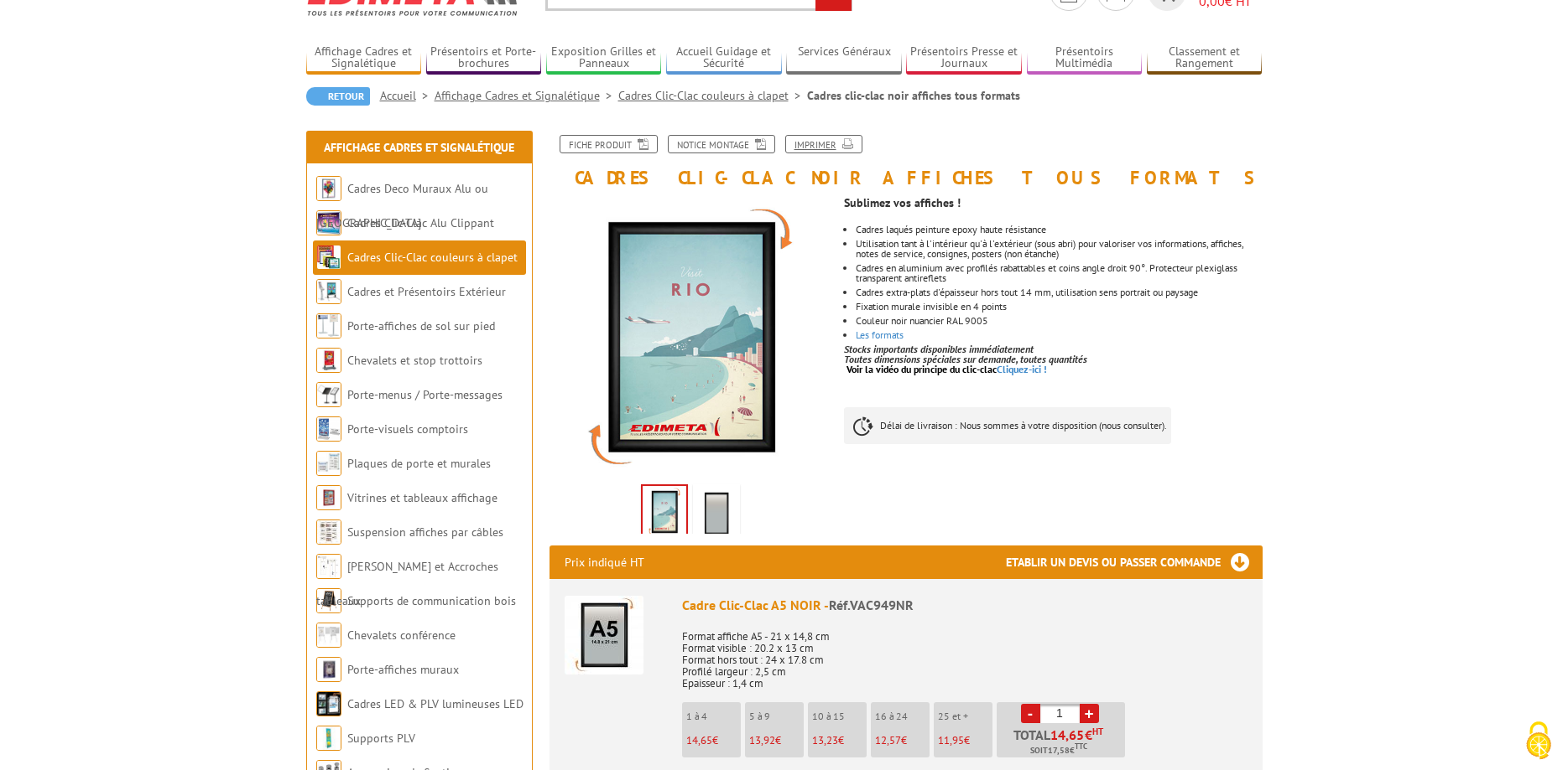
click at [822, 144] on link "Imprimer" at bounding box center [824, 144] width 77 height 18
click at [611, 150] on link "Fiche produit" at bounding box center [608, 144] width 98 height 18
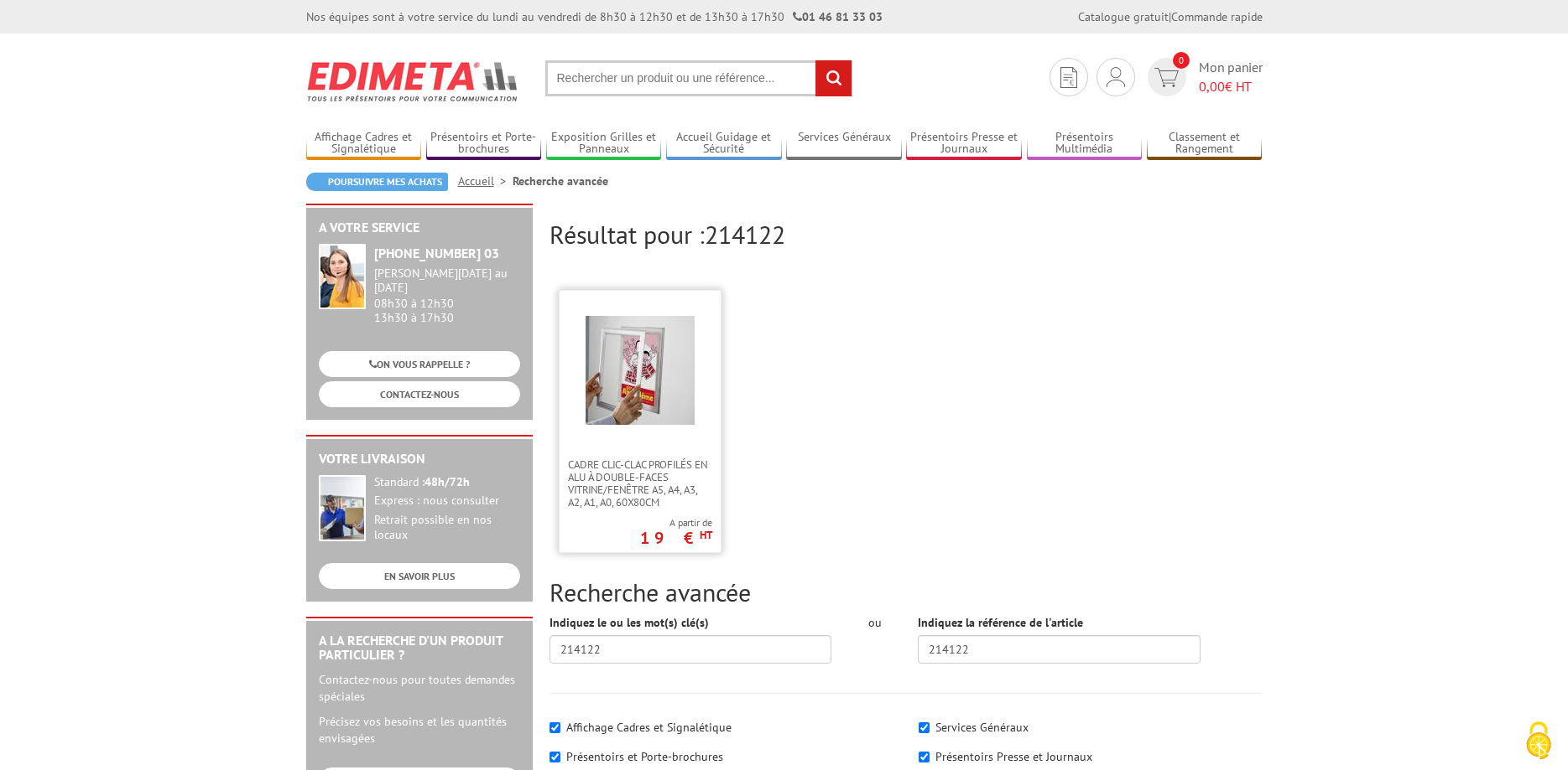
click at [658, 423] on img at bounding box center [639, 370] width 109 height 109
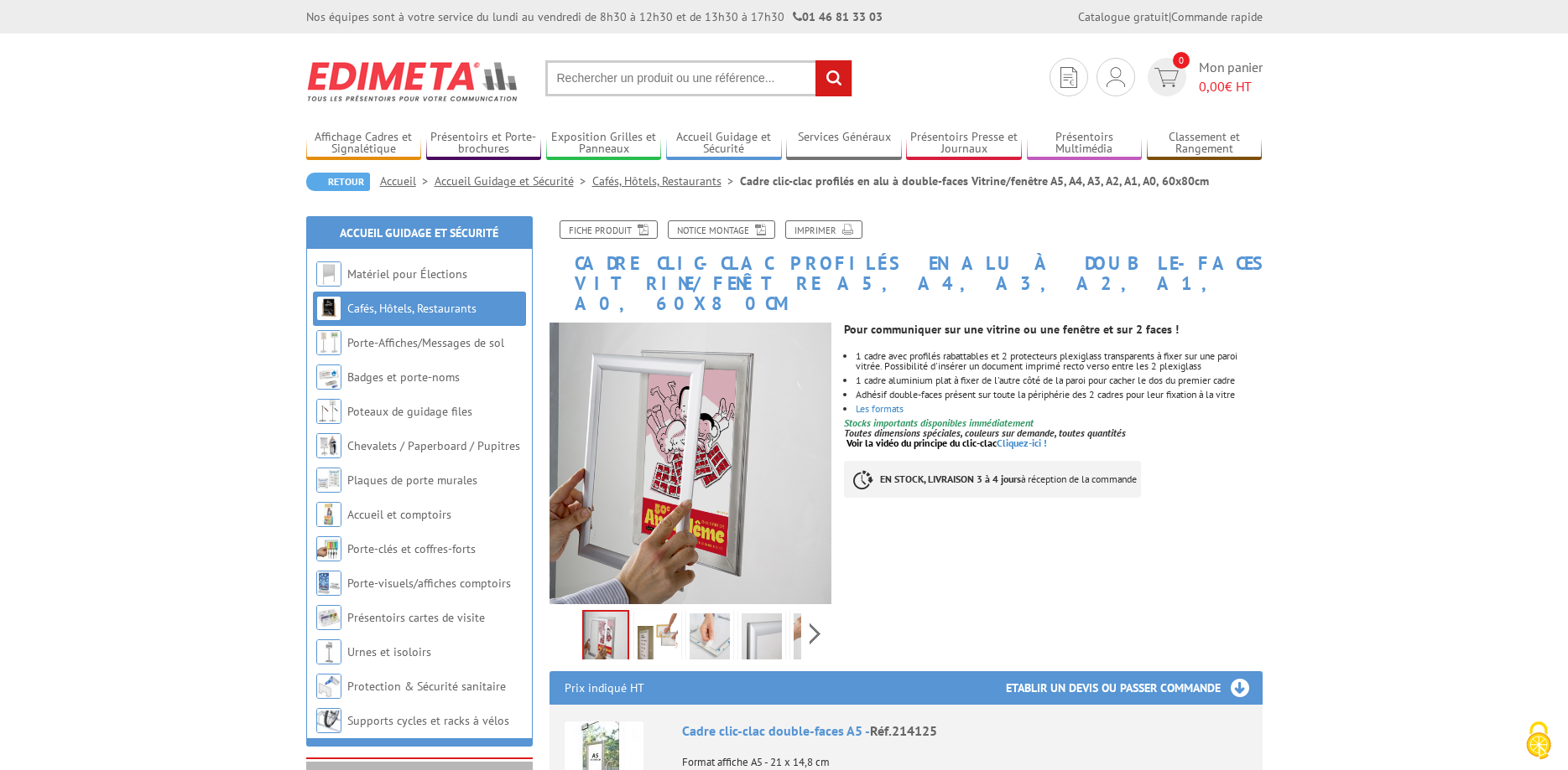
click at [671, 621] on img at bounding box center [658, 640] width 40 height 52
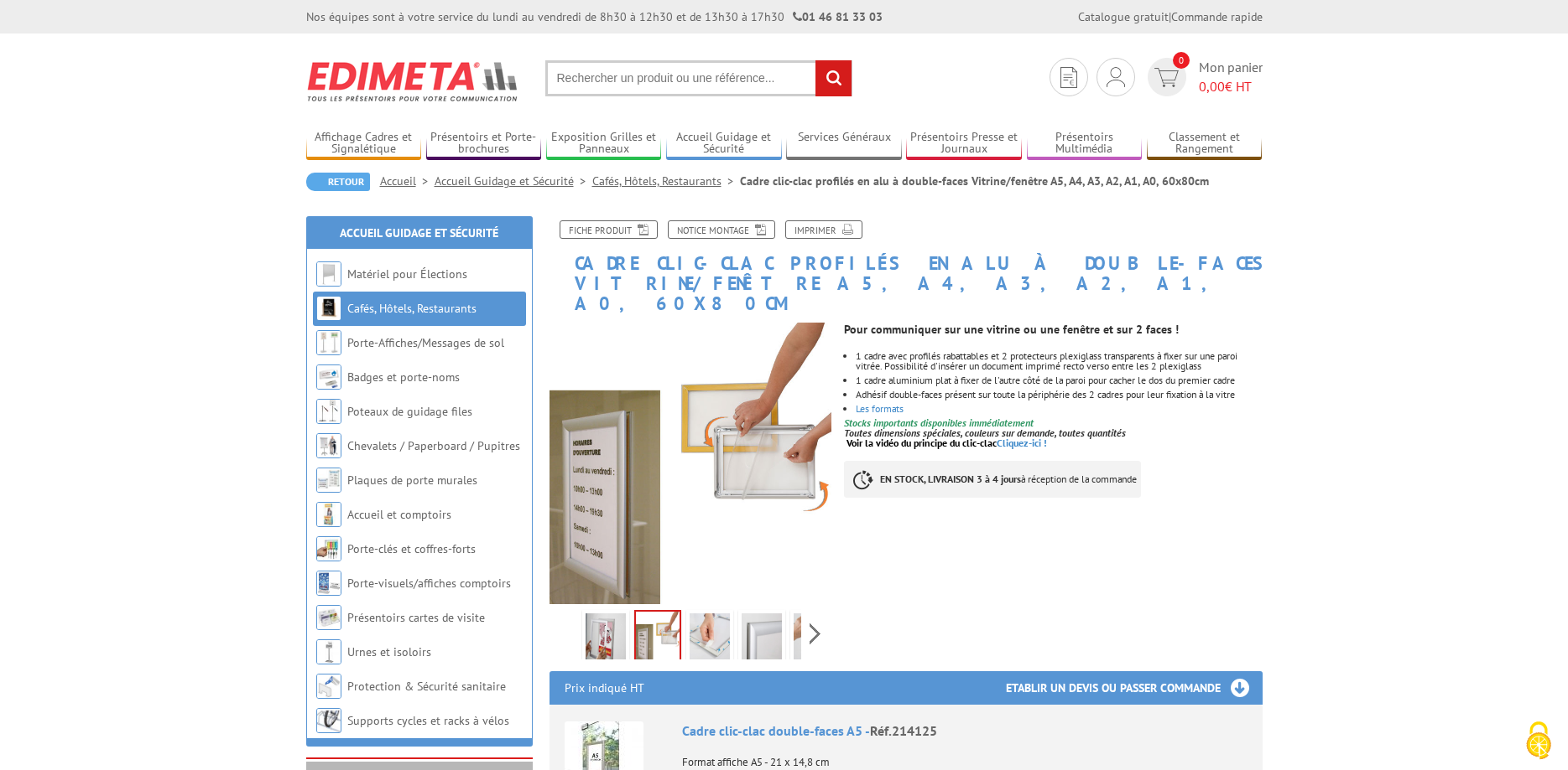
click at [708, 627] on img at bounding box center [709, 640] width 40 height 52
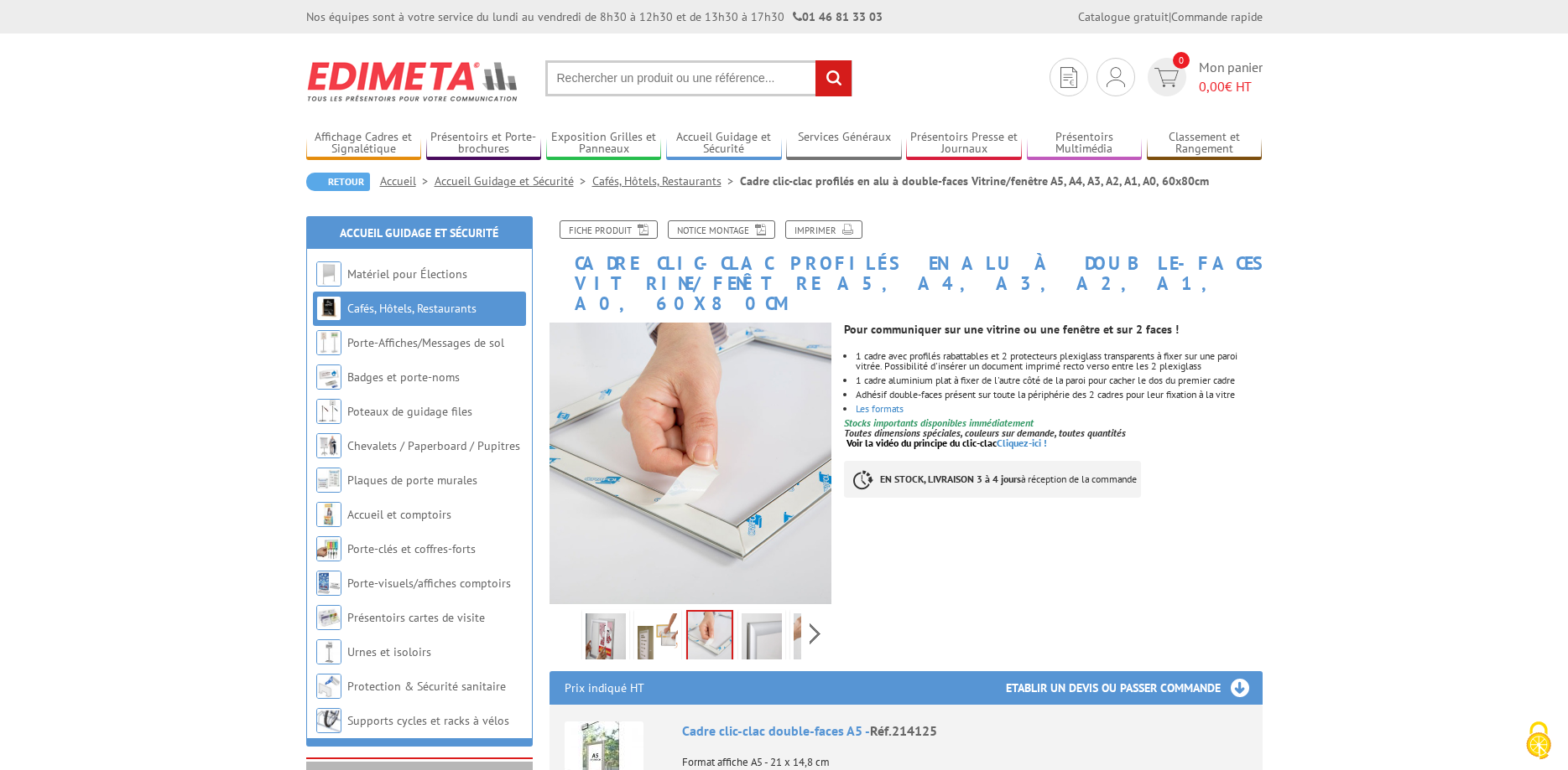
click at [760, 631] on img at bounding box center [762, 640] width 40 height 52
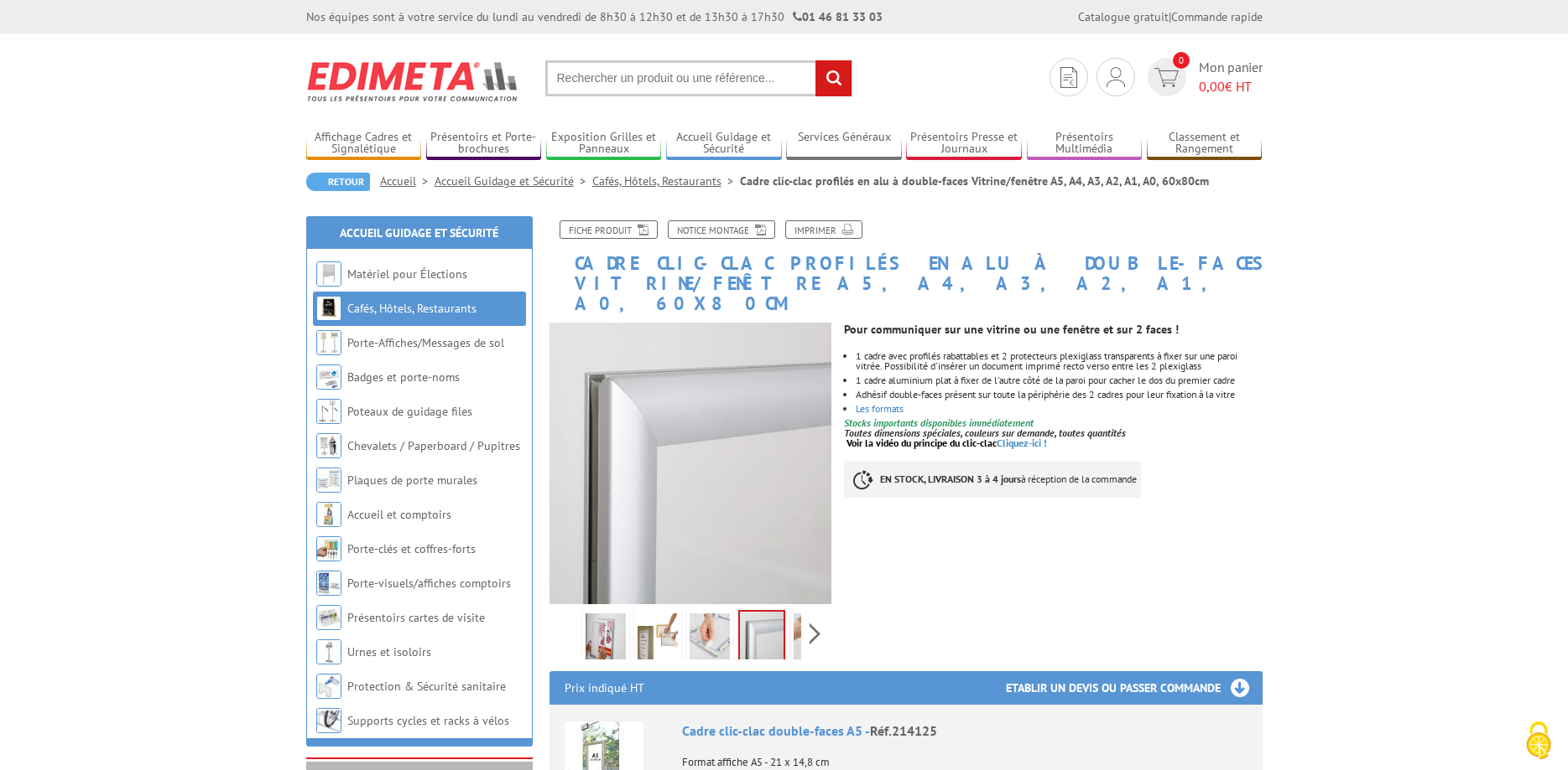
click at [798, 624] on img at bounding box center [813, 640] width 40 height 52
